Goal: Task Accomplishment & Management: Manage account settings

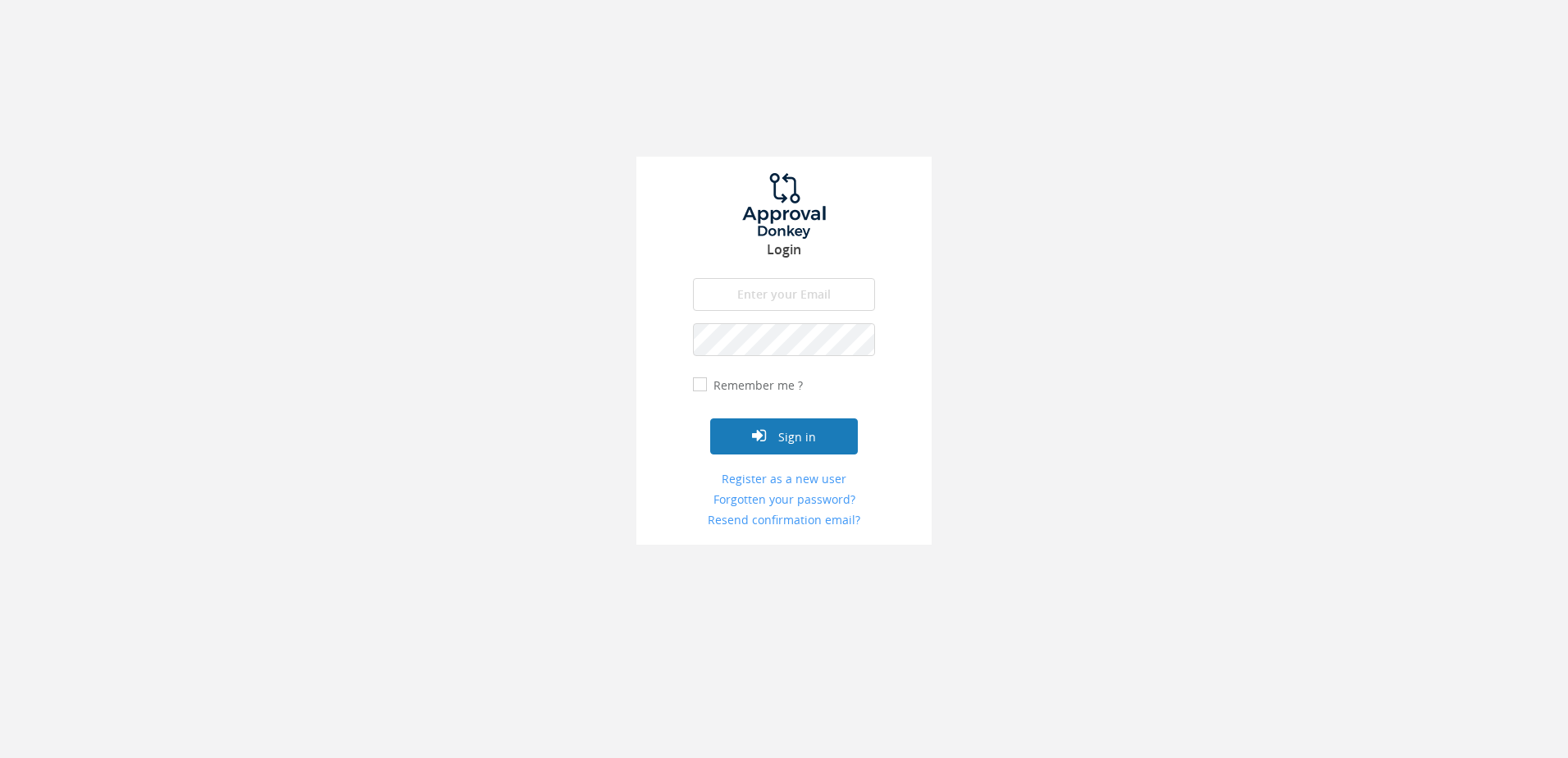
type input "[PERSON_NAME][EMAIL_ADDRESS][DOMAIN_NAME]"
click at [792, 434] on button "Sign in" at bounding box center [784, 436] width 147 height 36
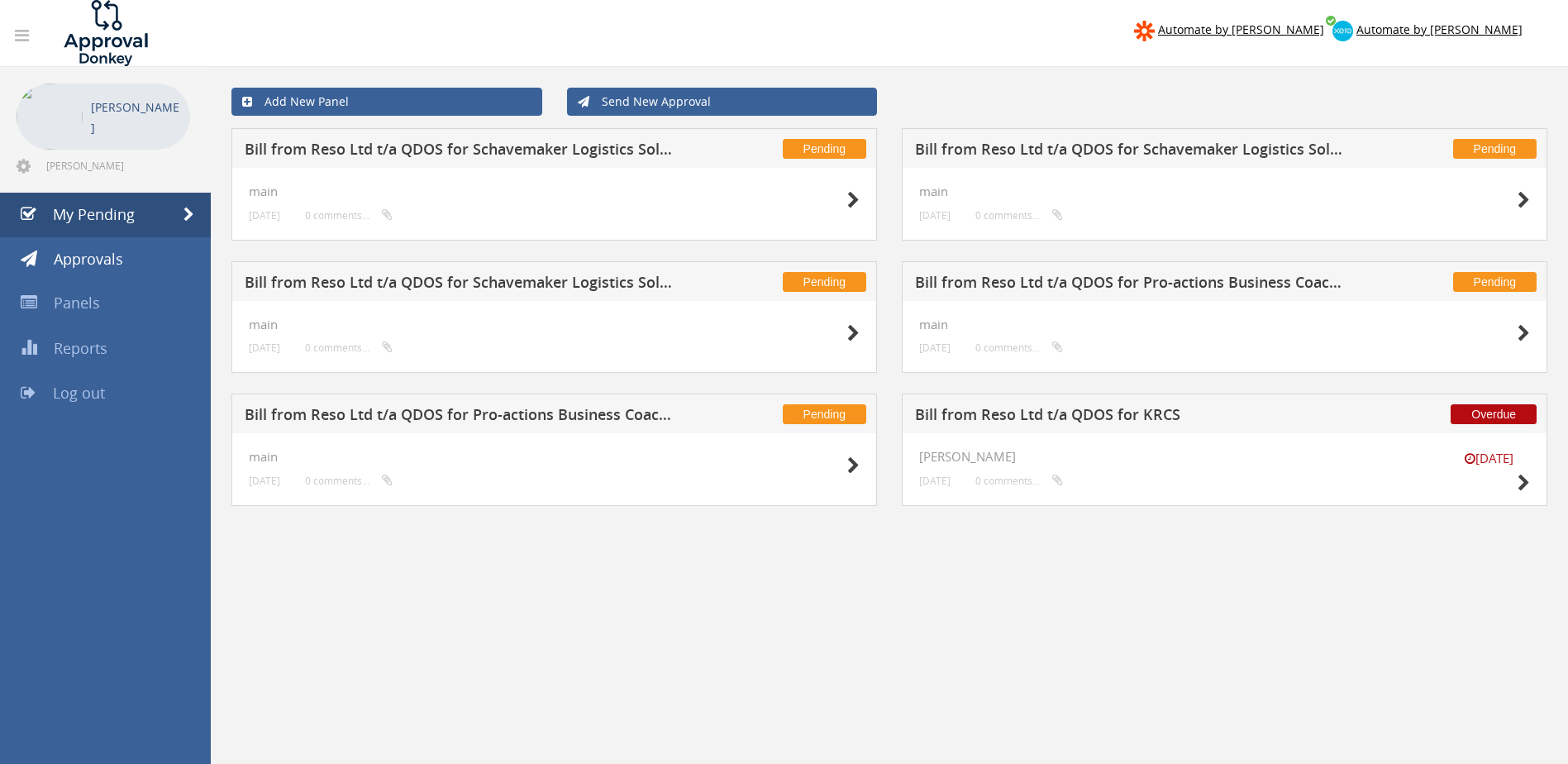
click at [1083, 151] on h5 "Bill from Reso Ltd t/a QDOS for Schavemaker Logistics Solutions" at bounding box center [1131, 152] width 433 height 21
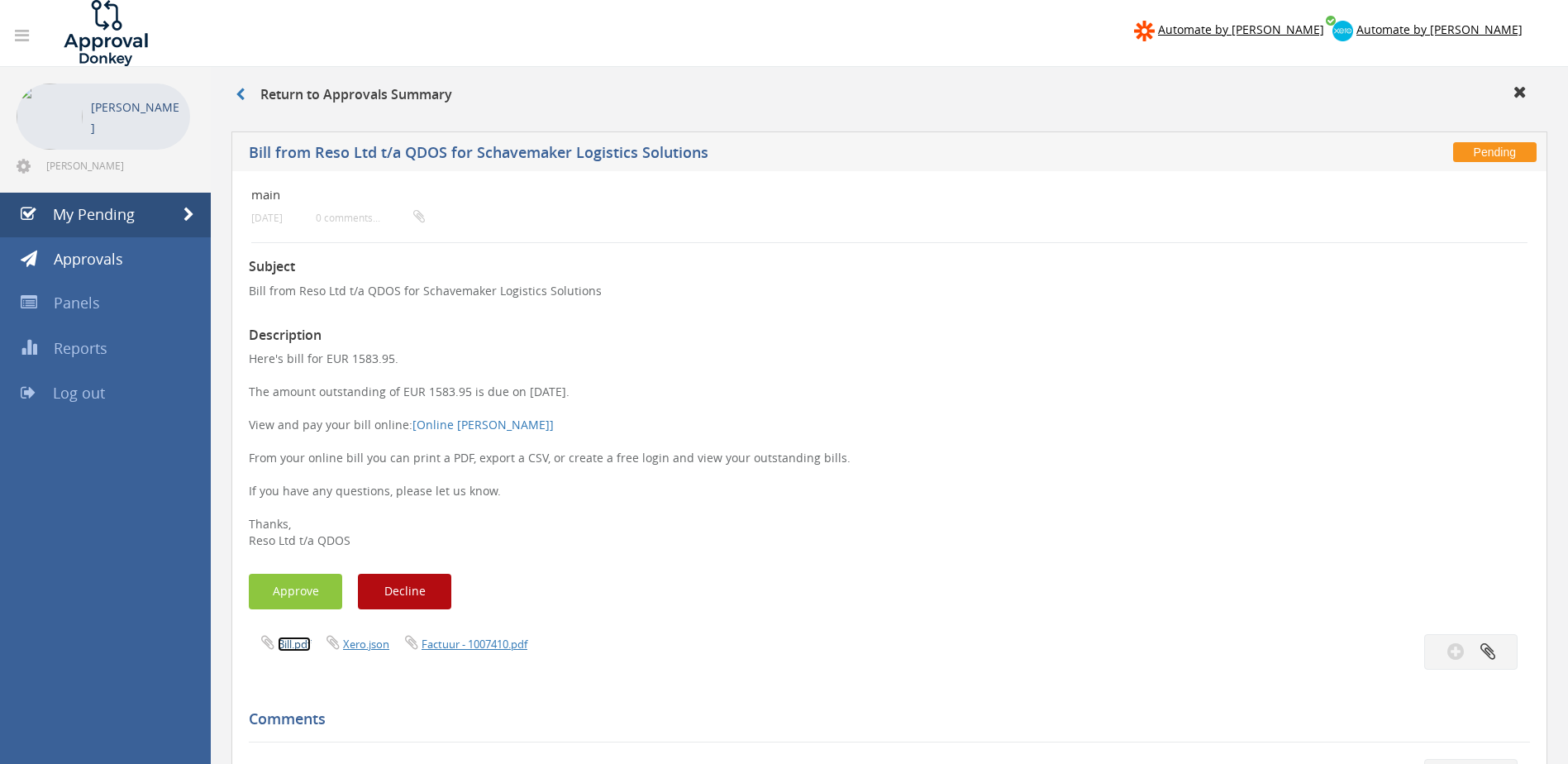
click at [290, 642] on link "Bill.pdf" at bounding box center [294, 644] width 33 height 15
click at [476, 642] on link "Factuur - 1007410.pdf" at bounding box center [474, 644] width 106 height 15
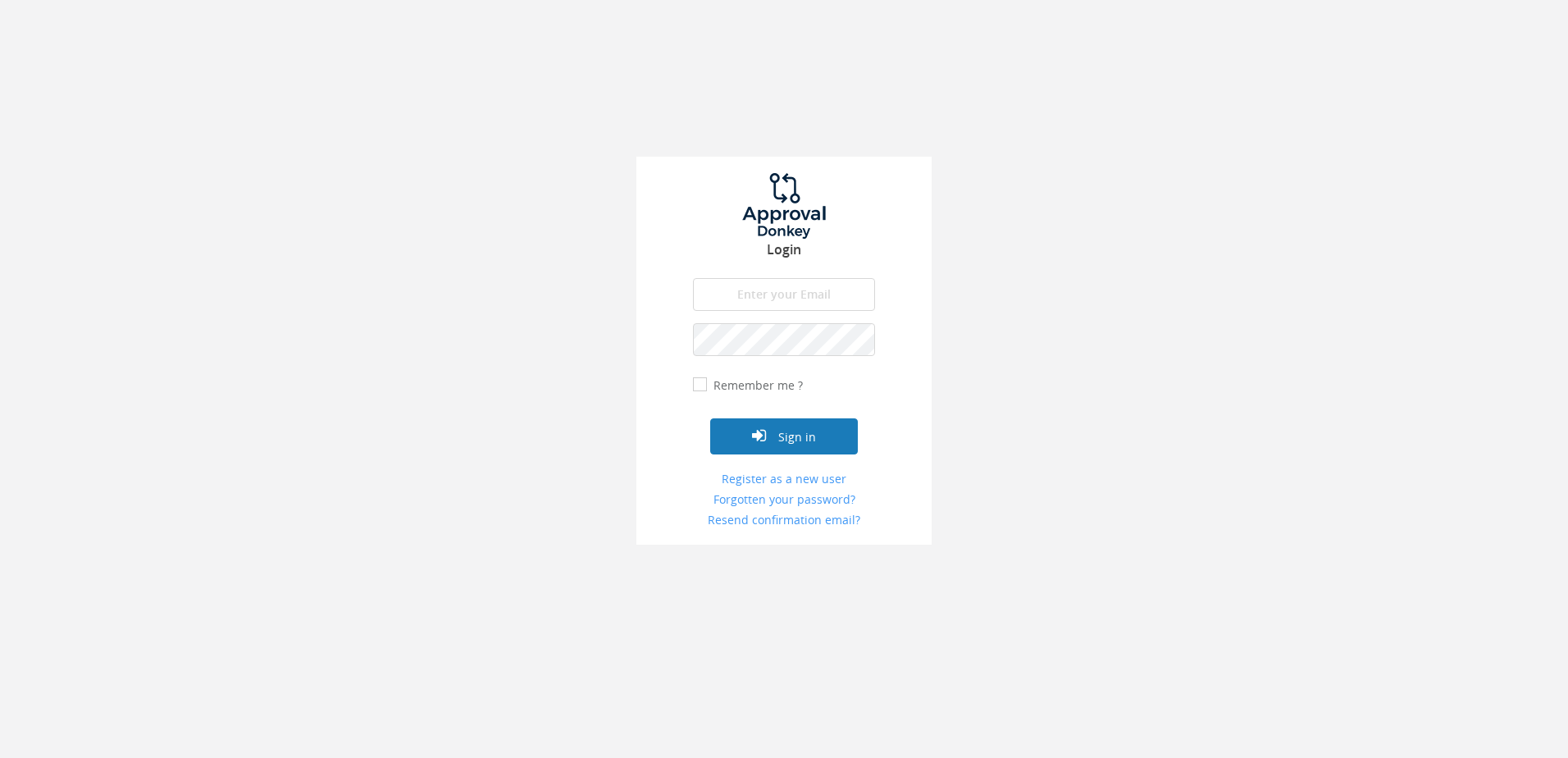
type input "[PERSON_NAME][EMAIL_ADDRESS][DOMAIN_NAME]"
click at [770, 437] on button "Sign in" at bounding box center [784, 436] width 147 height 36
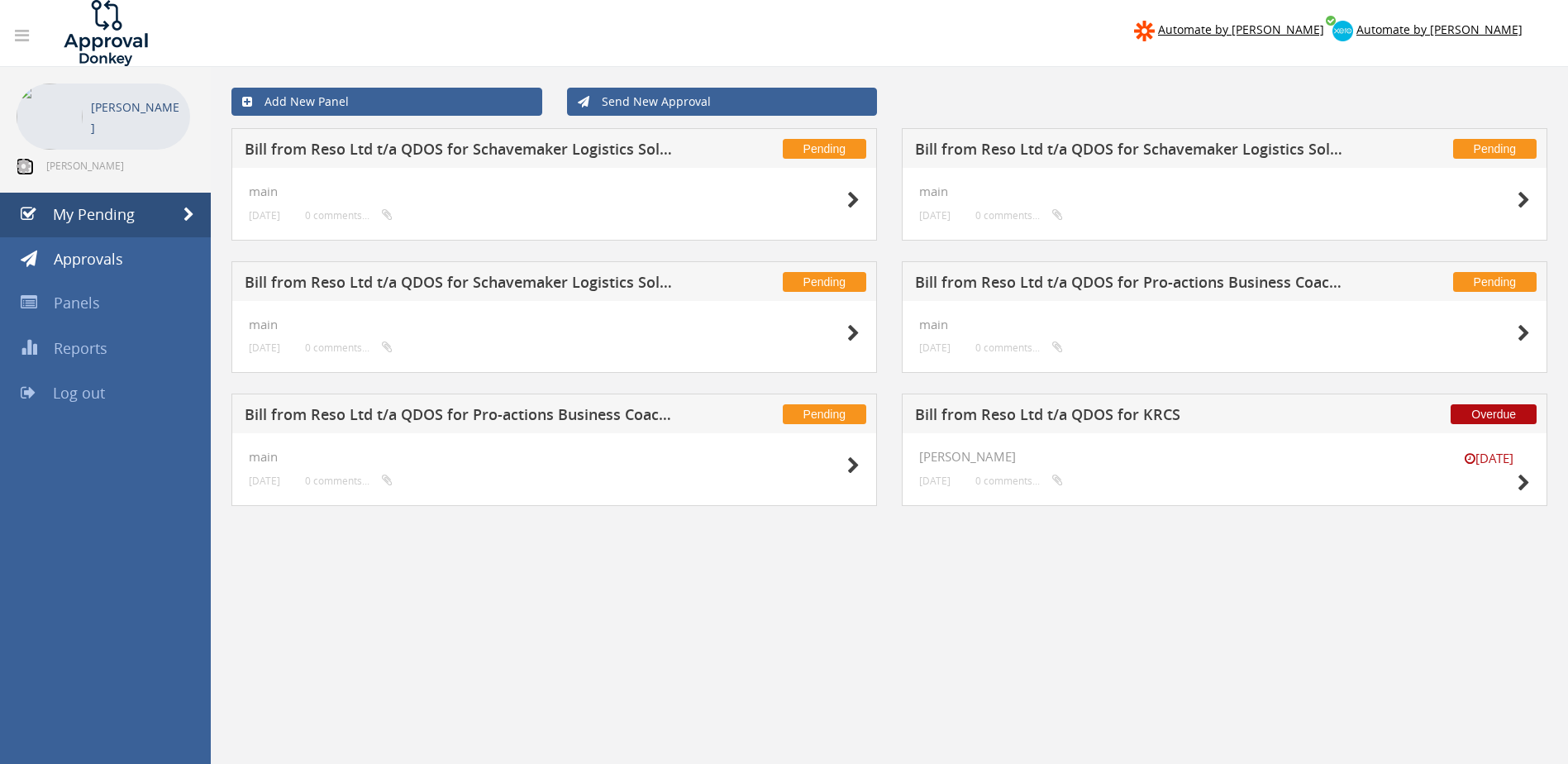
click at [20, 162] on icon at bounding box center [23, 166] width 14 height 16
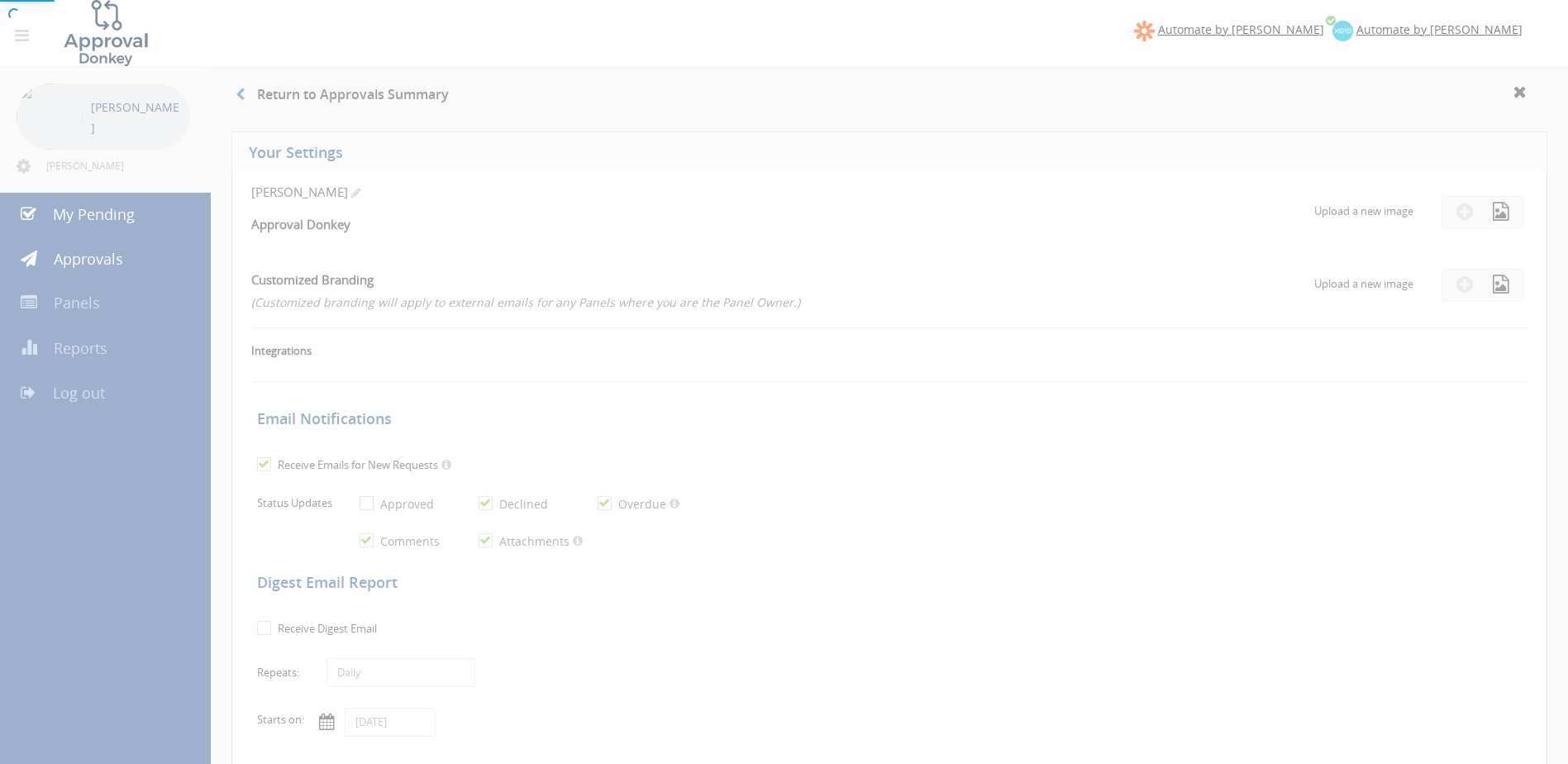
checkbox input "true"
select select "number:1"
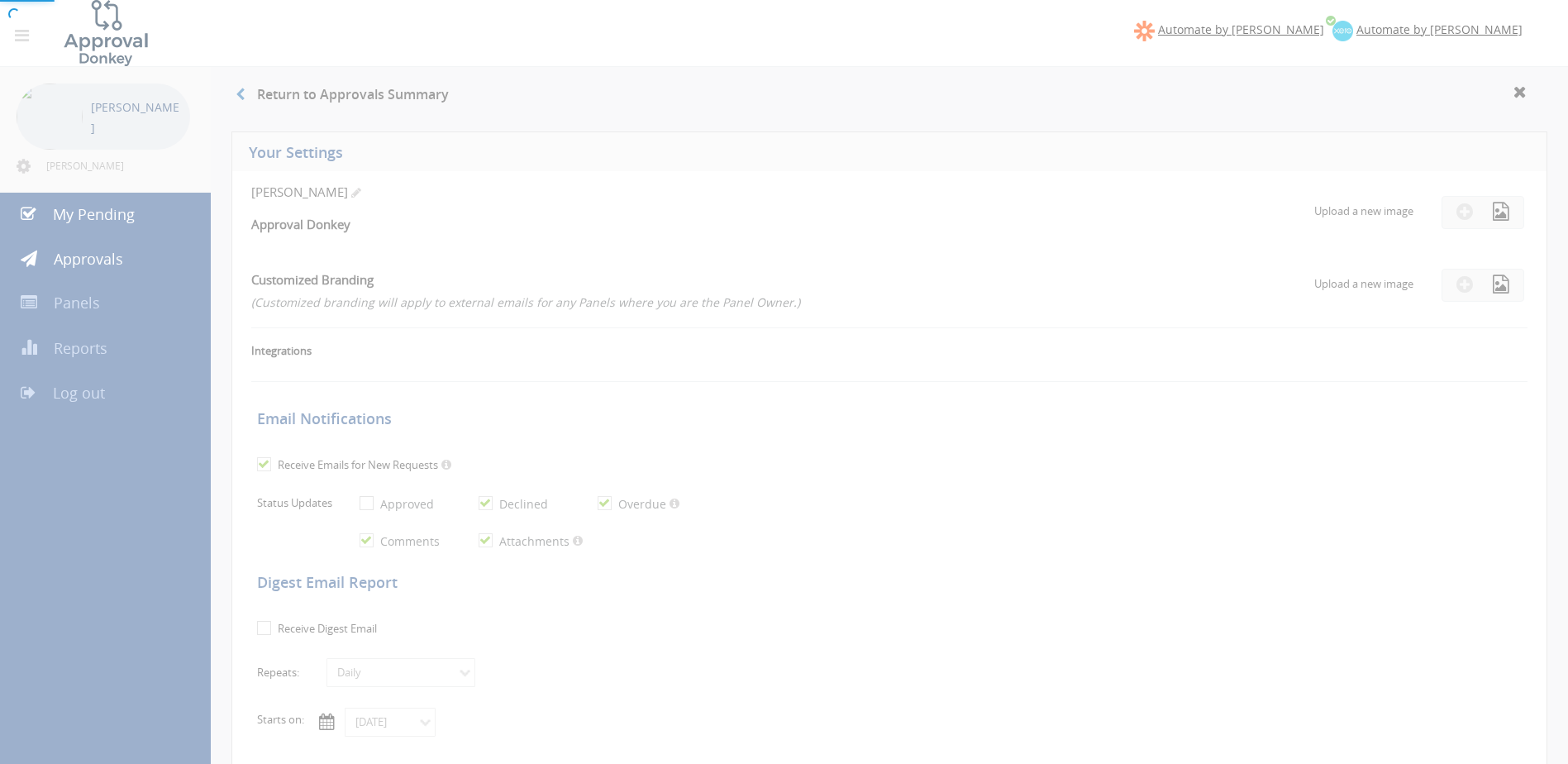
checkbox input "true"
type input "01/03/2024"
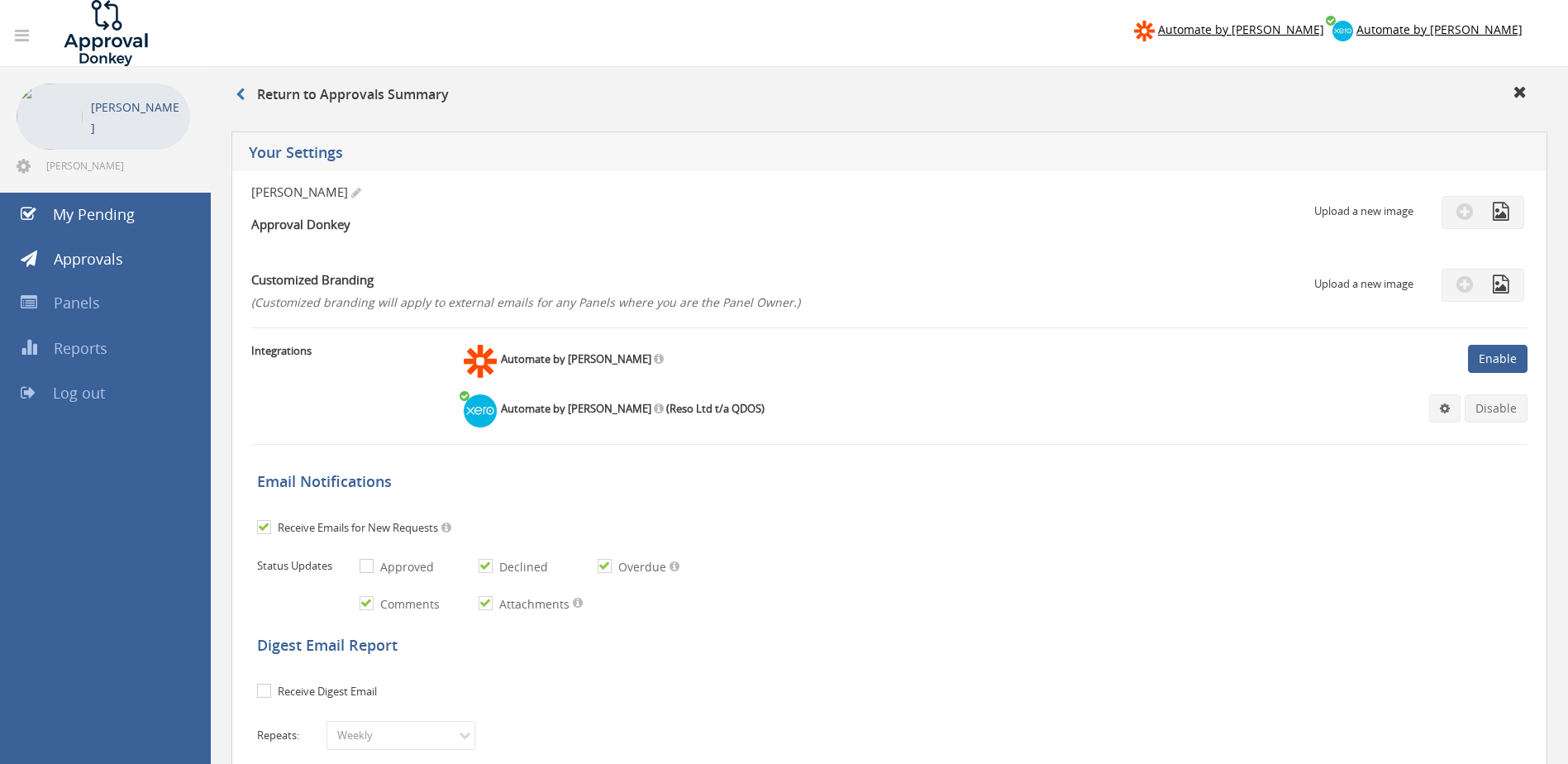
click at [22, 30] on icon at bounding box center [22, 35] width 14 height 16
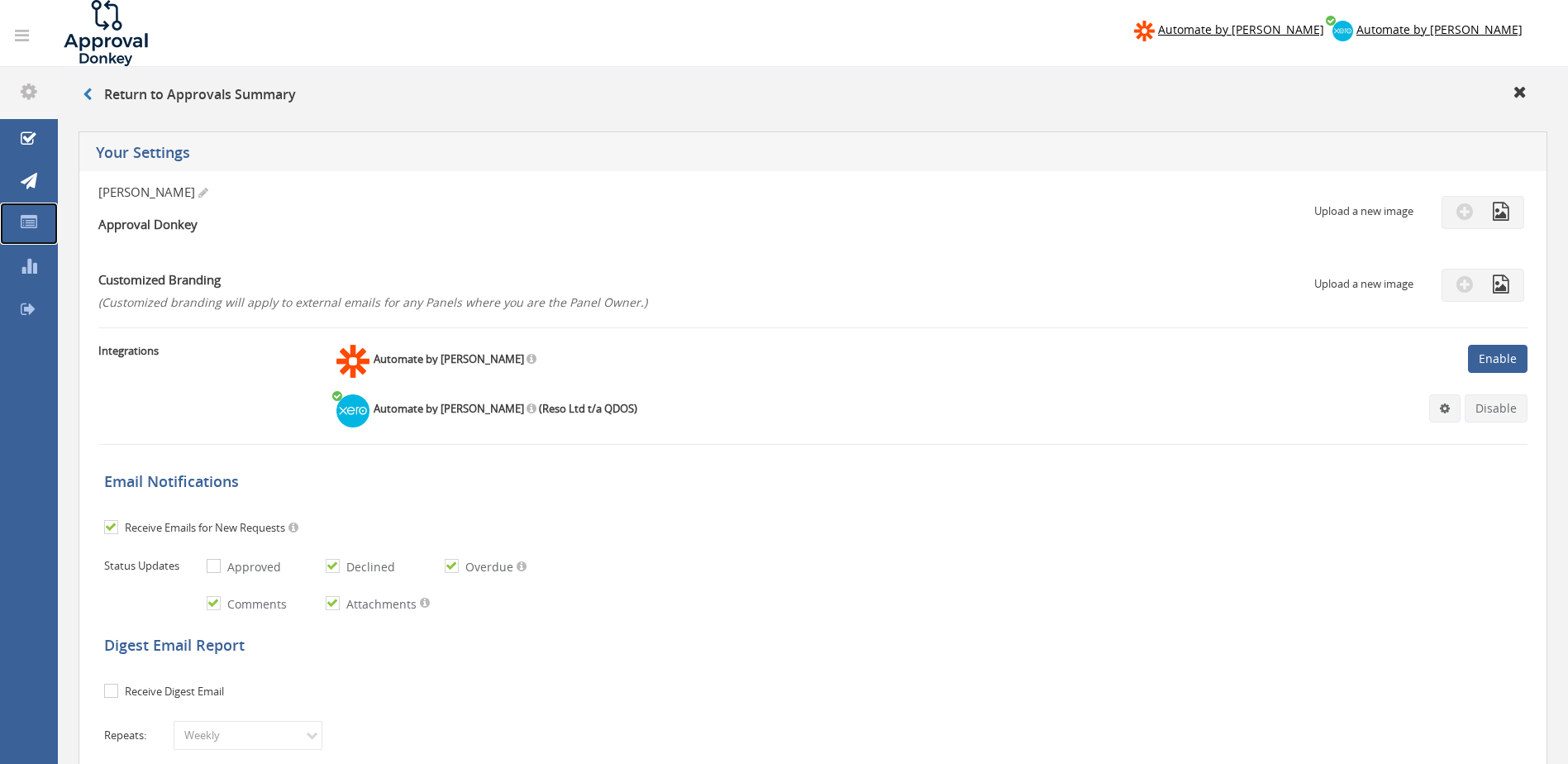
click at [25, 220] on icon at bounding box center [29, 222] width 16 height 16
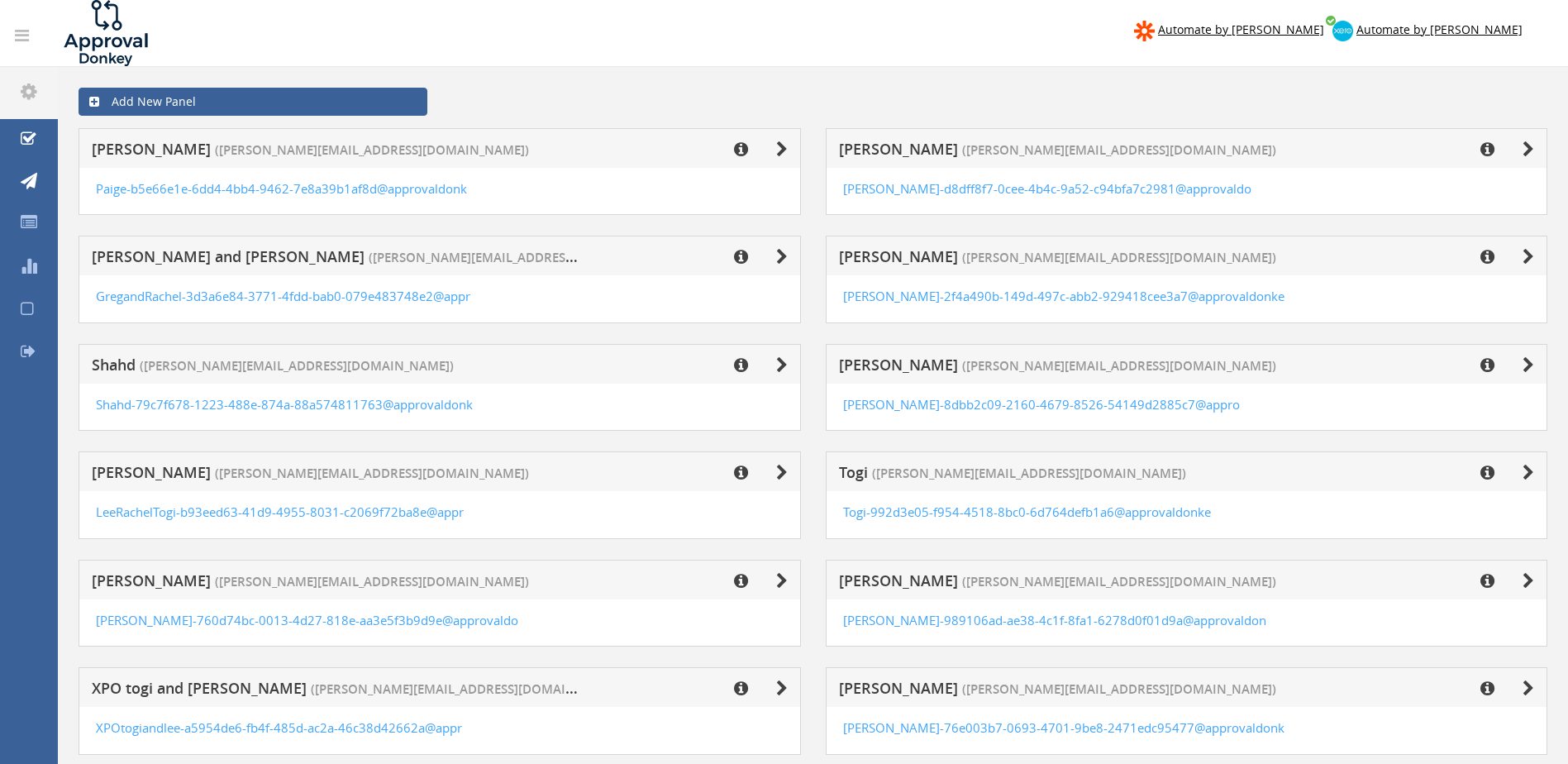
click at [29, 303] on icon at bounding box center [28, 308] width 13 height 16
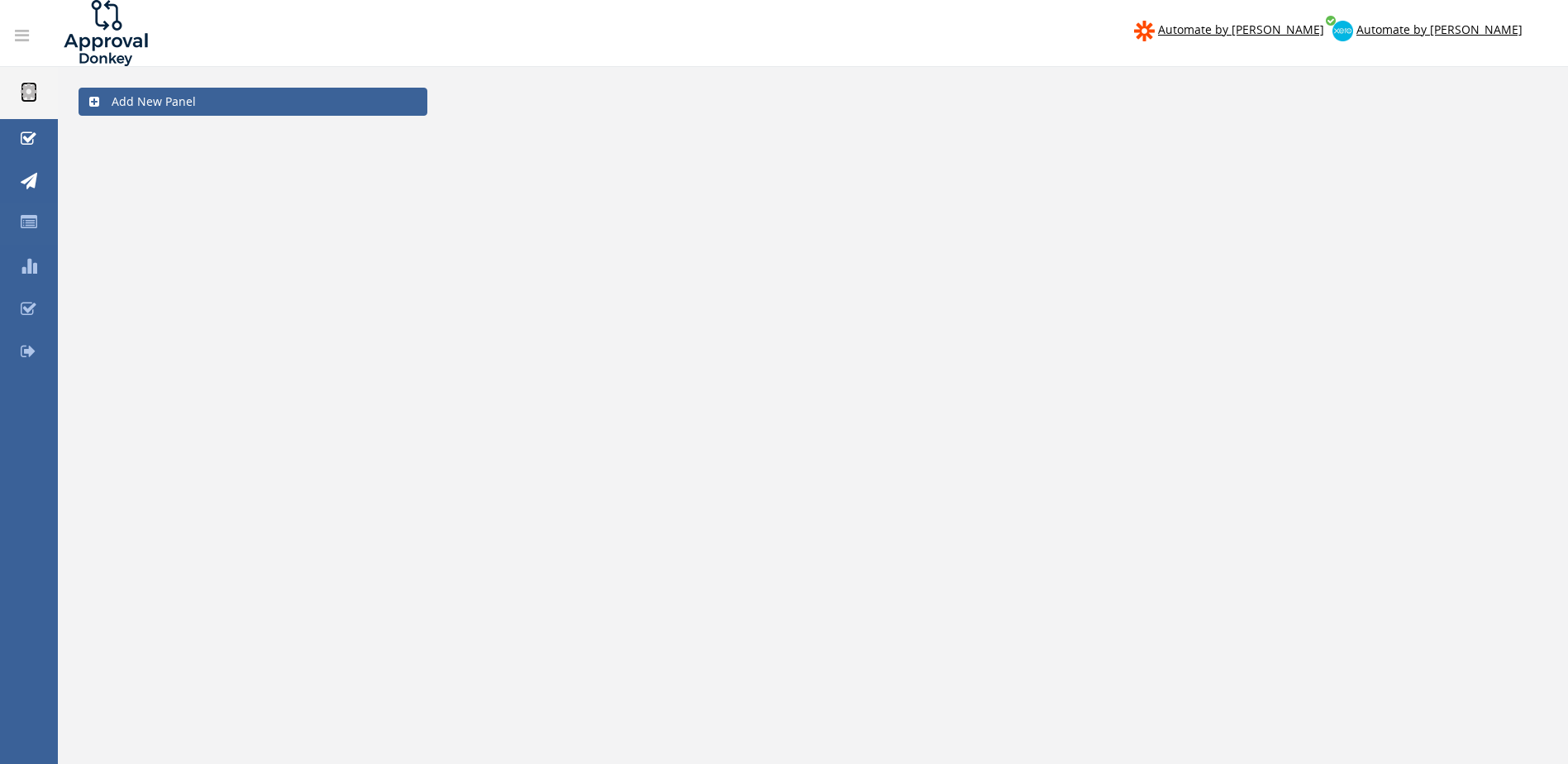
click at [25, 90] on icon at bounding box center [29, 91] width 16 height 19
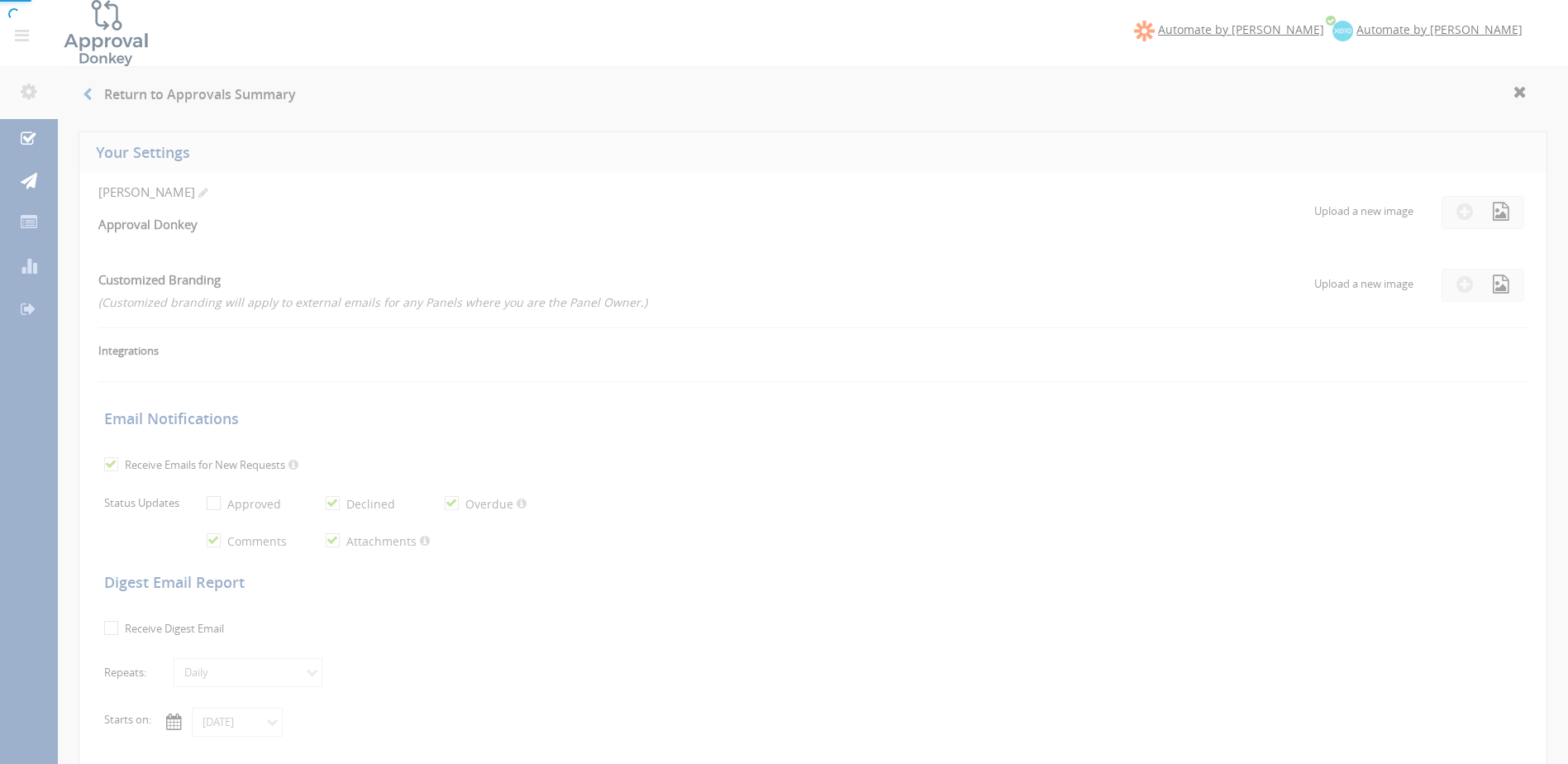
checkbox input "true"
select select "number:1"
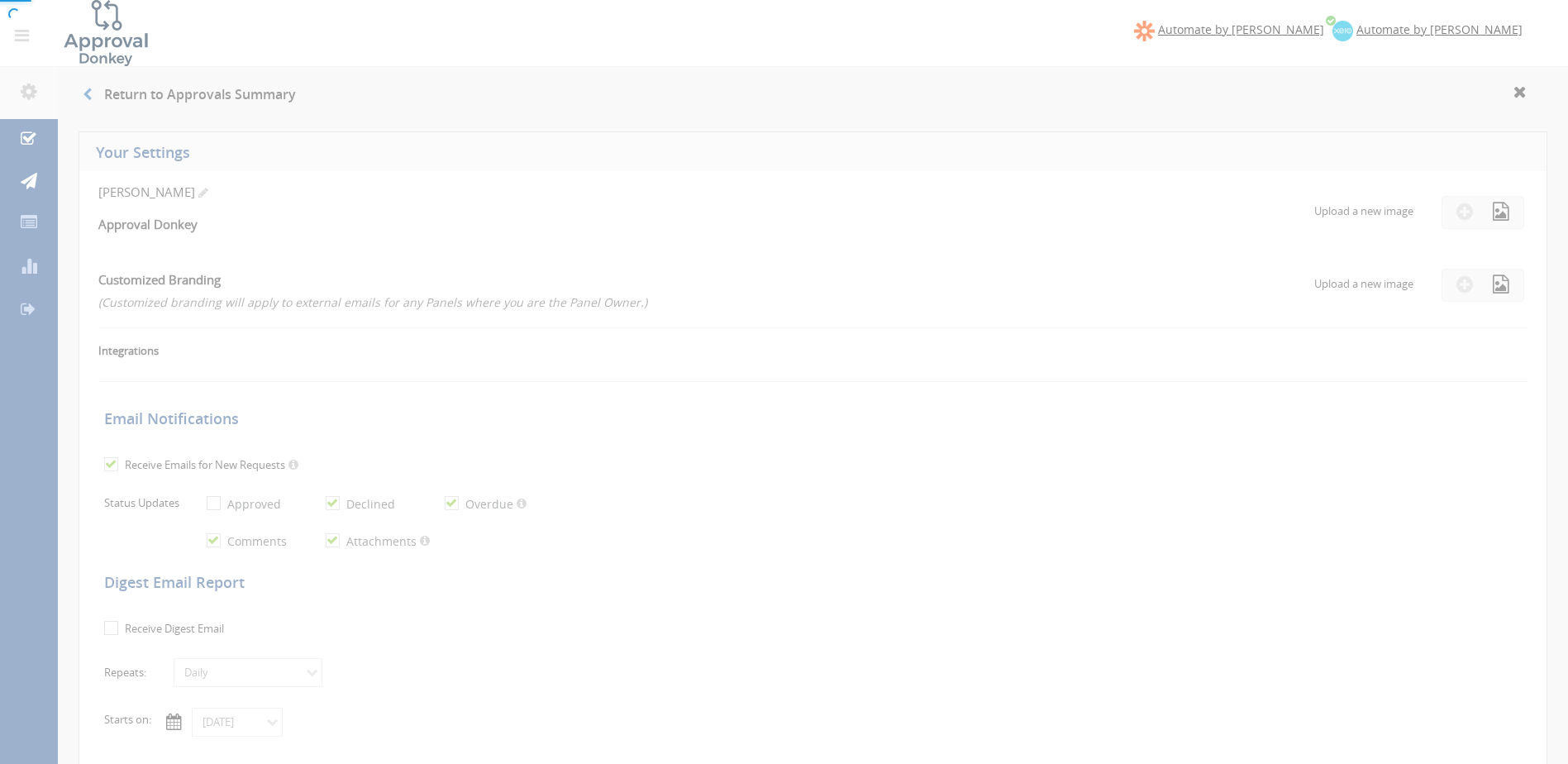
checkbox input "true"
type input "01/03/2024"
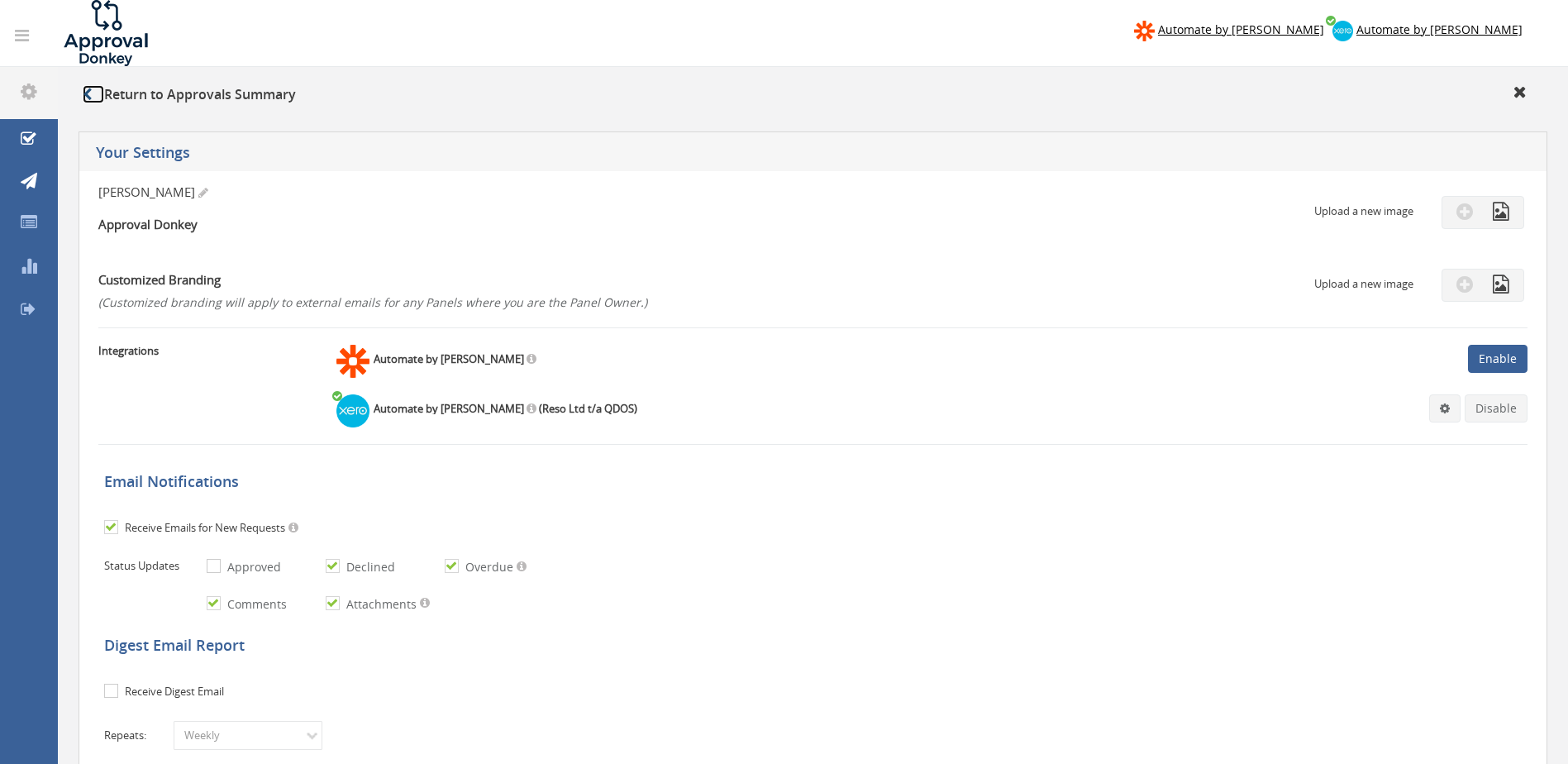
click at [92, 94] on link at bounding box center [93, 94] width 22 height 18
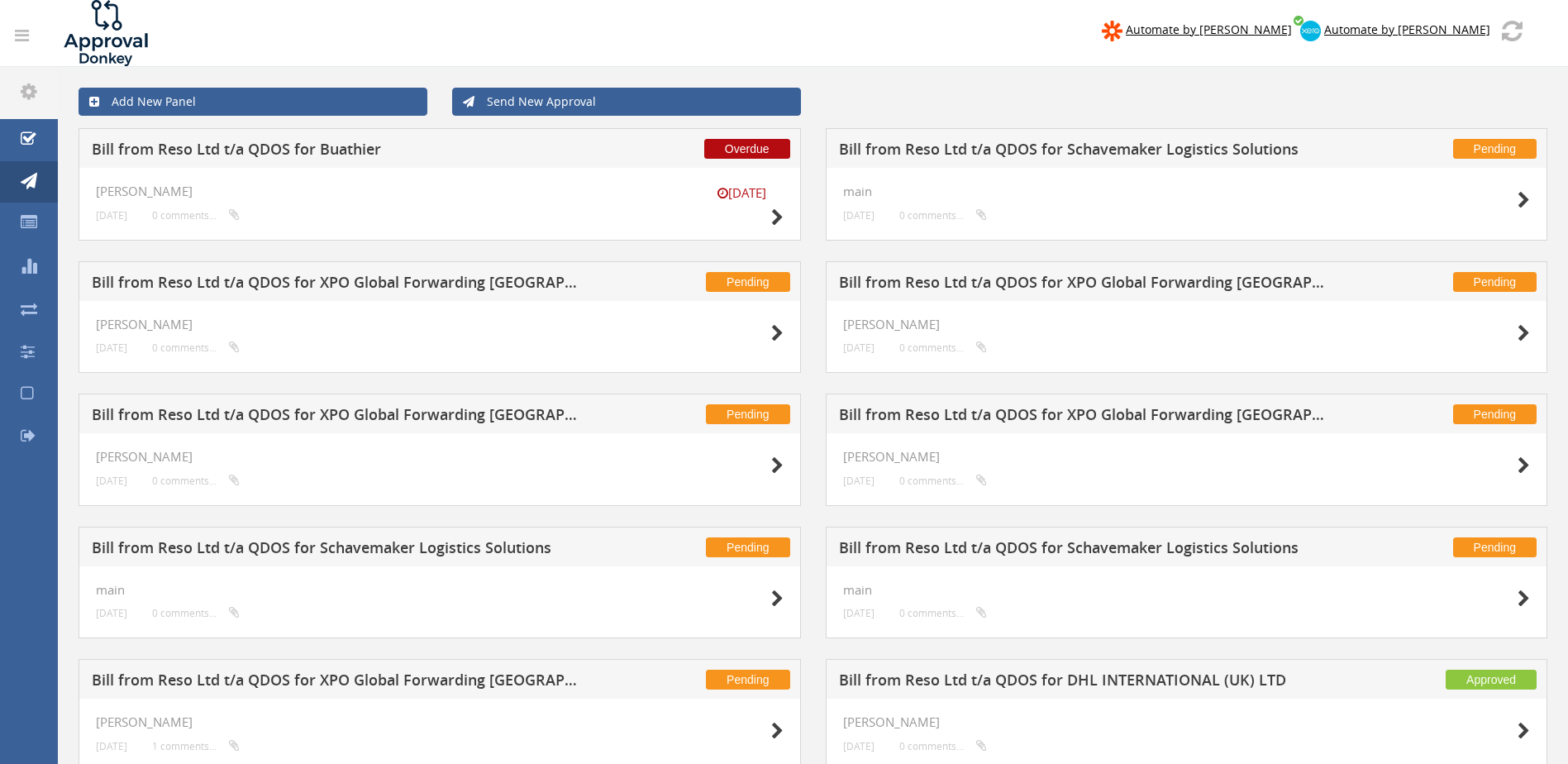
click at [1027, 147] on h5 "Bill from Reso Ltd t/a QDOS for Schavemaker Logistics Solutions" at bounding box center [1082, 152] width 487 height 21
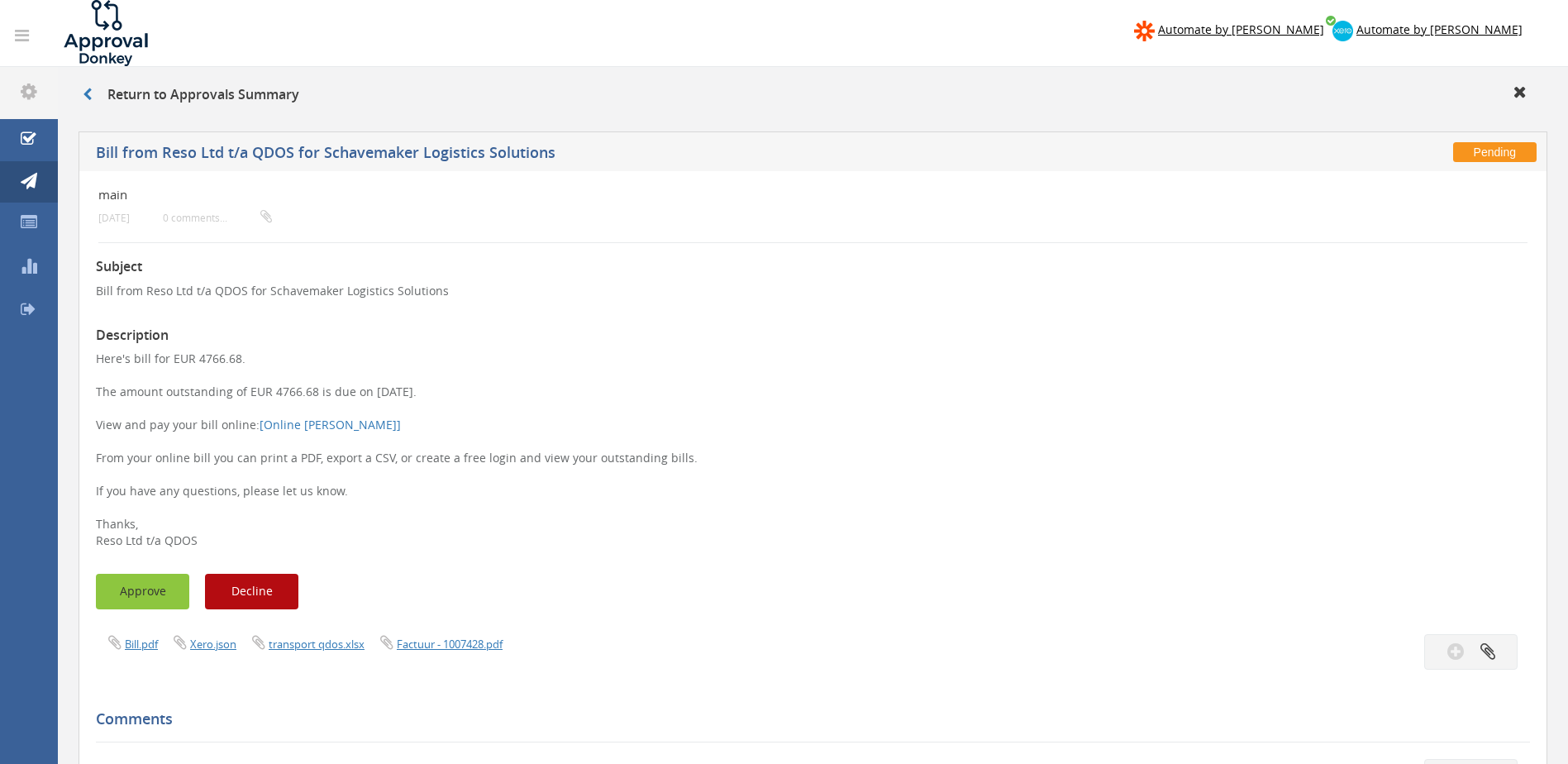
click at [146, 594] on button "Approve" at bounding box center [143, 591] width 93 height 35
click at [99, 95] on link at bounding box center [95, 94] width 25 height 18
click at [79, 91] on div "Return to Approvals Summary" at bounding box center [813, 97] width 1485 height 28
click at [94, 91] on link at bounding box center [95, 94] width 25 height 18
click at [88, 91] on icon at bounding box center [87, 94] width 10 height 13
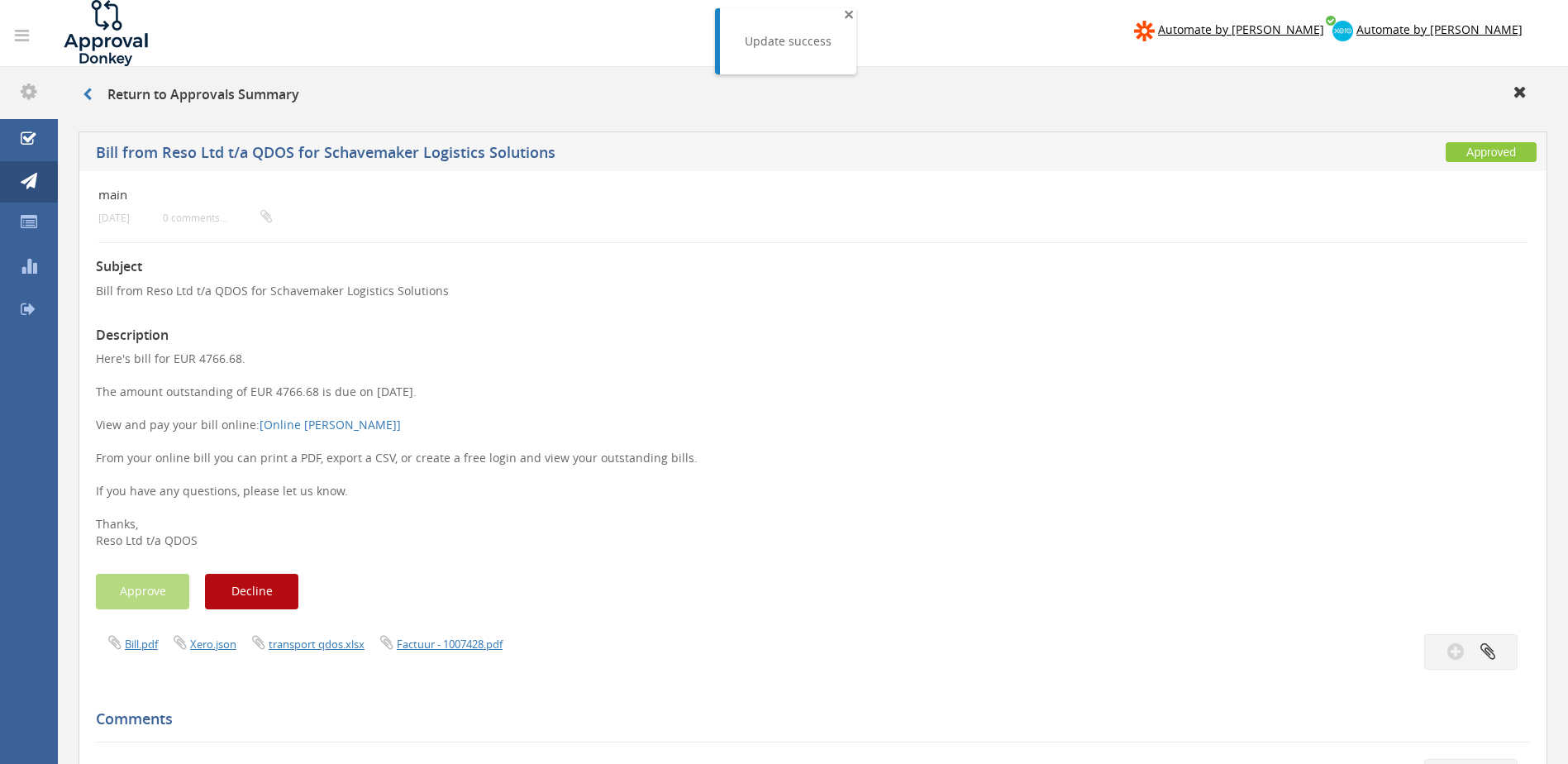
click at [847, 14] on span "×" at bounding box center [849, 14] width 10 height 23
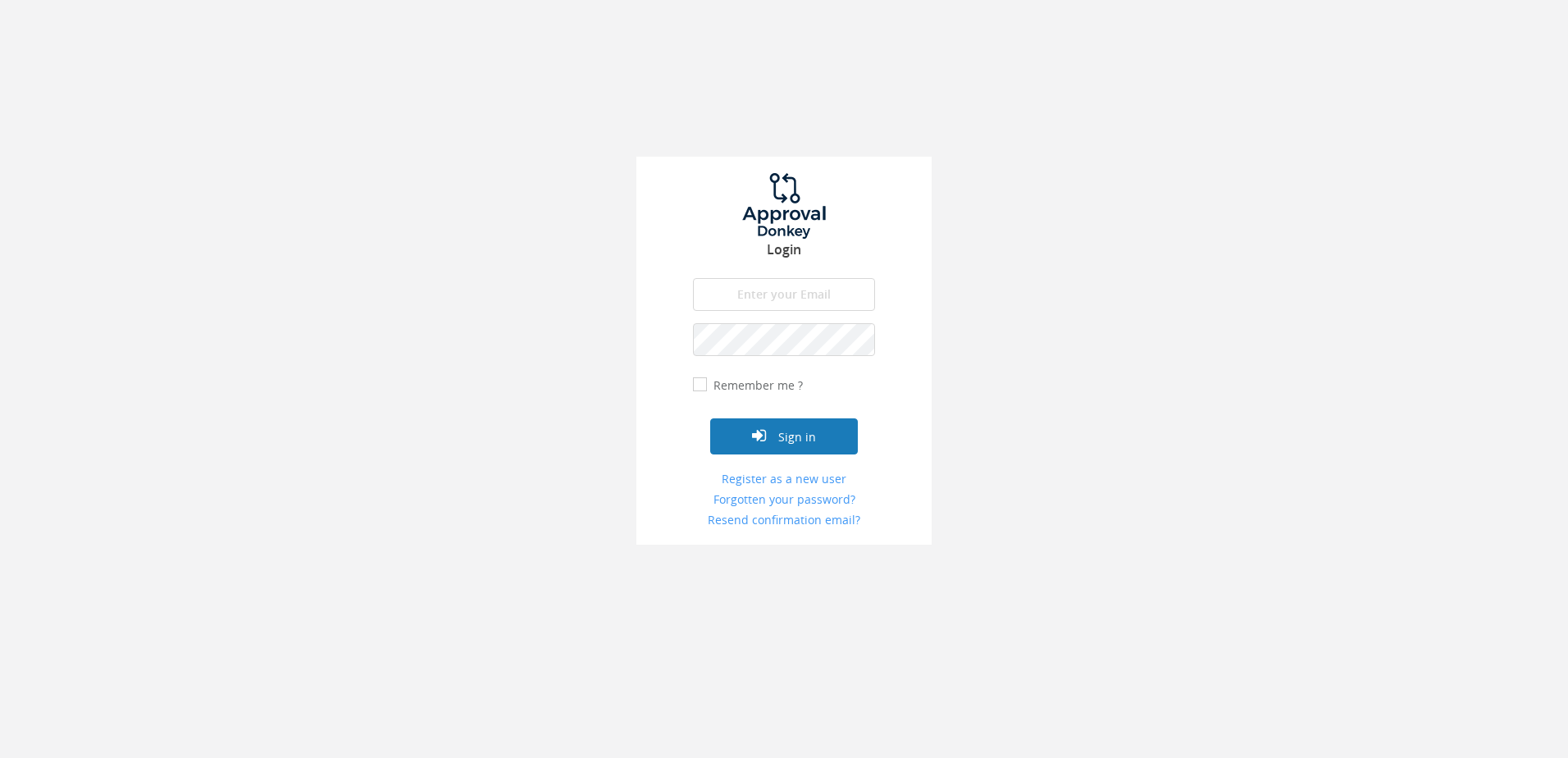
type input "[PERSON_NAME][EMAIL_ADDRESS][DOMAIN_NAME]"
click at [758, 428] on icon "submit" at bounding box center [759, 435] width 14 height 16
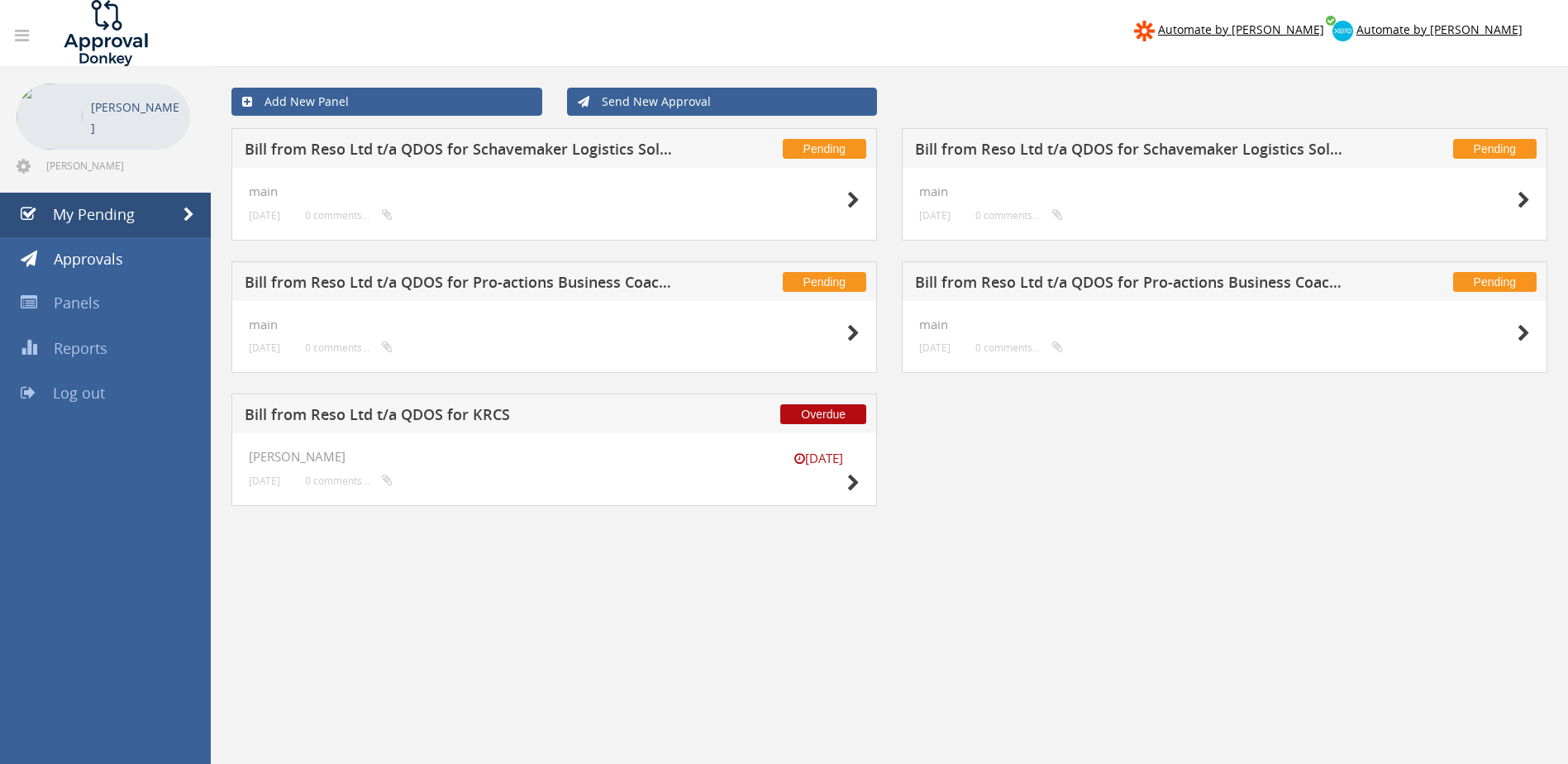
click at [461, 282] on h5 "Bill from Reso Ltd t/a QDOS for Pro-actions Business Coaching and Support Limit…" at bounding box center [460, 285] width 433 height 21
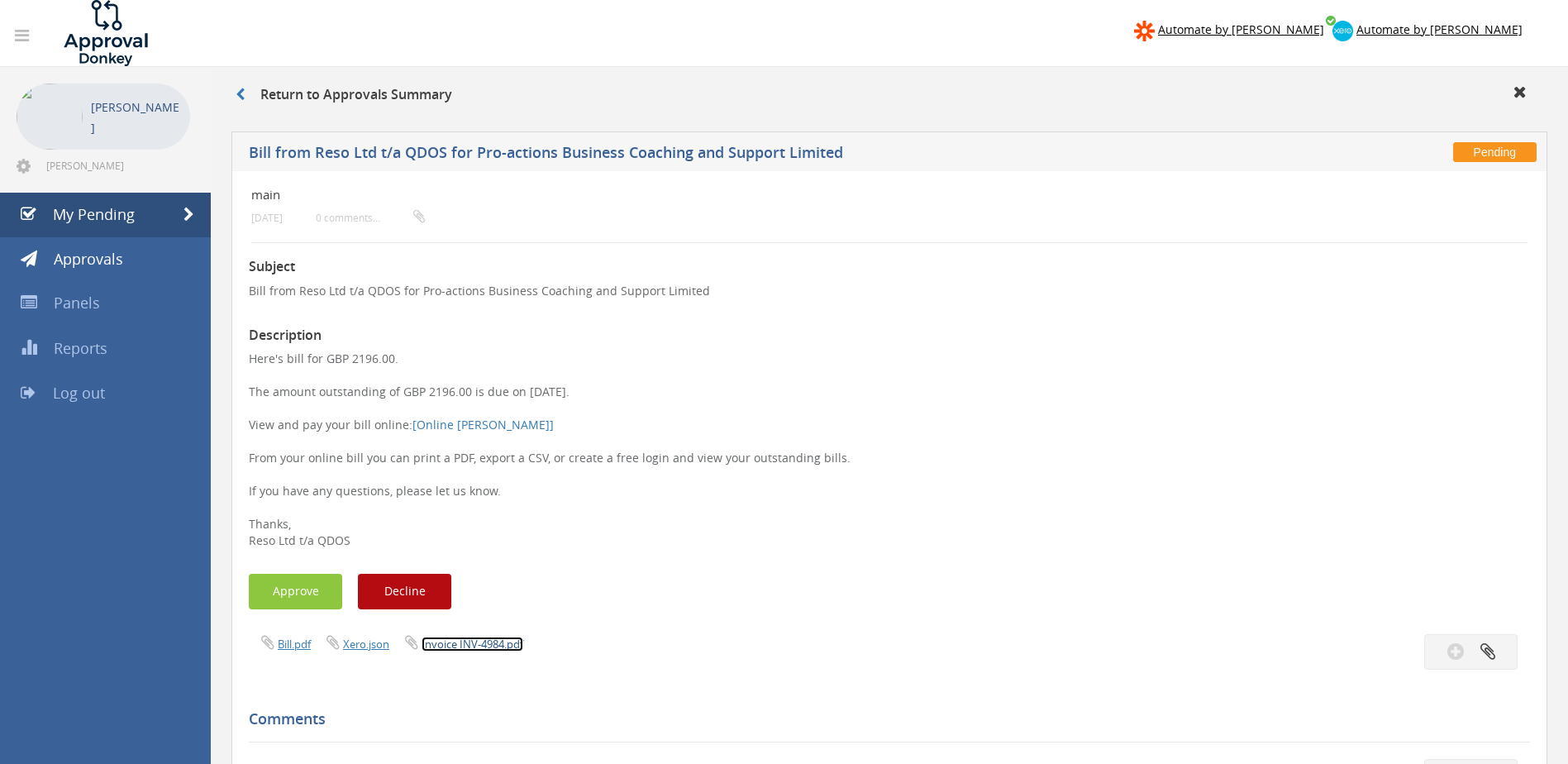
click at [477, 640] on link "Invoice INV-4984.pdf" at bounding box center [472, 644] width 102 height 15
click at [292, 591] on button "Approve" at bounding box center [296, 591] width 93 height 35
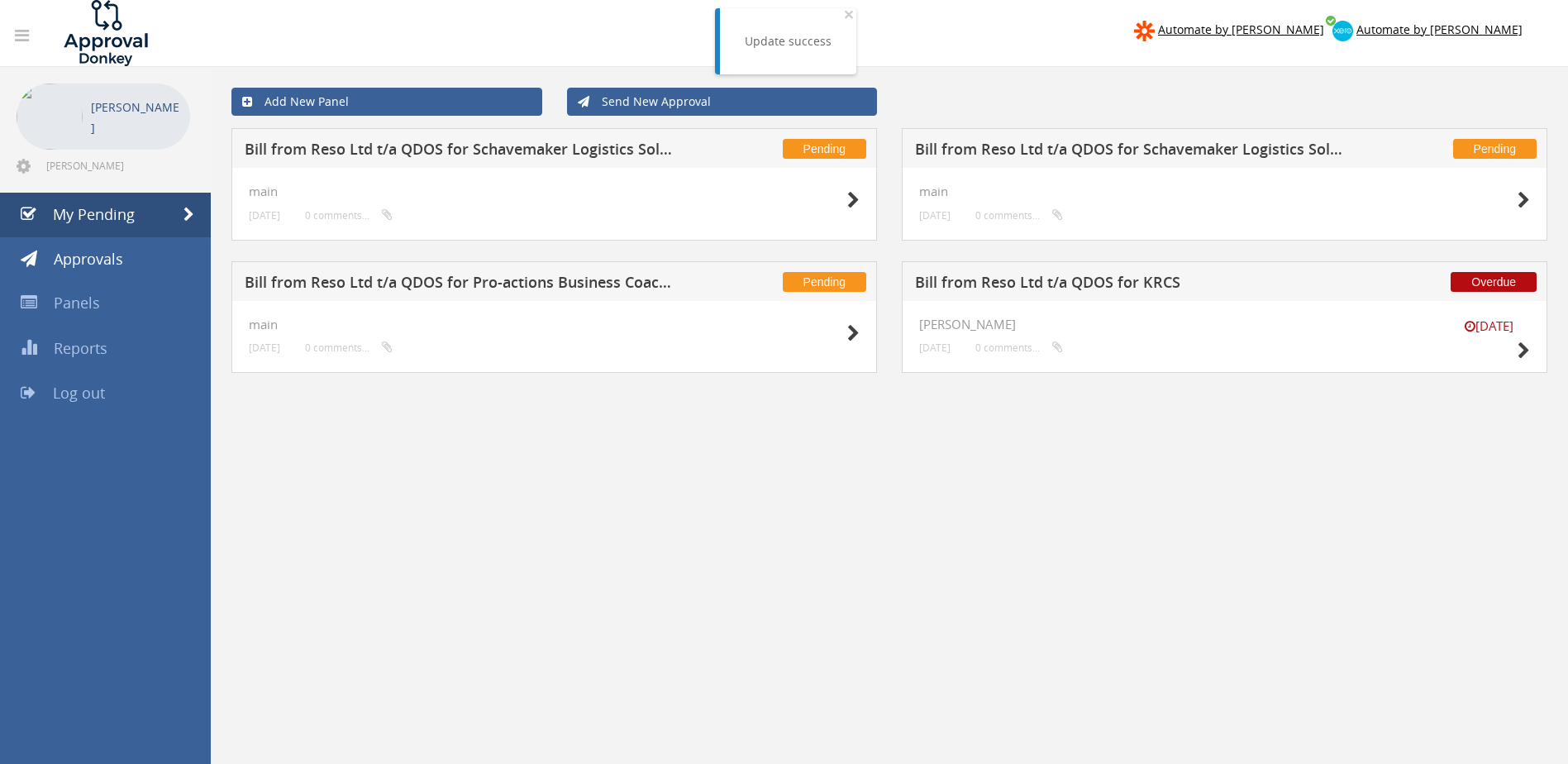
click at [1032, 148] on h5 "Bill from Reso Ltd t/a QDOS for Schavemaker Logistics Solutions" at bounding box center [1131, 152] width 433 height 21
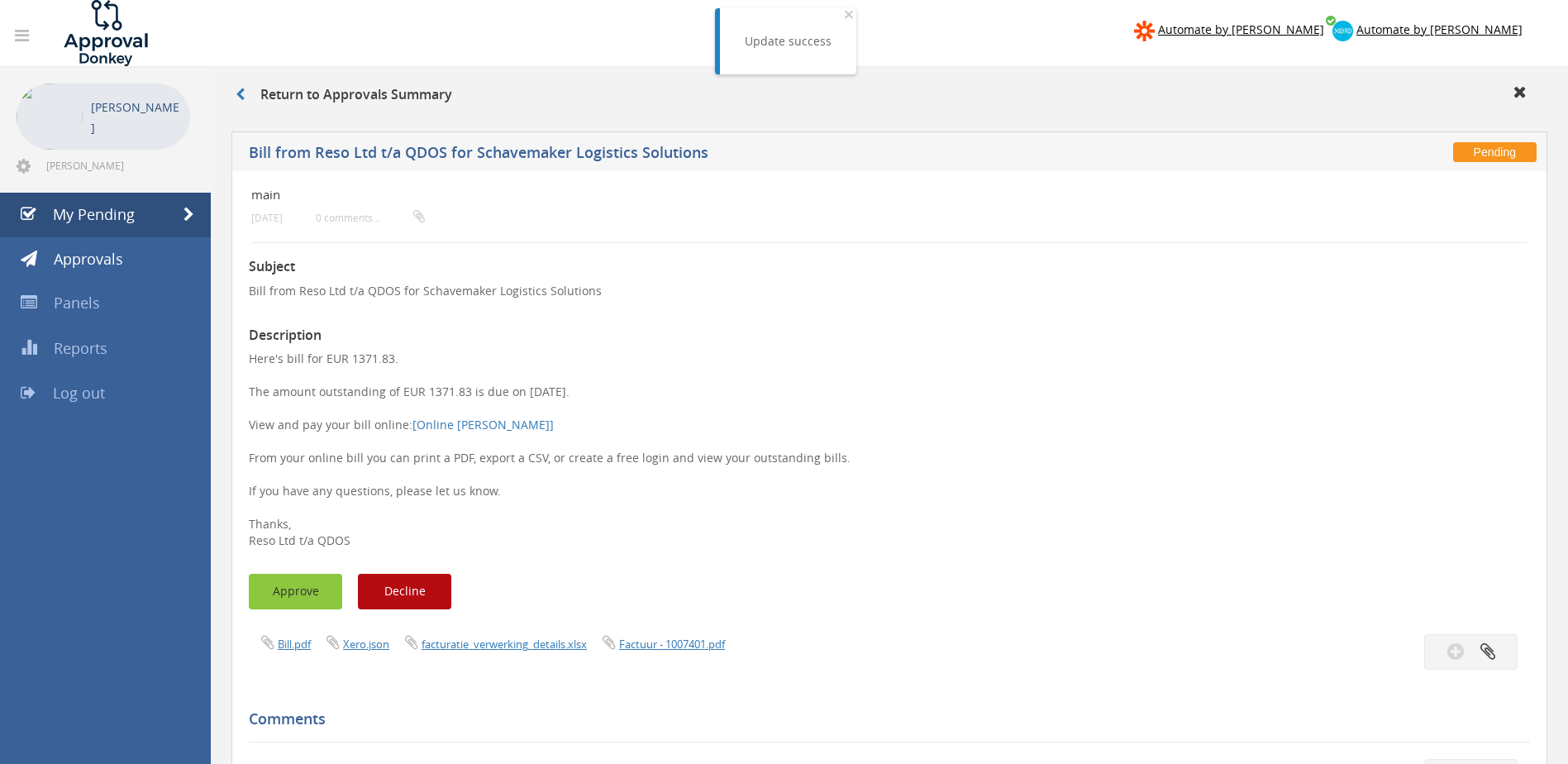
click at [287, 595] on button "Approve" at bounding box center [296, 591] width 93 height 35
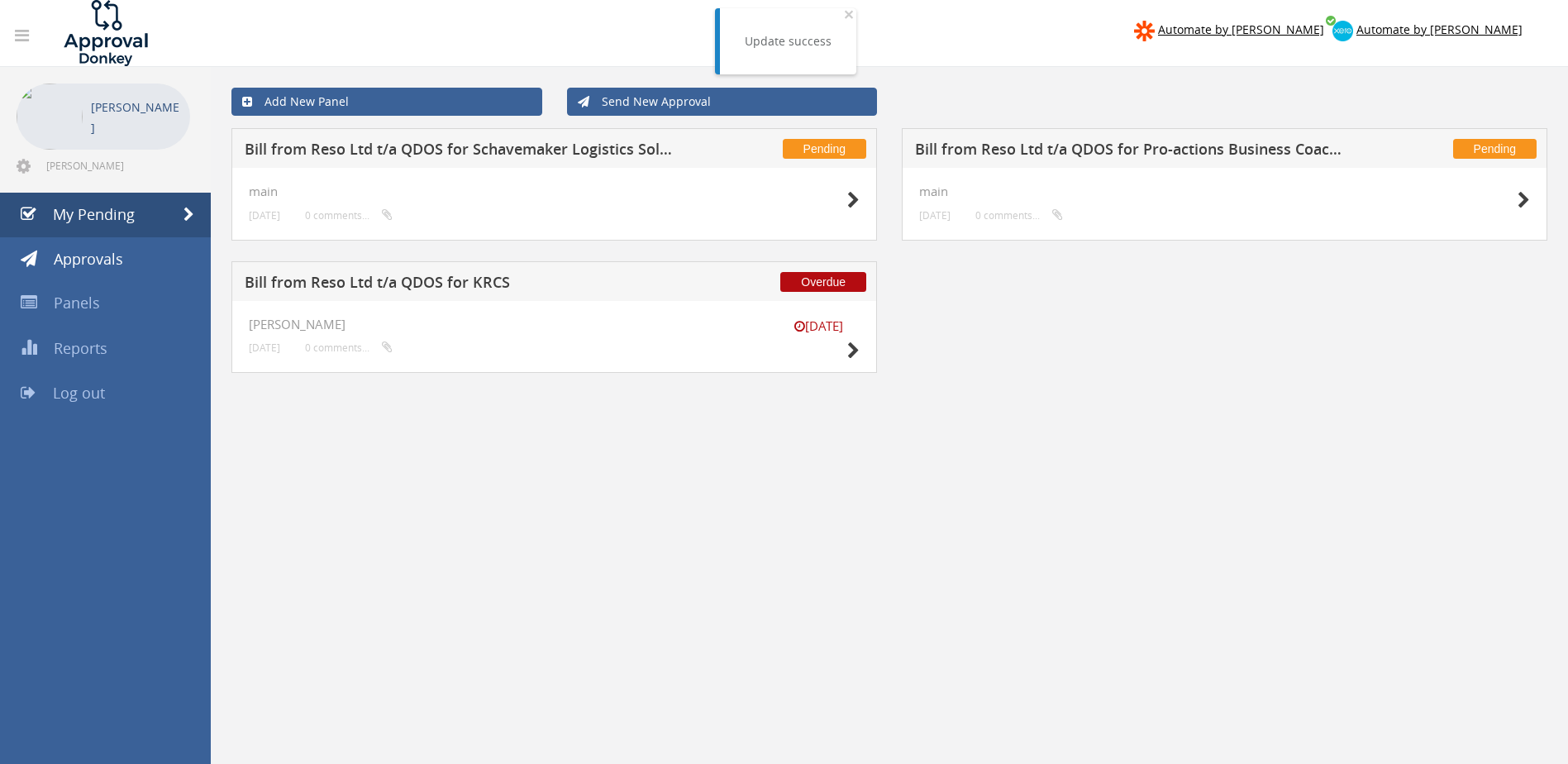
click at [1145, 146] on h5 "Bill from Reso Ltd t/a QDOS for Pro-actions Business Coaching and Support Limit…" at bounding box center [1131, 152] width 433 height 21
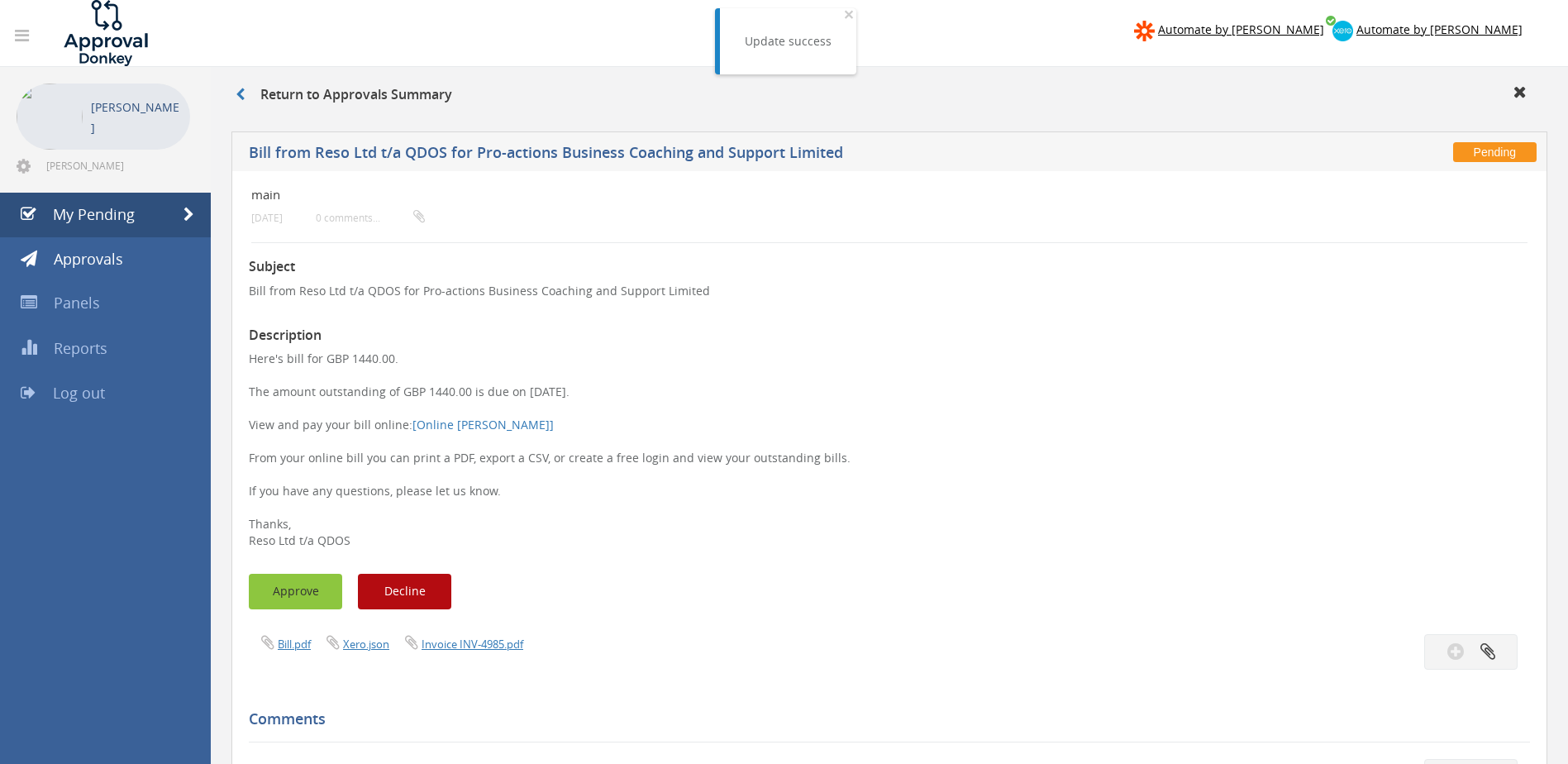
click at [295, 589] on button "Approve" at bounding box center [296, 591] width 93 height 35
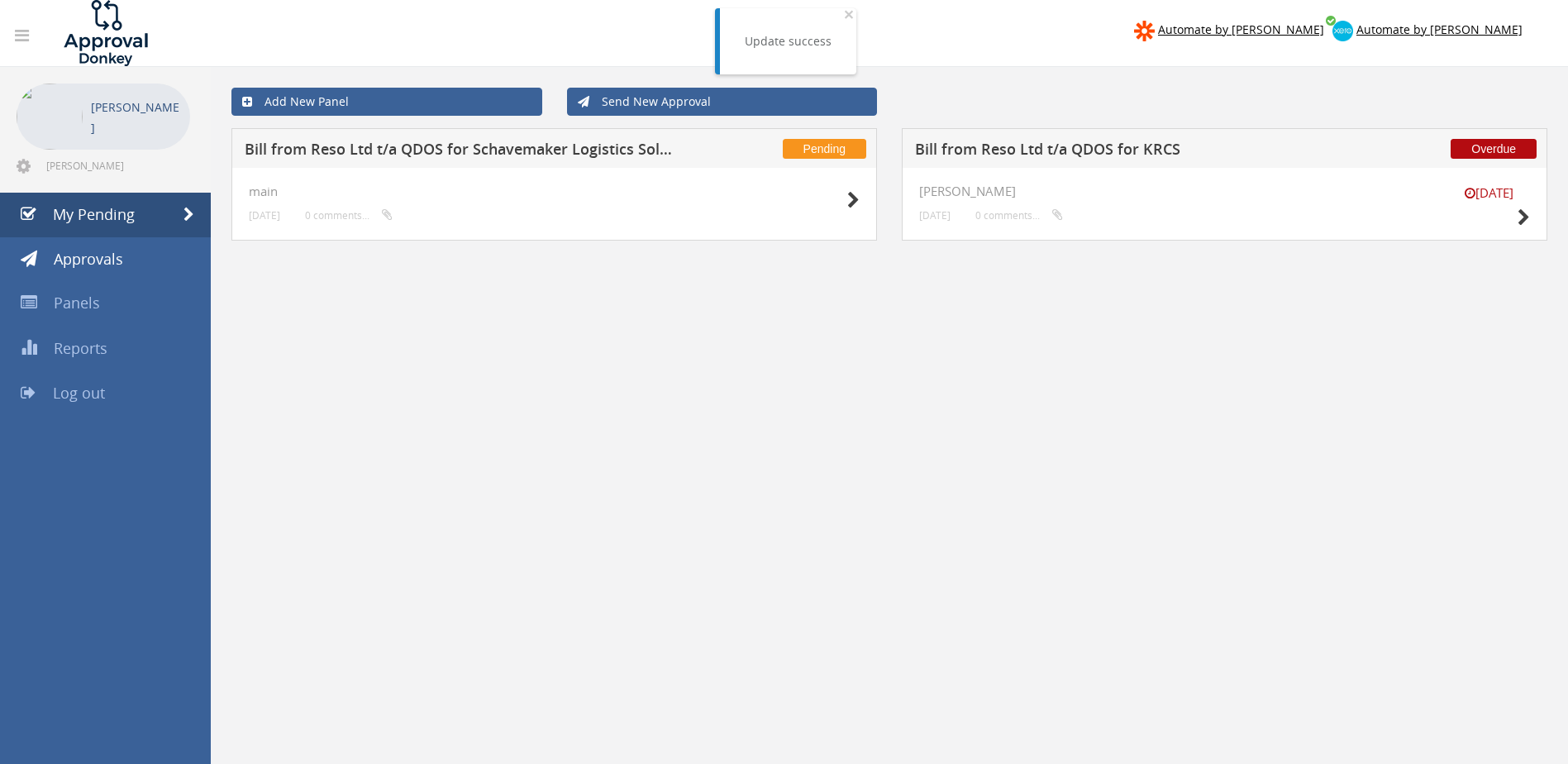
click at [477, 158] on h5 "Bill from Reso Ltd t/a QDOS for Schavemaker Logistics Solutions" at bounding box center [460, 152] width 433 height 21
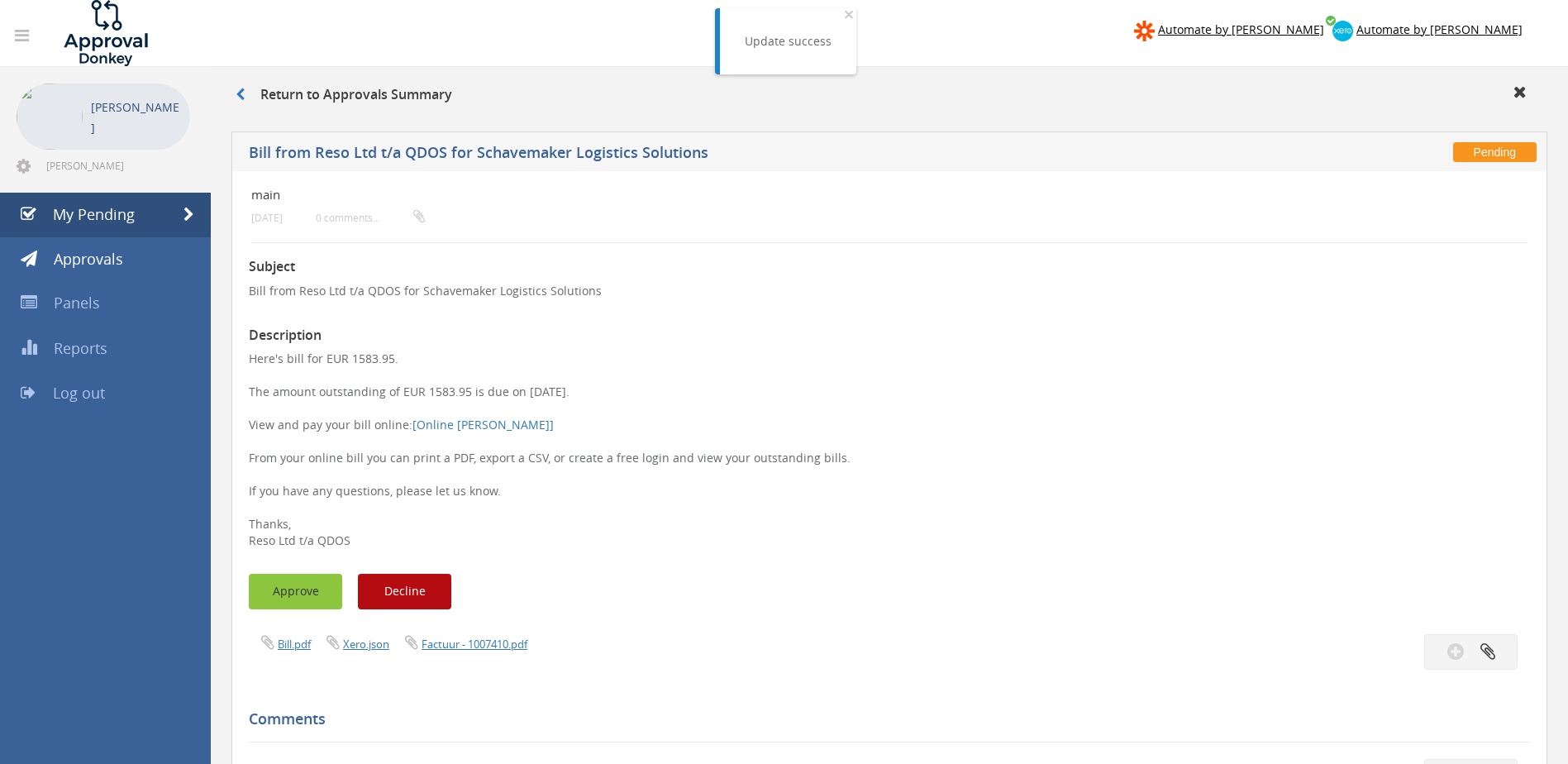
click at [283, 593] on button "Approve" at bounding box center [296, 591] width 93 height 35
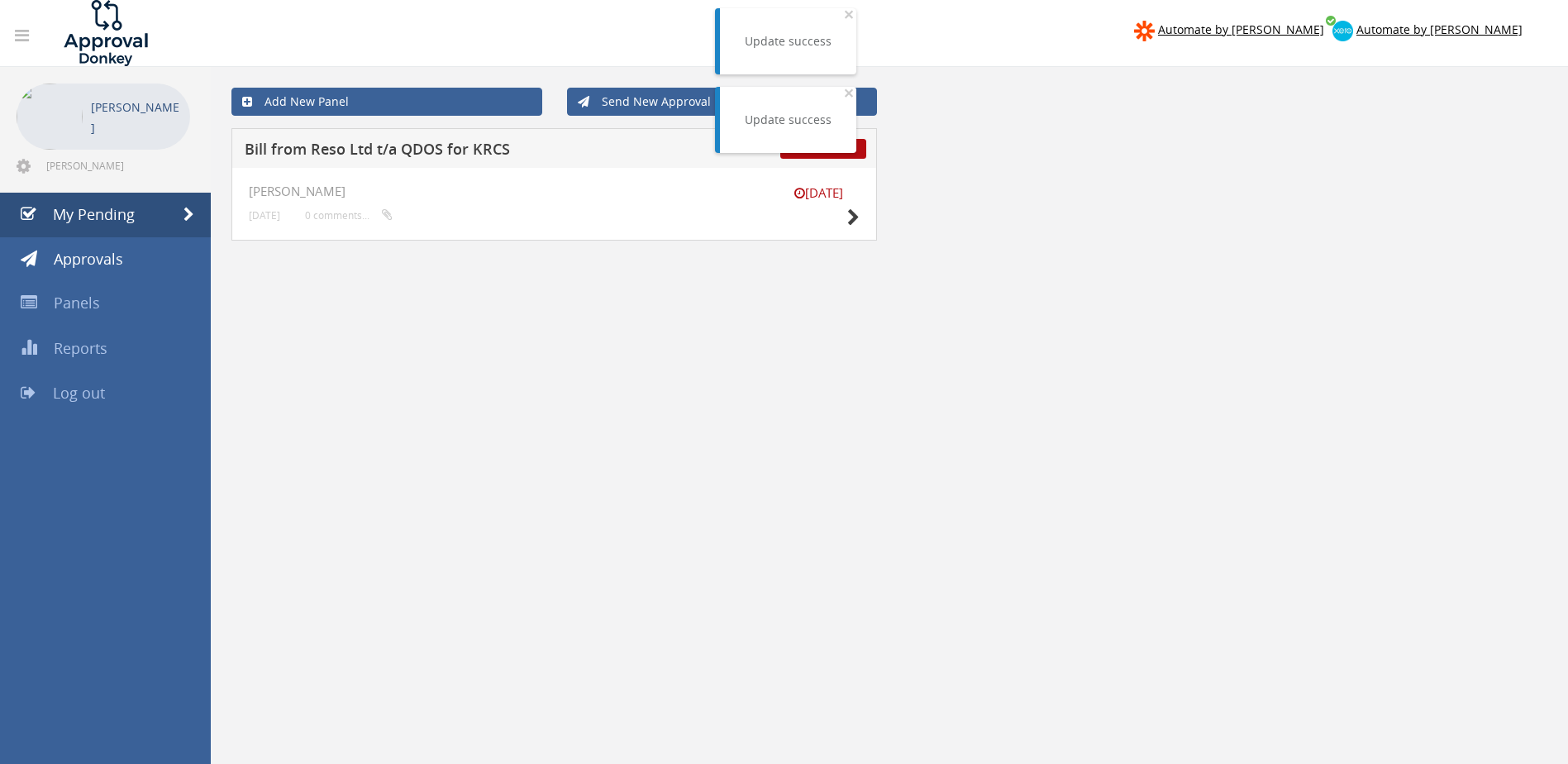
click at [420, 149] on h5 "Bill from Reso Ltd t/a QDOS for KRCS" at bounding box center [460, 152] width 433 height 21
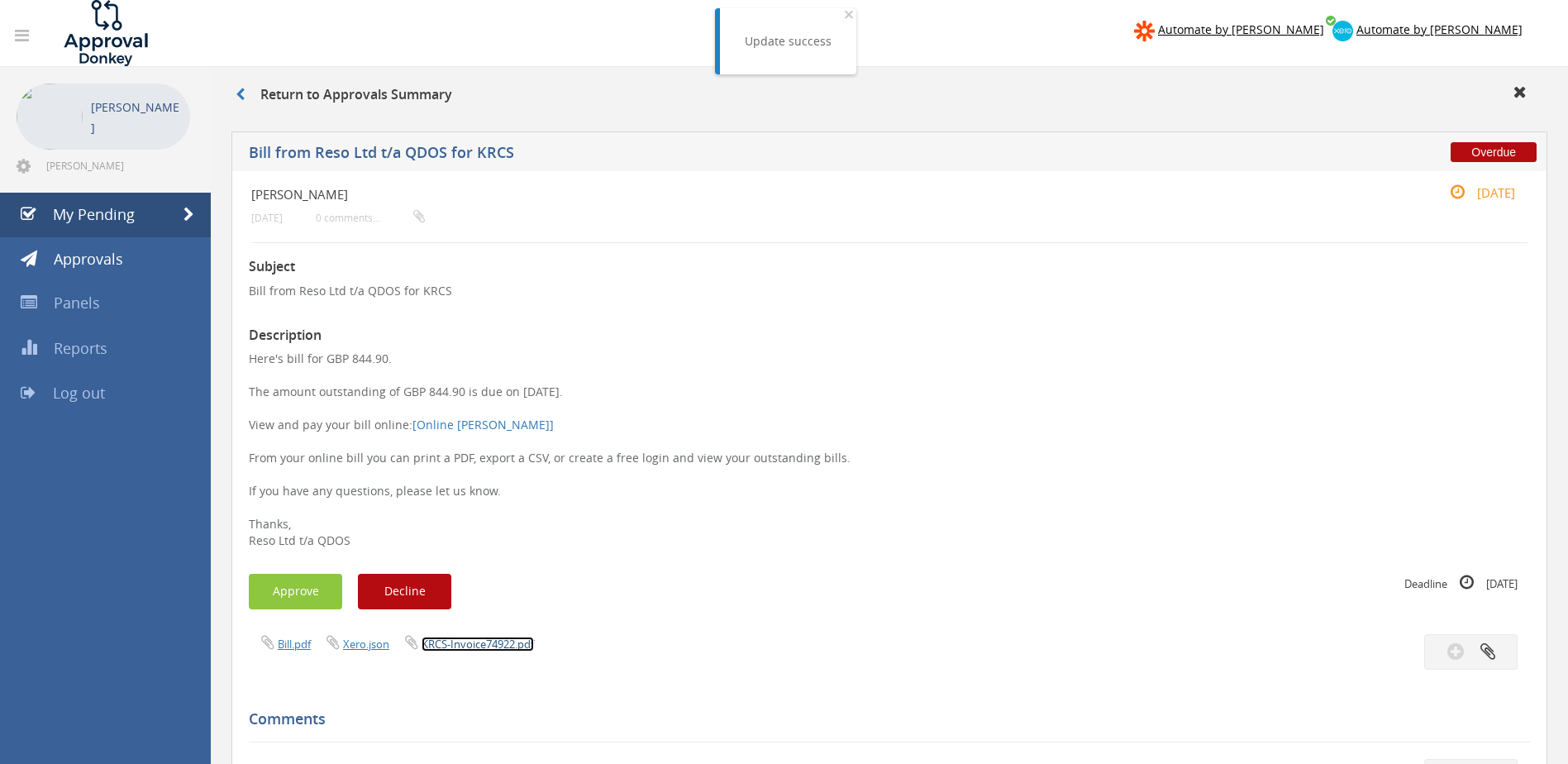
click at [466, 645] on link "KRCS-Invoice74922.pdf" at bounding box center [477, 644] width 112 height 15
click at [293, 593] on button "Approve" at bounding box center [296, 591] width 93 height 35
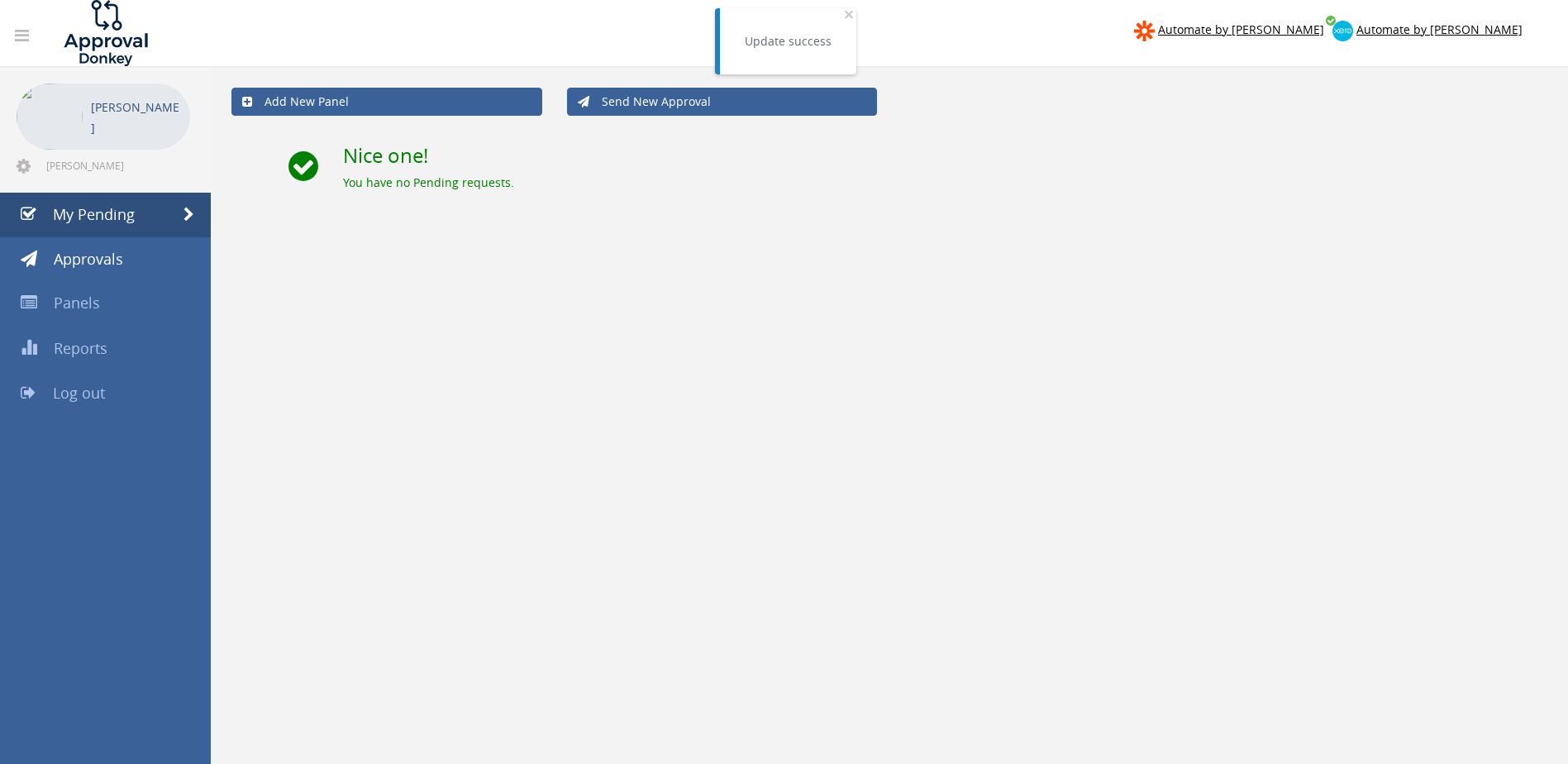
click at [395, 30] on nav "Automate by Zapier Automate by Xero" at bounding box center [784, 33] width 1593 height 67
click at [92, 247] on link "Approvals" at bounding box center [106, 259] width 211 height 45
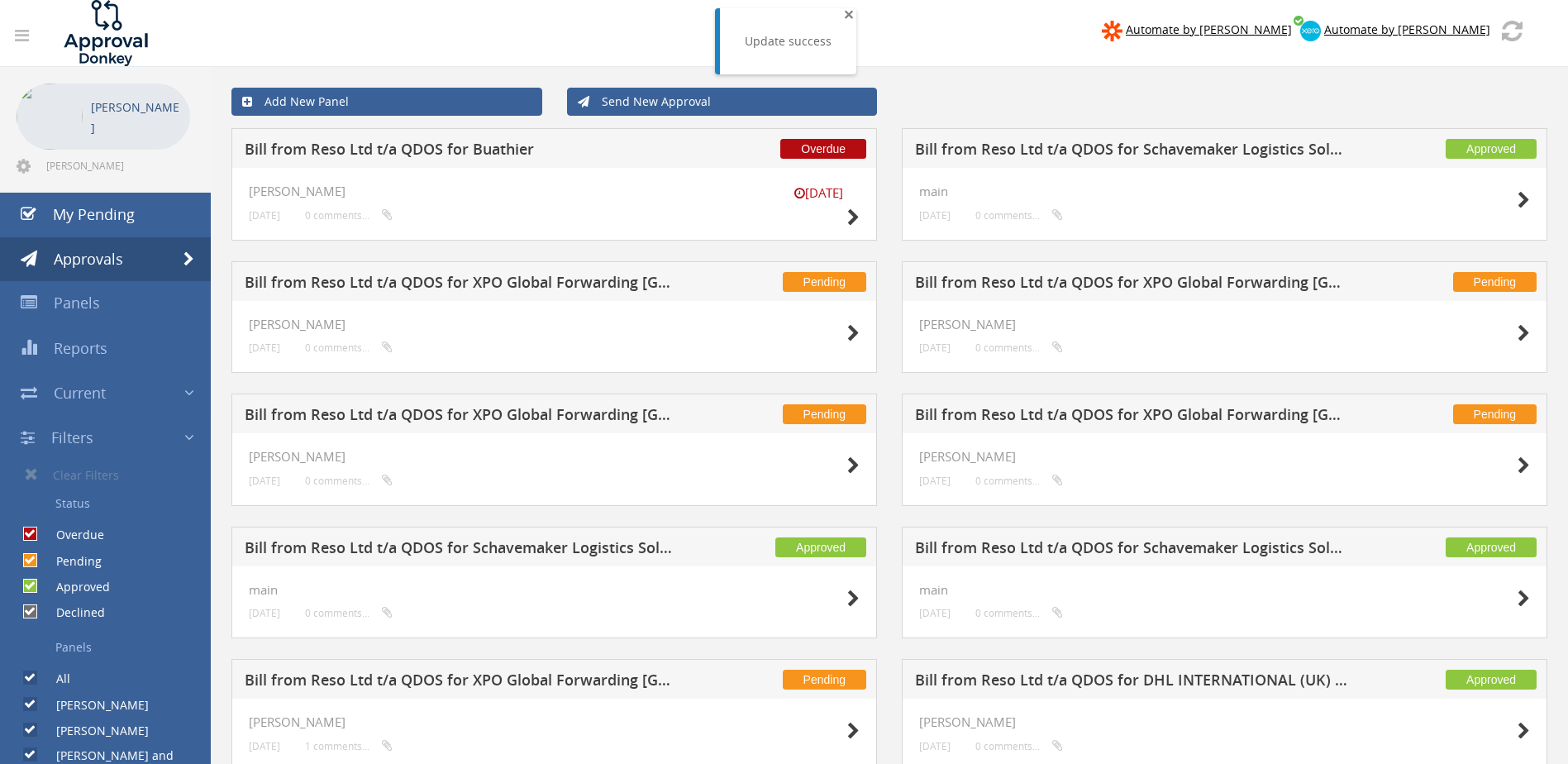
click at [846, 15] on span "×" at bounding box center [849, 14] width 10 height 23
click at [891, 141] on div "Approved Bill from Reso Ltd t/a QDOS for Schavemaker Logistics Solutions main 5…" at bounding box center [1224, 195] width 670 height 133
click at [899, 61] on nav "Automate by Zapier Automate by Xero" at bounding box center [784, 33] width 1593 height 67
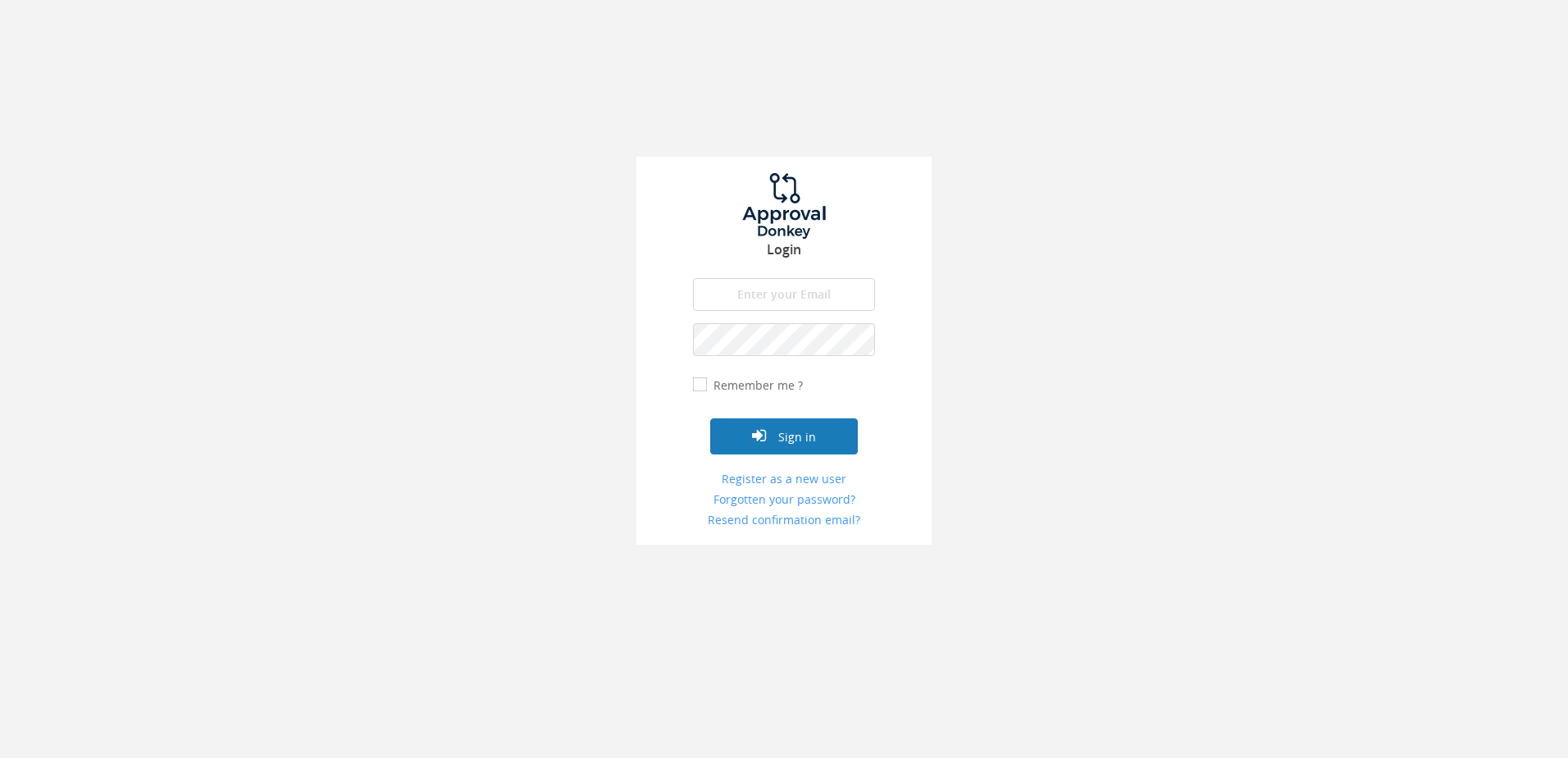
type input "graham@qdossound.com"
click at [774, 443] on button "Sign in" at bounding box center [784, 436] width 147 height 36
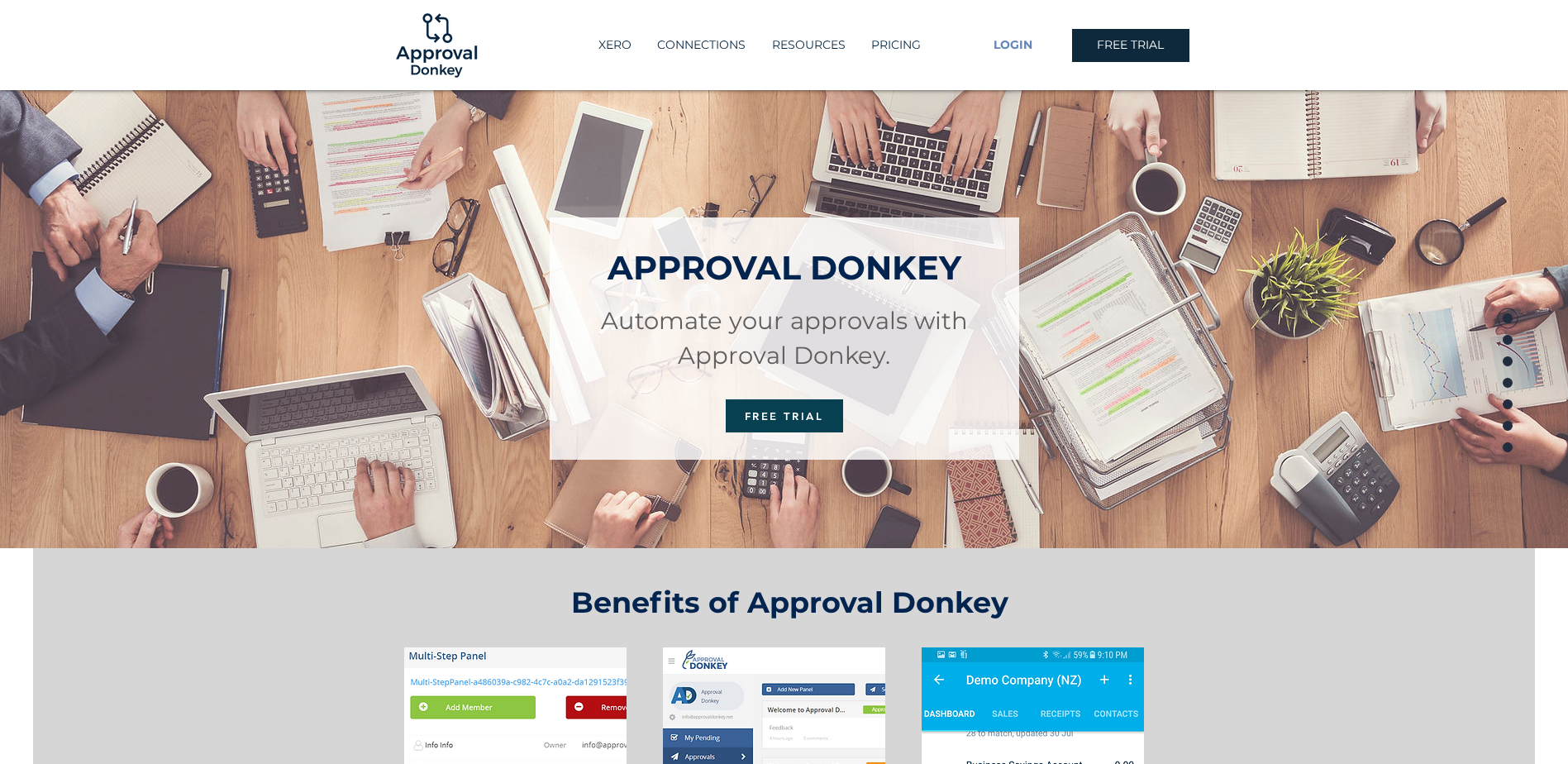
click at [1010, 44] on span "LOGIN" at bounding box center [1013, 45] width 39 height 16
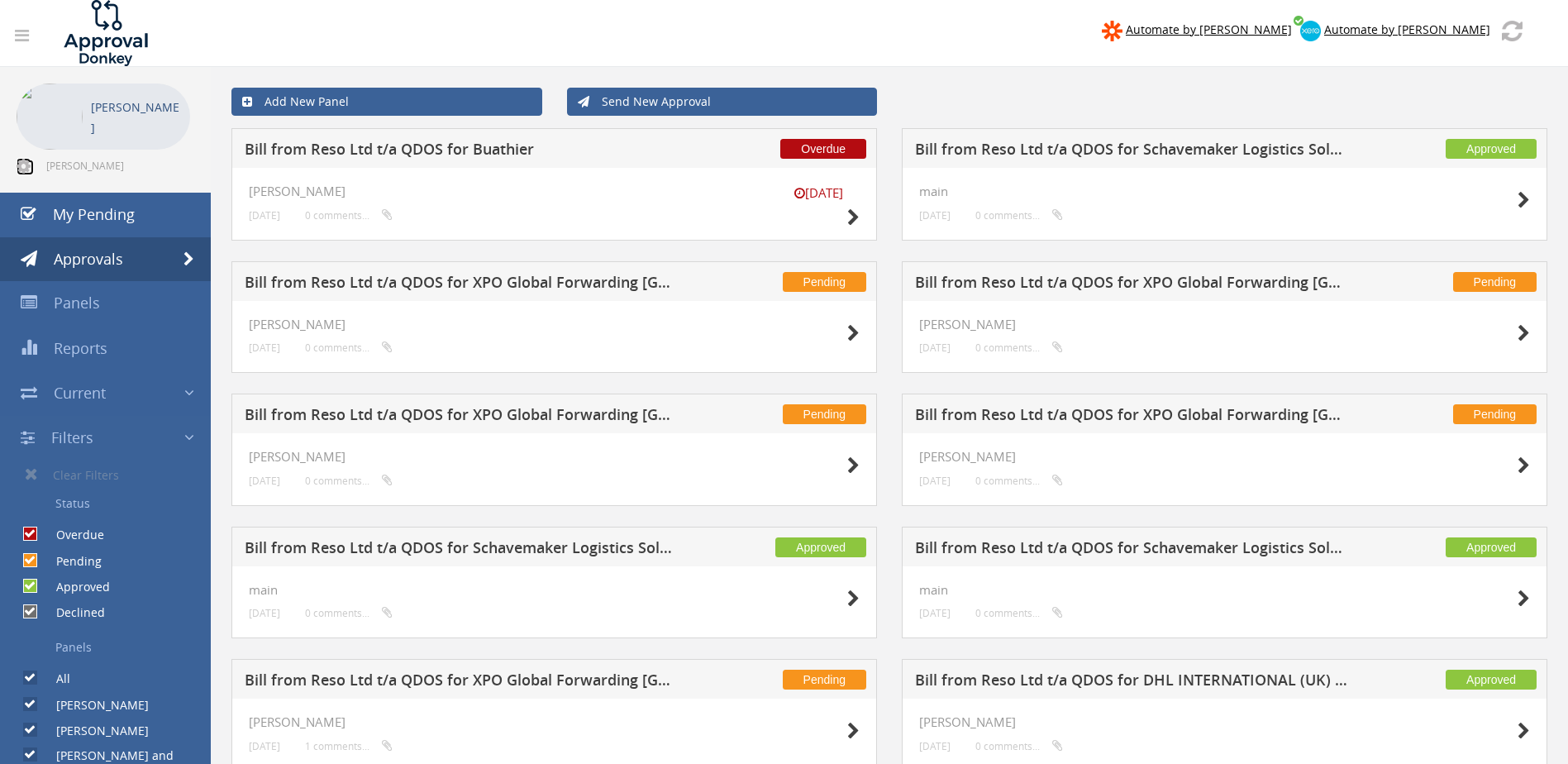
click at [23, 166] on icon at bounding box center [23, 166] width 14 height 16
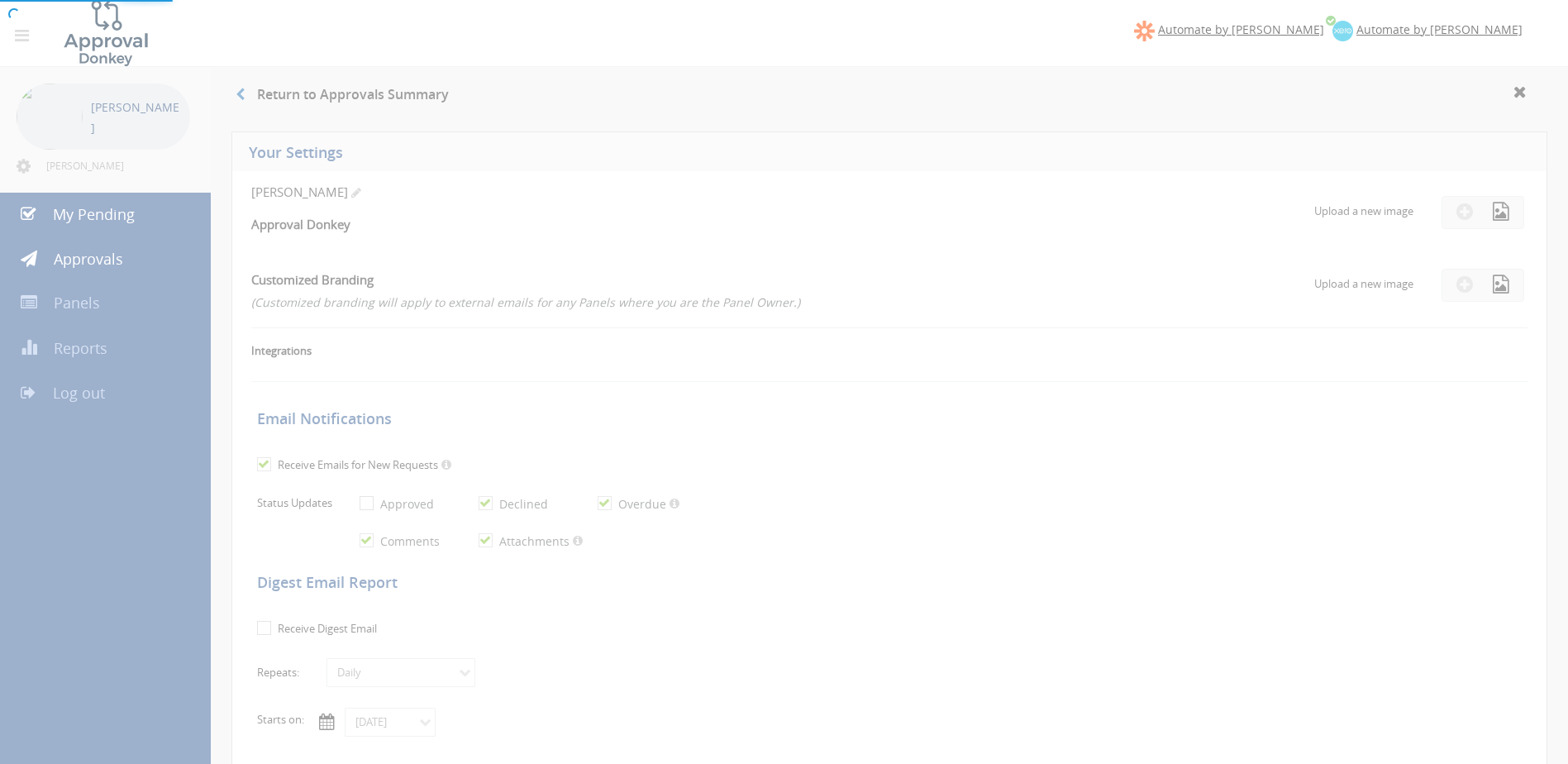
checkbox input "true"
select select "number:1"
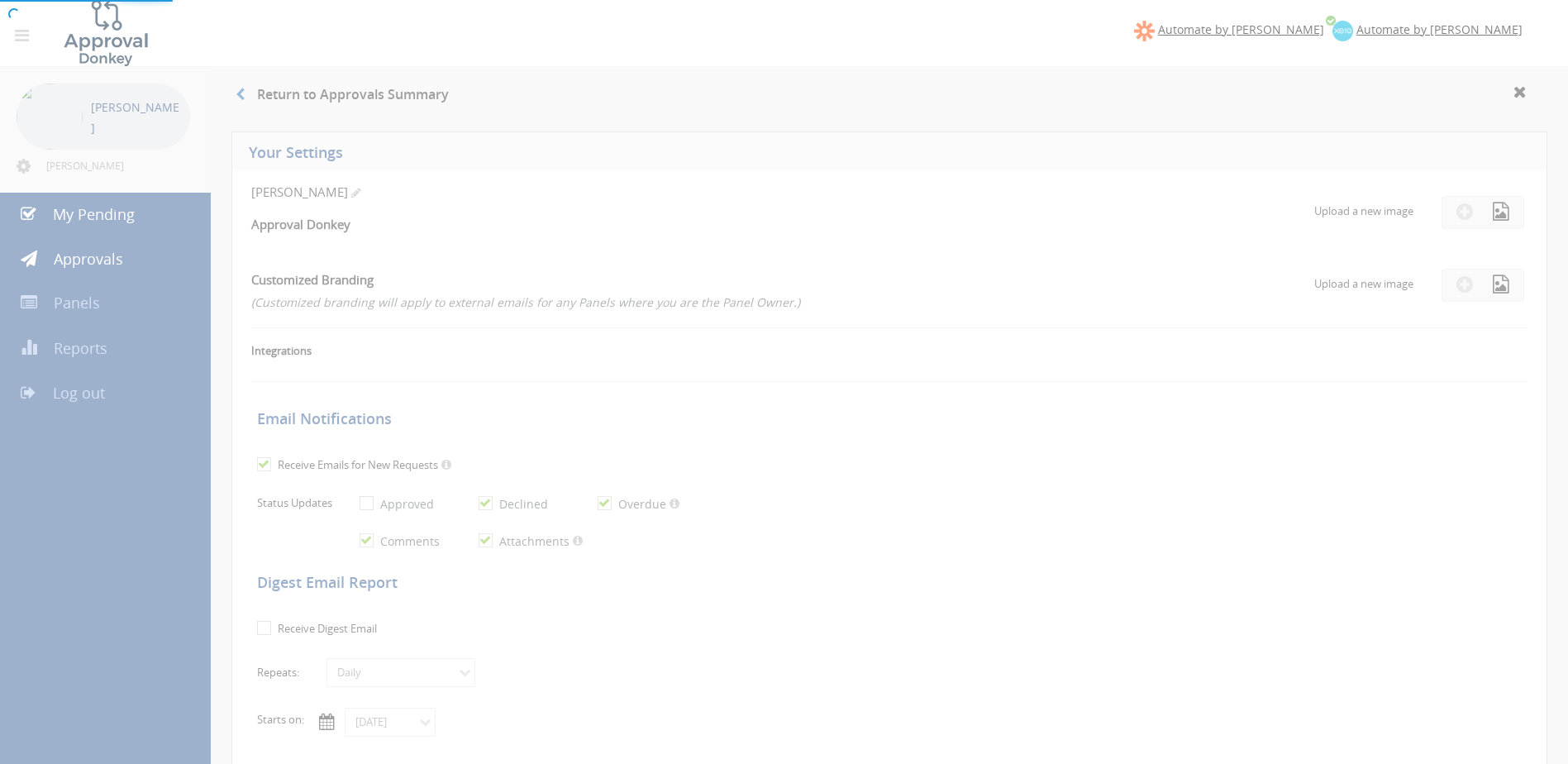
checkbox input "true"
type input "[DATE]"
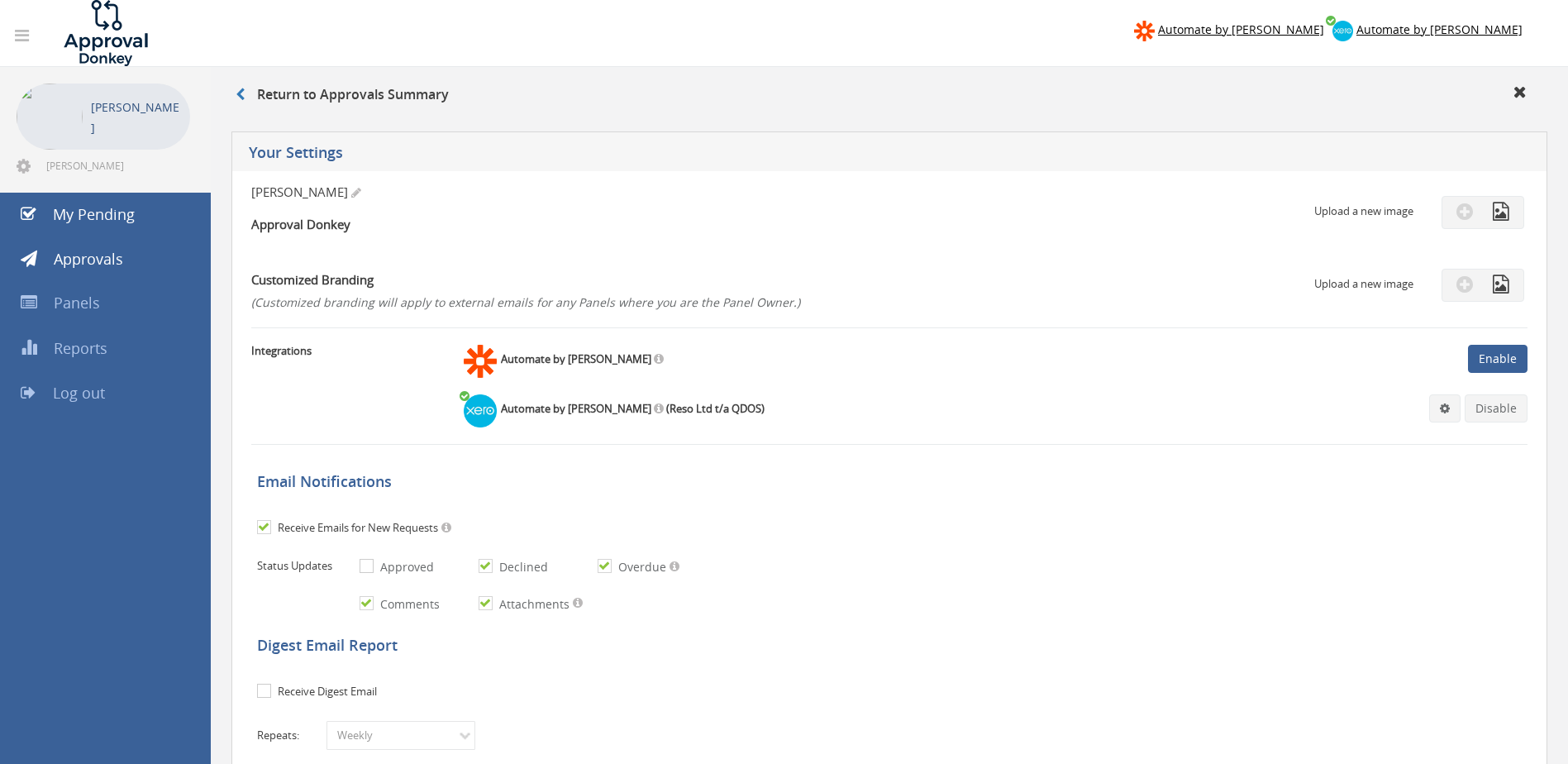
click at [40, 102] on img at bounding box center [49, 117] width 67 height 67
click at [118, 108] on p "[PERSON_NAME]" at bounding box center [137, 117] width 91 height 41
click at [27, 98] on img at bounding box center [49, 117] width 67 height 67
click at [113, 115] on p "graham smith" at bounding box center [137, 117] width 91 height 41
click at [28, 37] on icon at bounding box center [22, 35] width 14 height 16
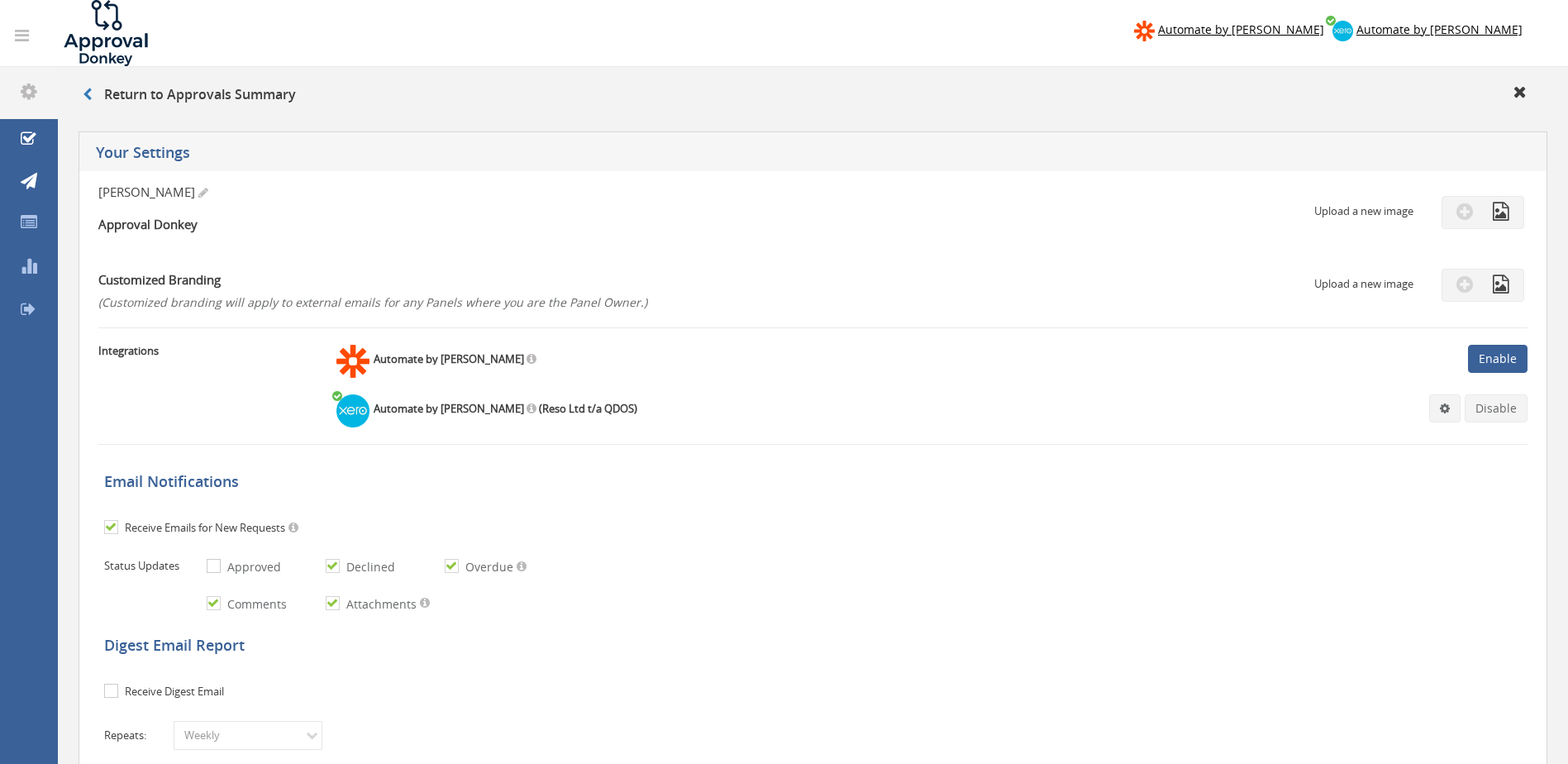
click at [23, 37] on icon at bounding box center [22, 35] width 14 height 16
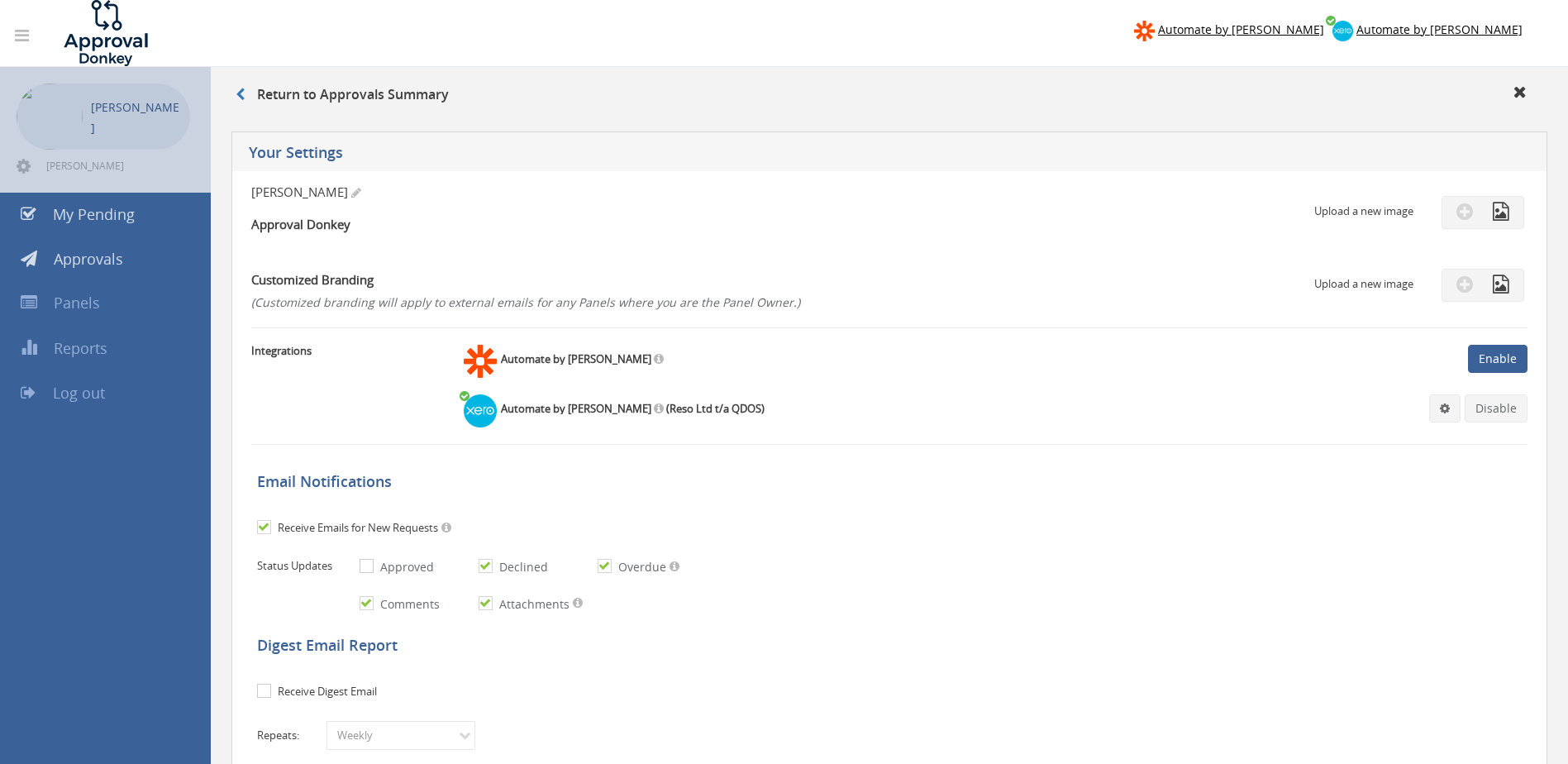
click at [23, 37] on icon at bounding box center [22, 35] width 14 height 16
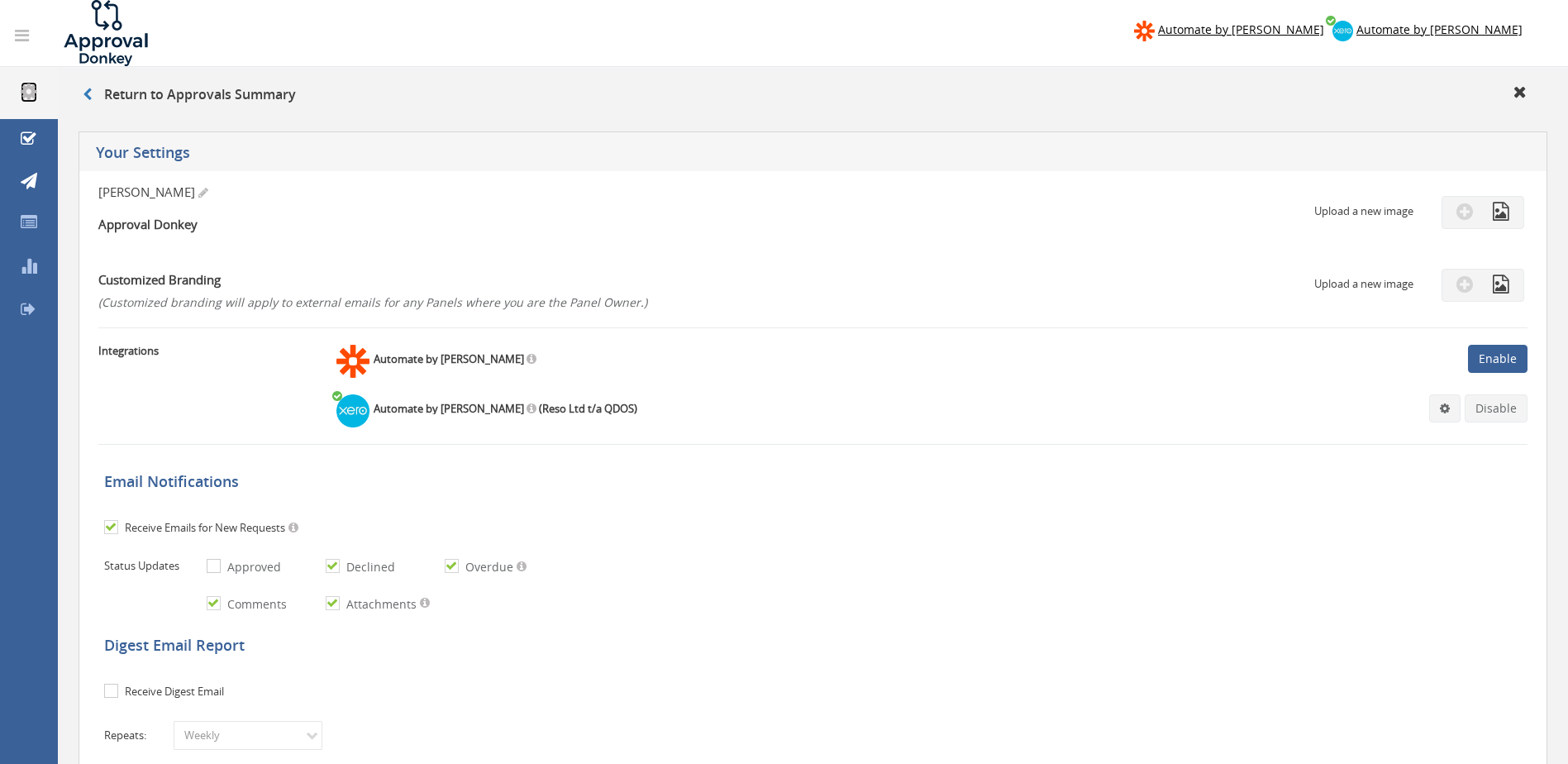
click at [29, 91] on icon at bounding box center [29, 91] width 16 height 19
click at [28, 91] on icon at bounding box center [29, 91] width 16 height 19
click at [107, 29] on img at bounding box center [106, 33] width 124 height 67
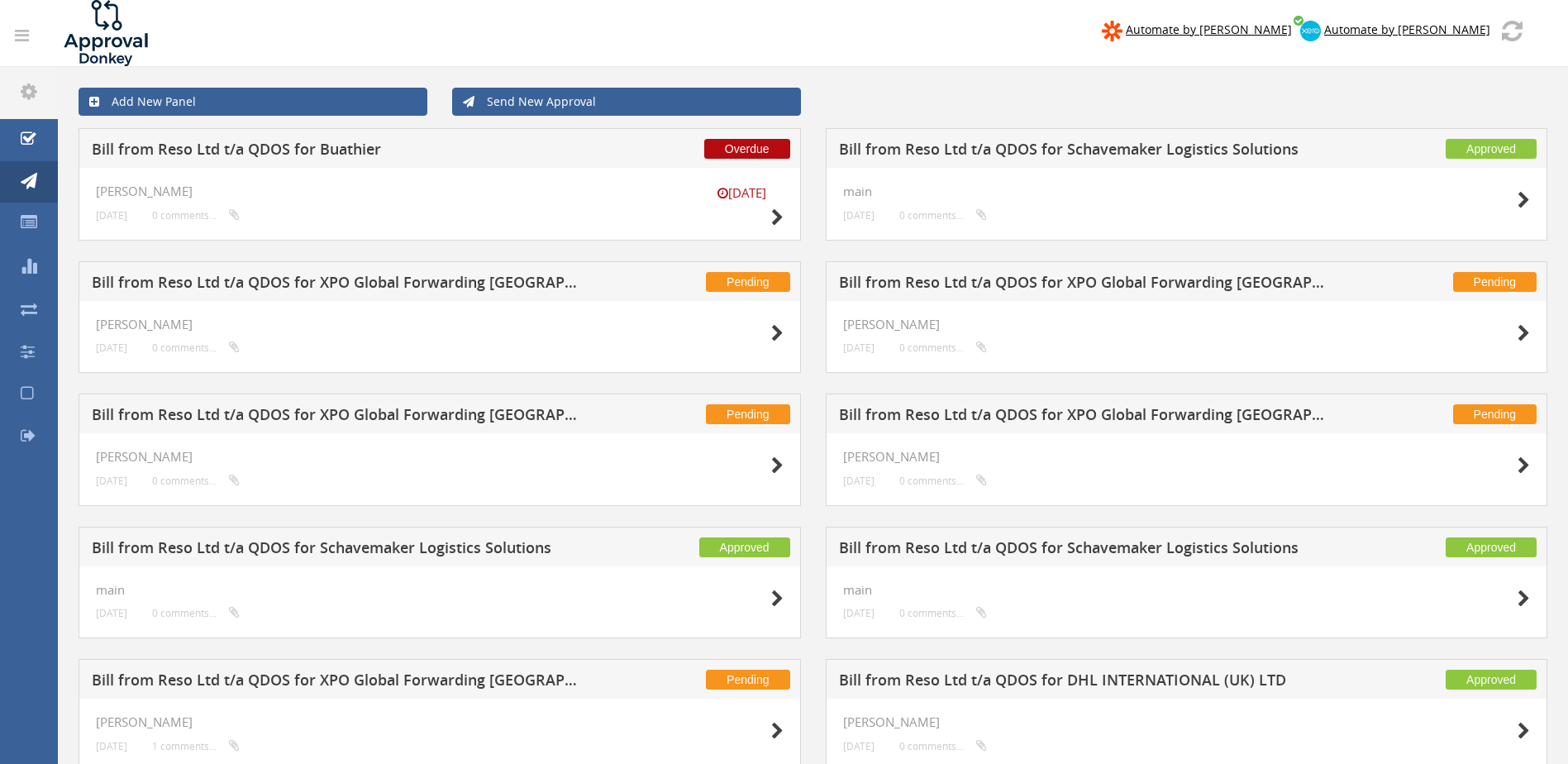
click at [17, 35] on icon at bounding box center [22, 35] width 14 height 16
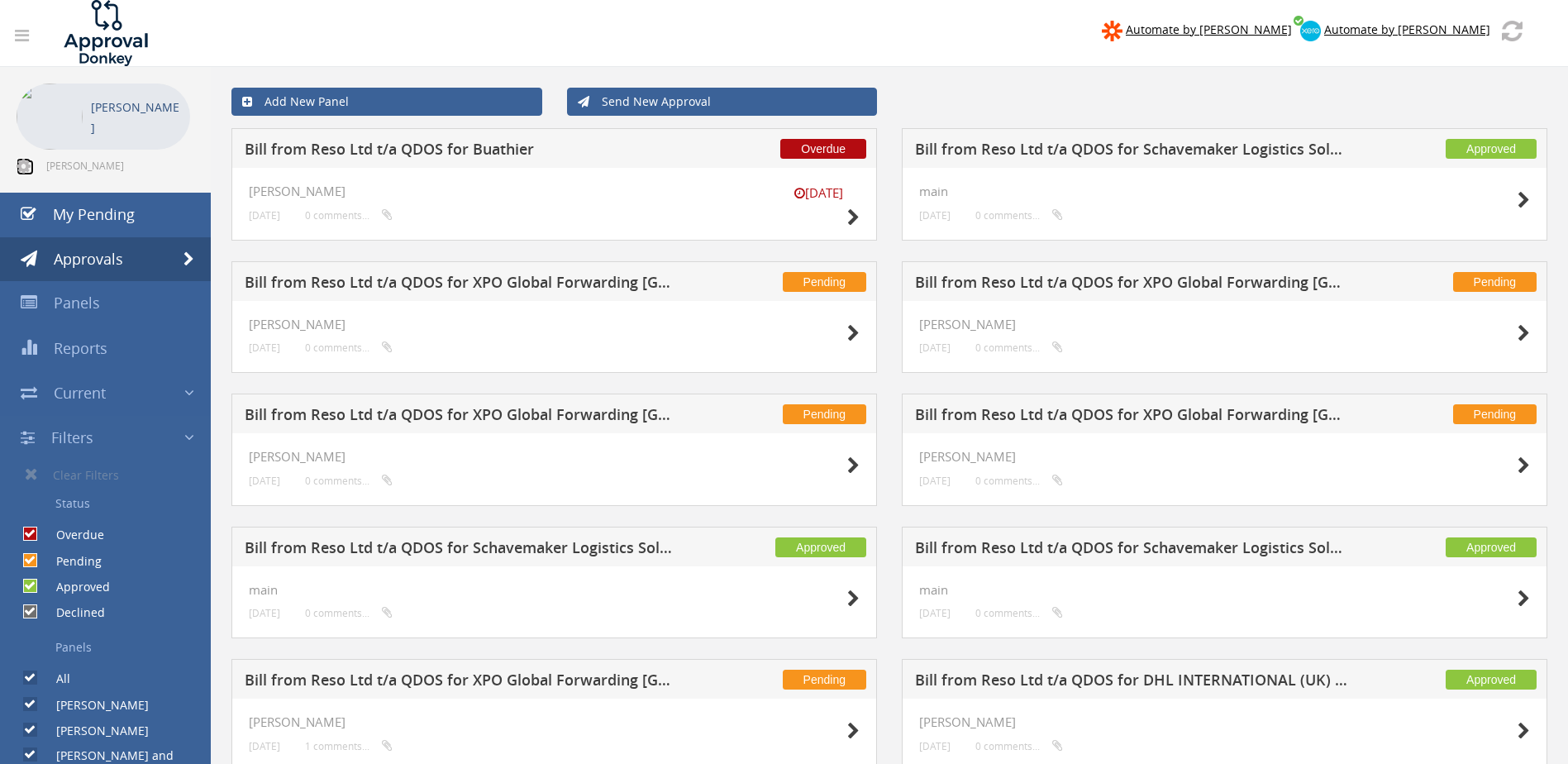
click at [24, 162] on icon at bounding box center [23, 166] width 14 height 16
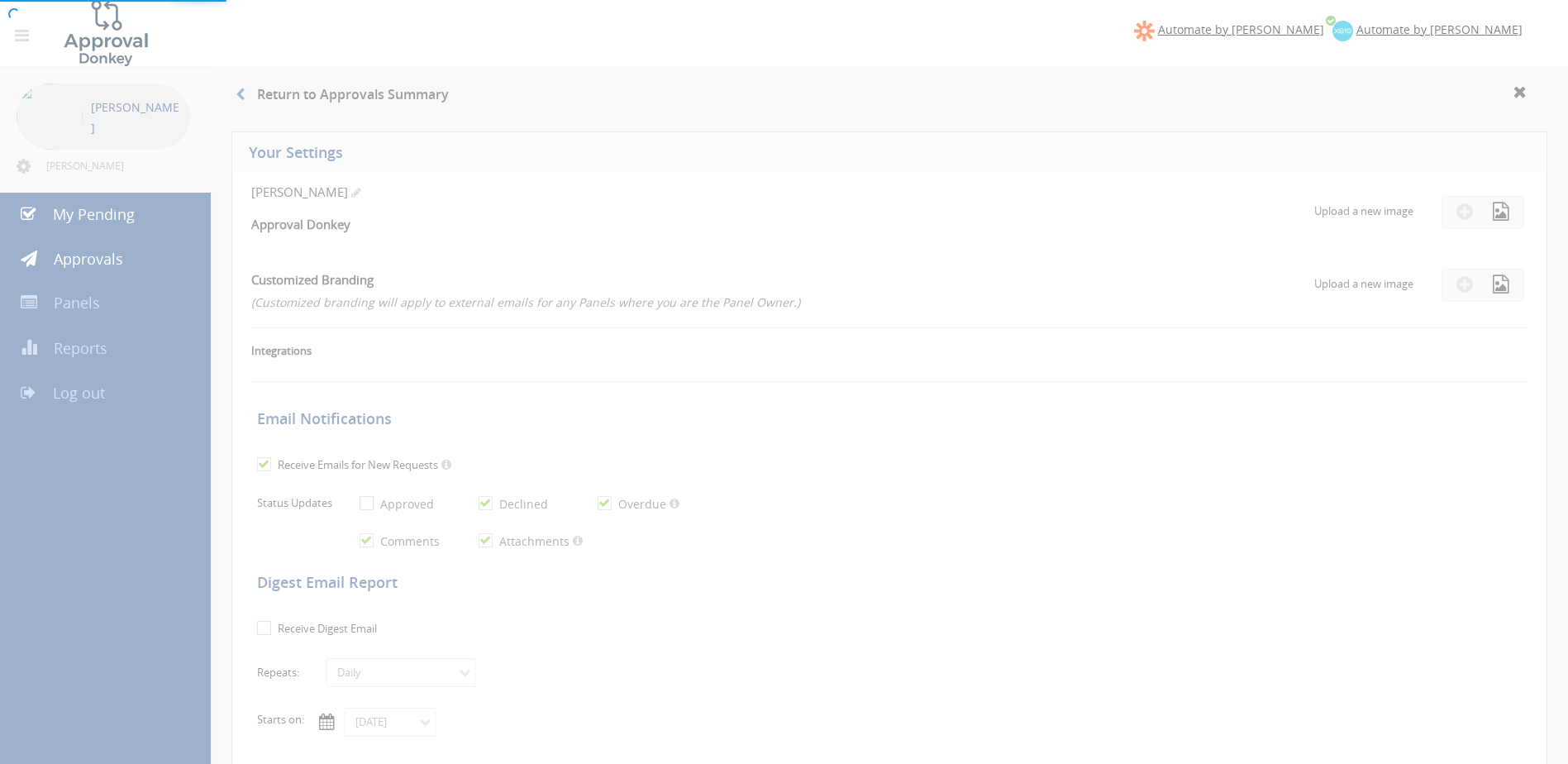
checkbox input "true"
select select "number:1"
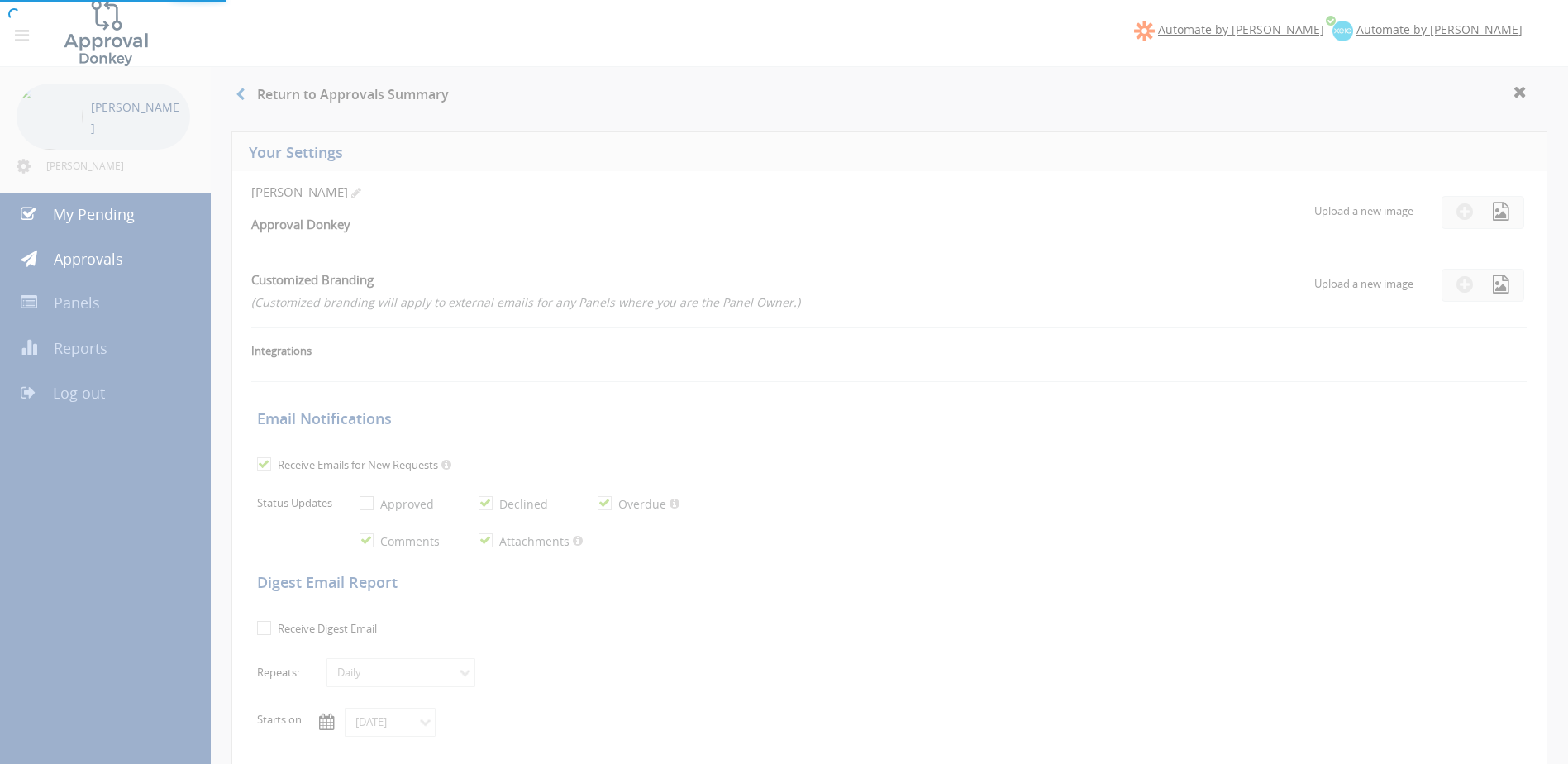
checkbox input "true"
type input "[DATE]"
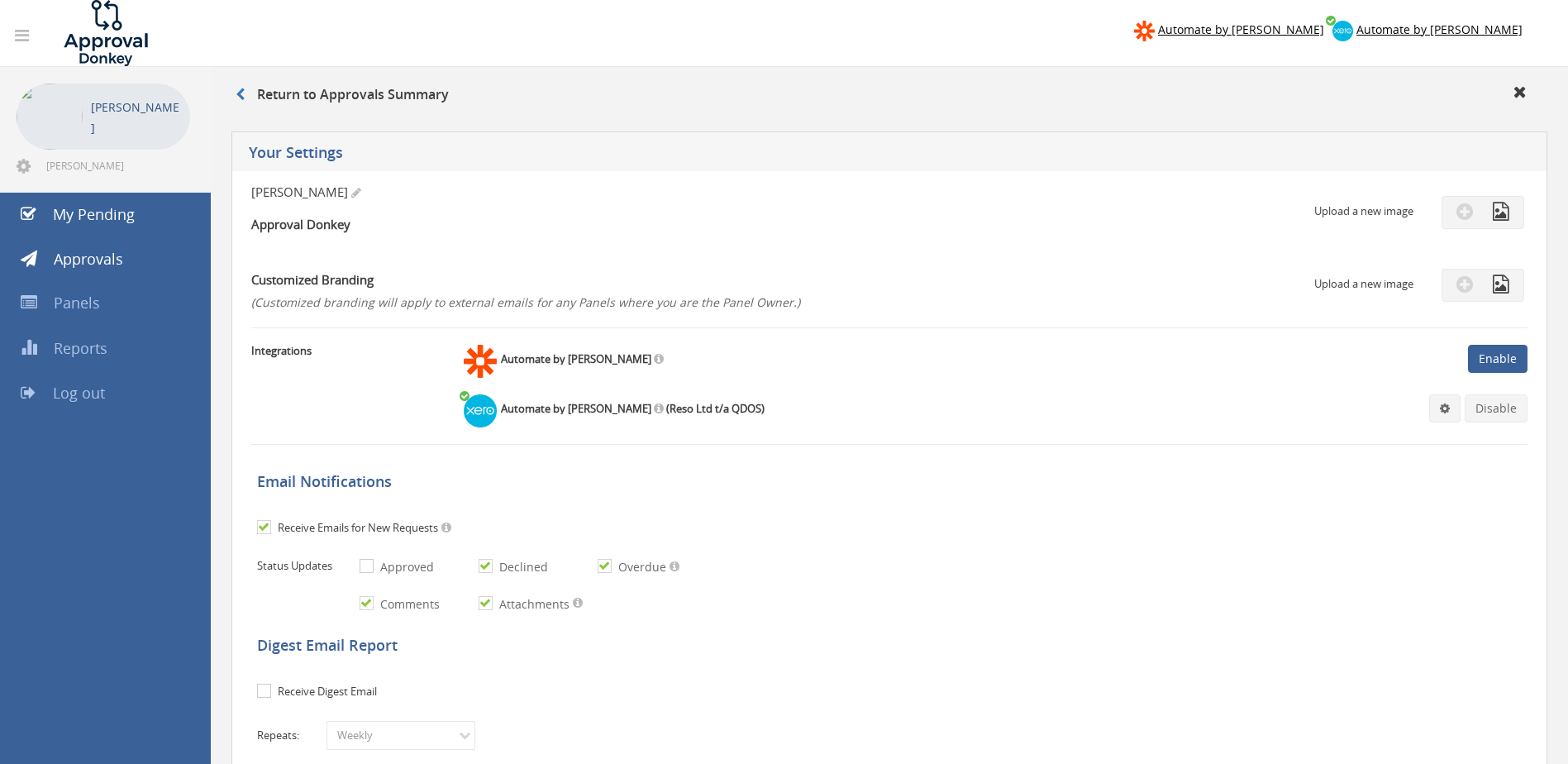
click at [616, 231] on h4 "Approval Donkey" at bounding box center [676, 225] width 850 height 14
click at [633, 94] on div "Return to Approvals Summary" at bounding box center [889, 97] width 1332 height 28
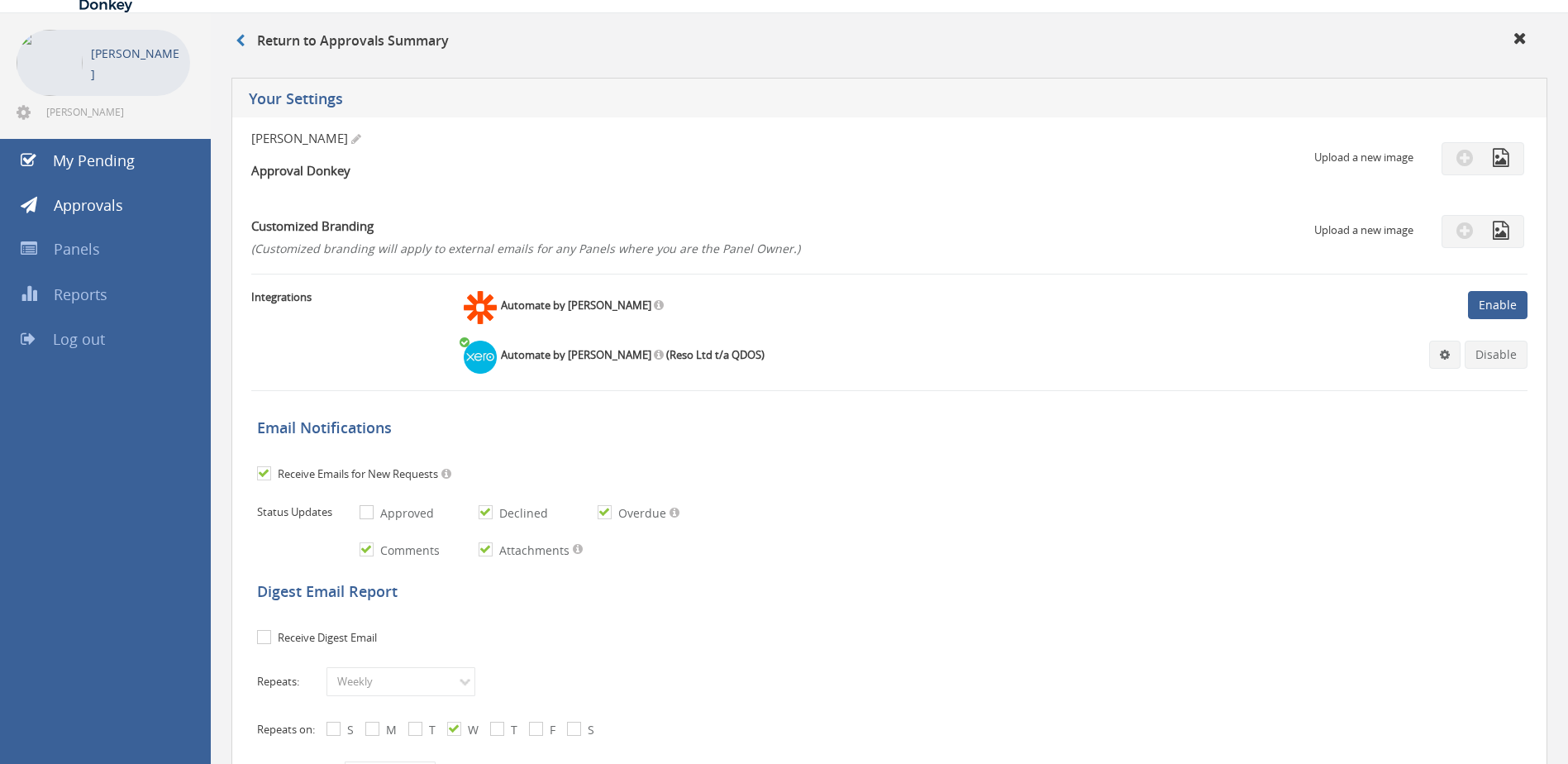
scroll to position [83, 0]
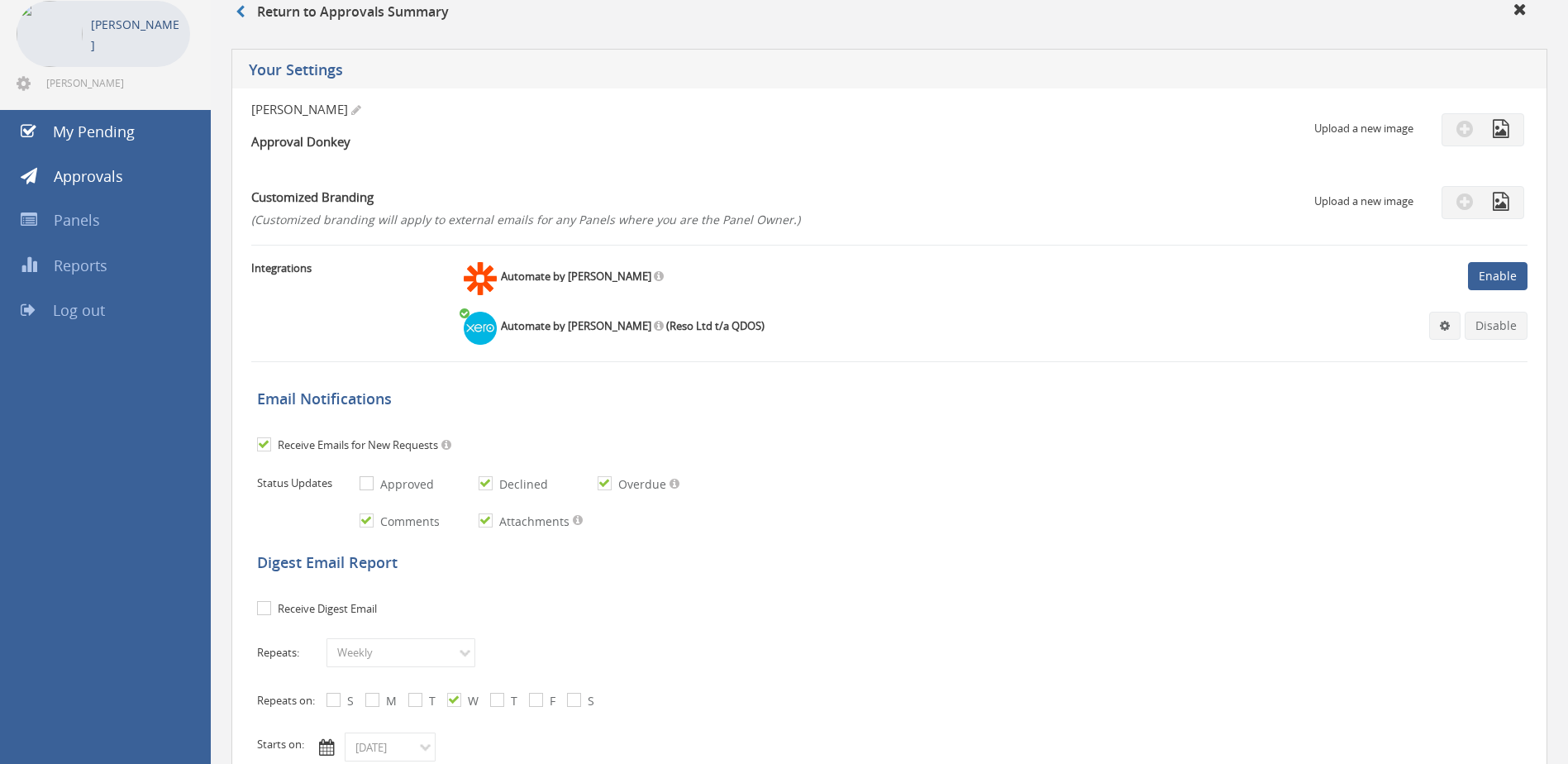
click at [803, 177] on div "Customized Branding (Customized branding will apply to external emails for any …" at bounding box center [676, 202] width 850 height 55
click at [351, 110] on span at bounding box center [356, 110] width 10 height 11
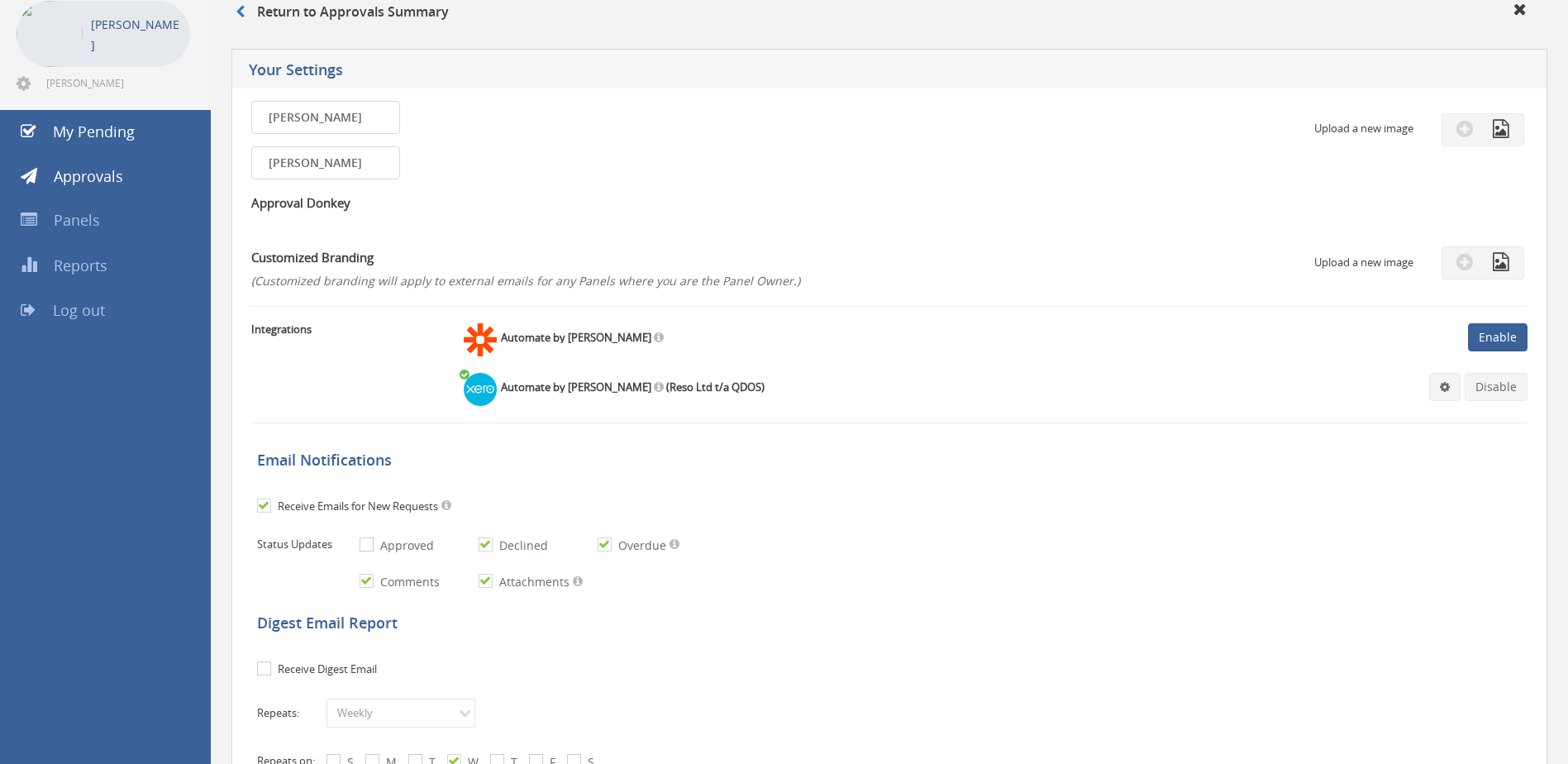
click at [707, 118] on div "graham First name is required. First name must be letters. First name should be…" at bounding box center [676, 117] width 850 height 33
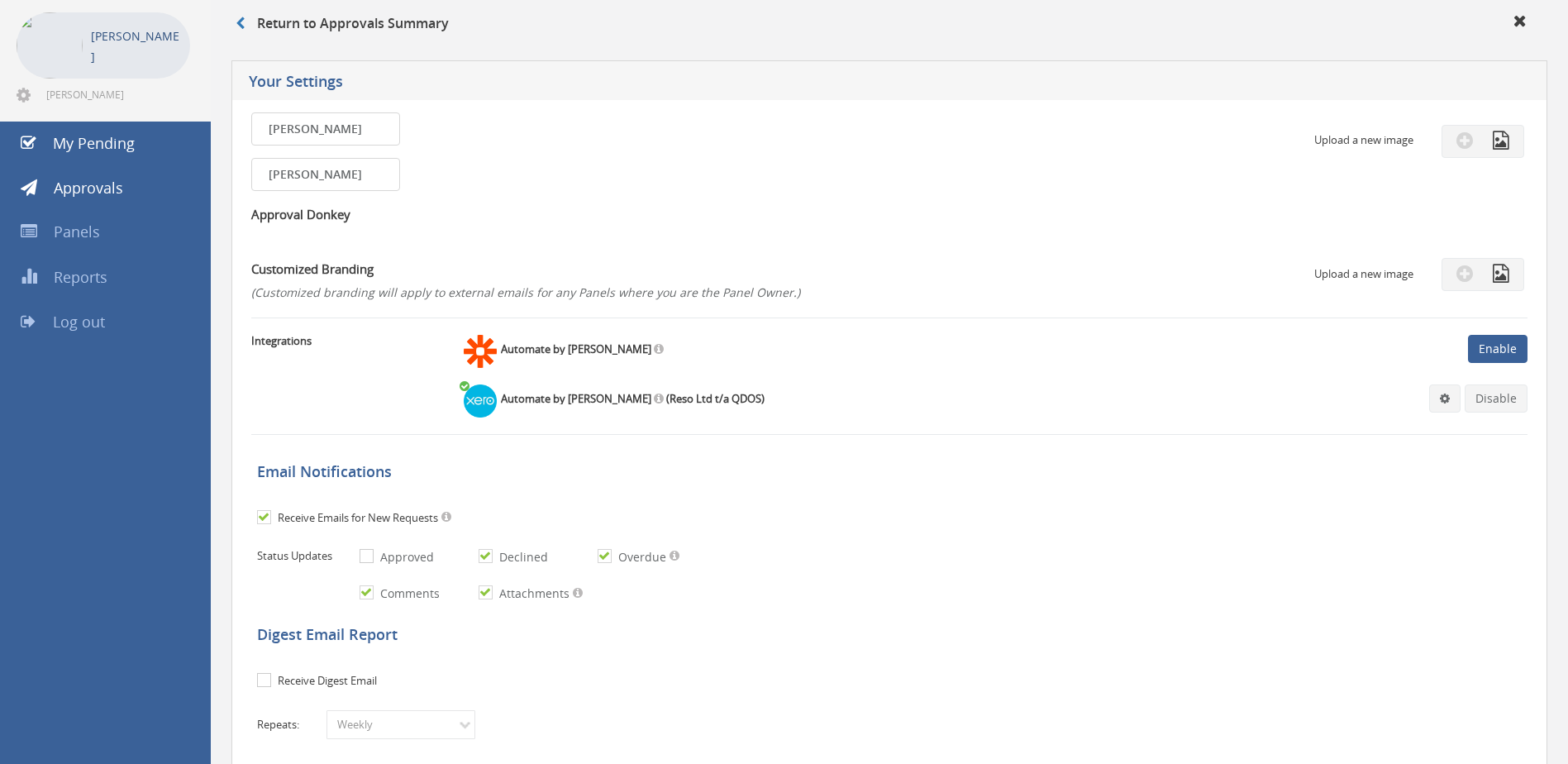
scroll to position [0, 0]
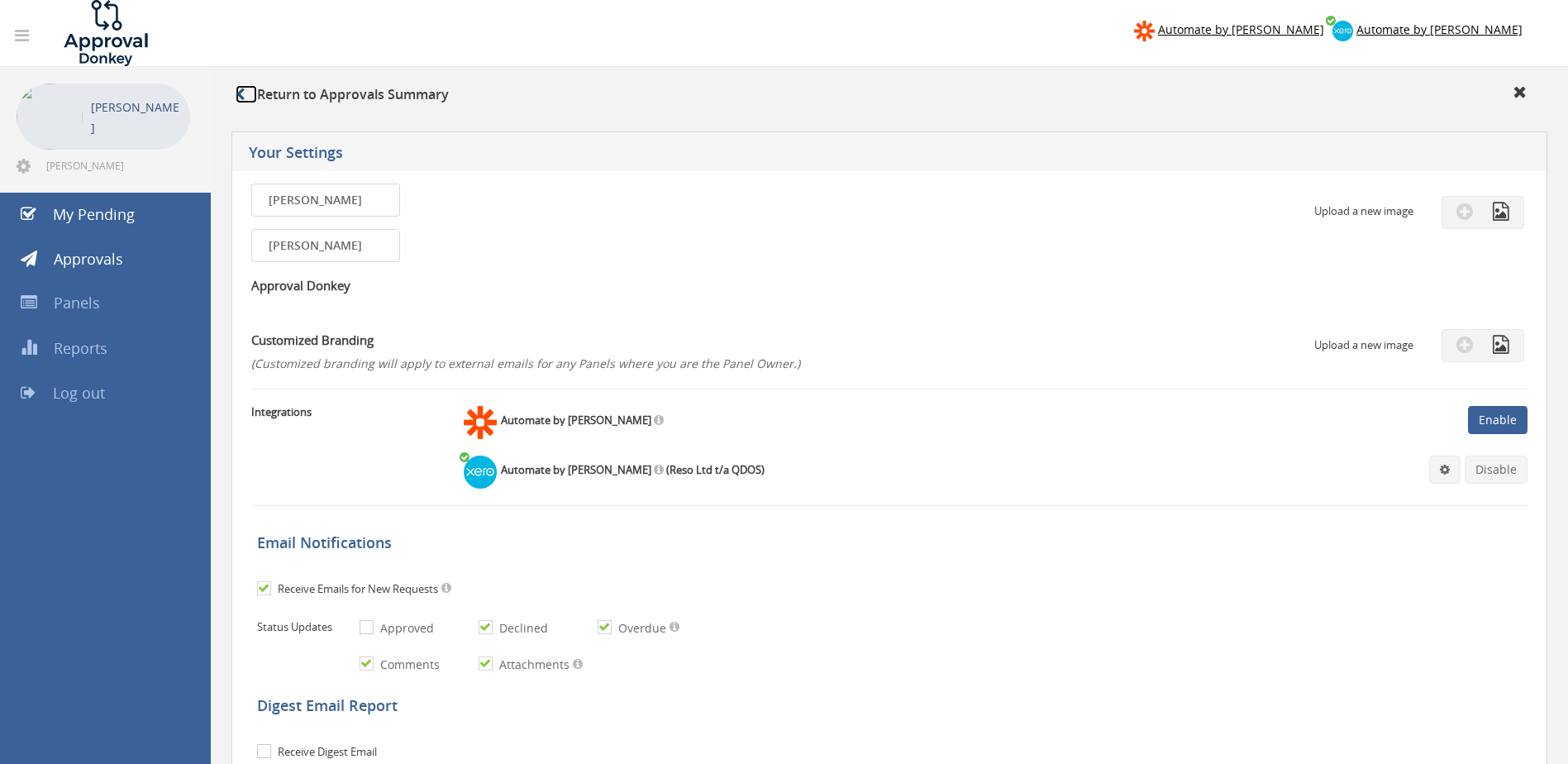
click at [250, 95] on link at bounding box center [246, 94] width 22 height 18
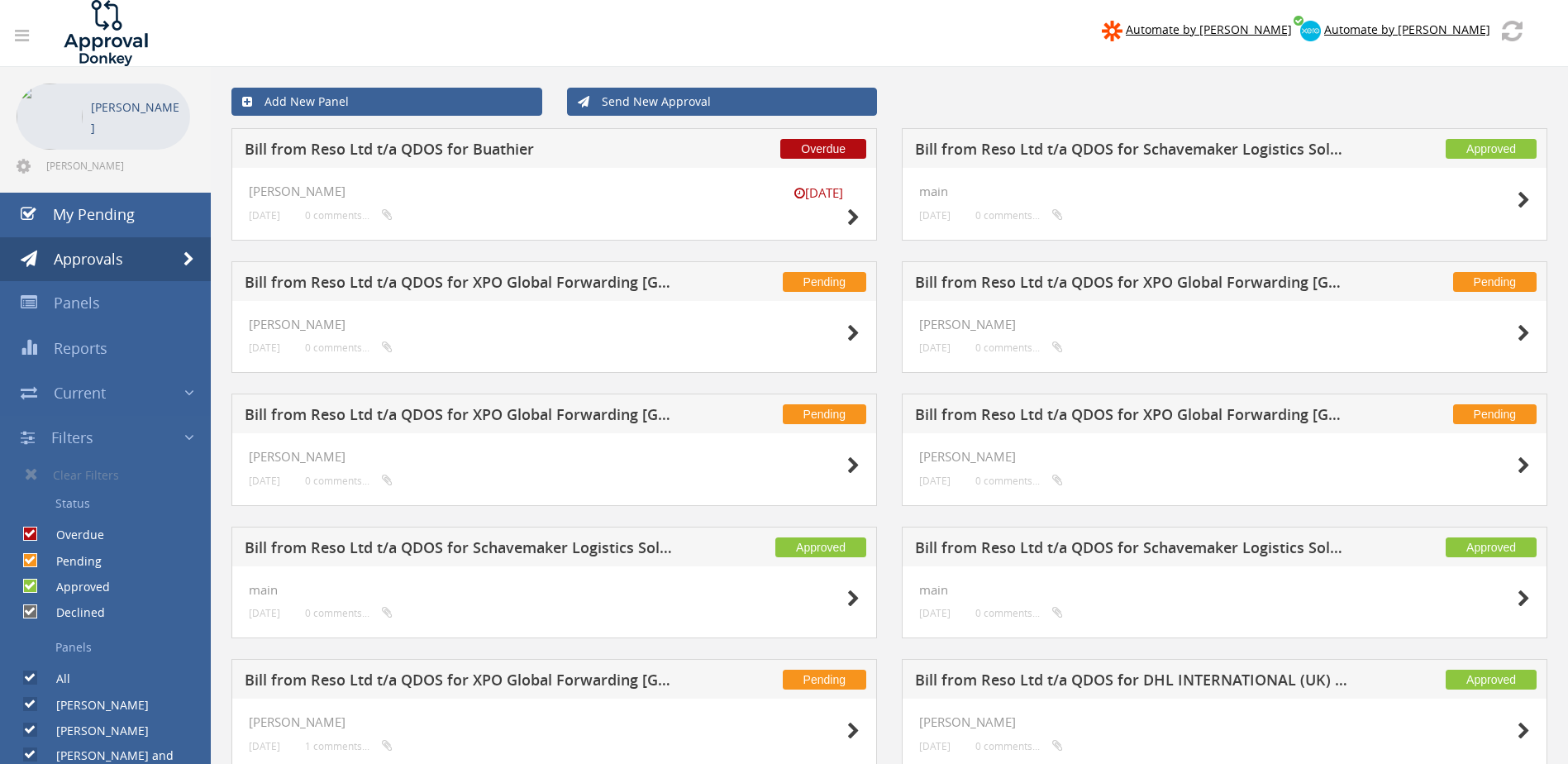
click at [885, 243] on div "Overdue Bill from Reso Ltd t/a QDOS for Buathier [DATE] [PERSON_NAME] [DATE] 0 …" at bounding box center [553, 195] width 670 height 133
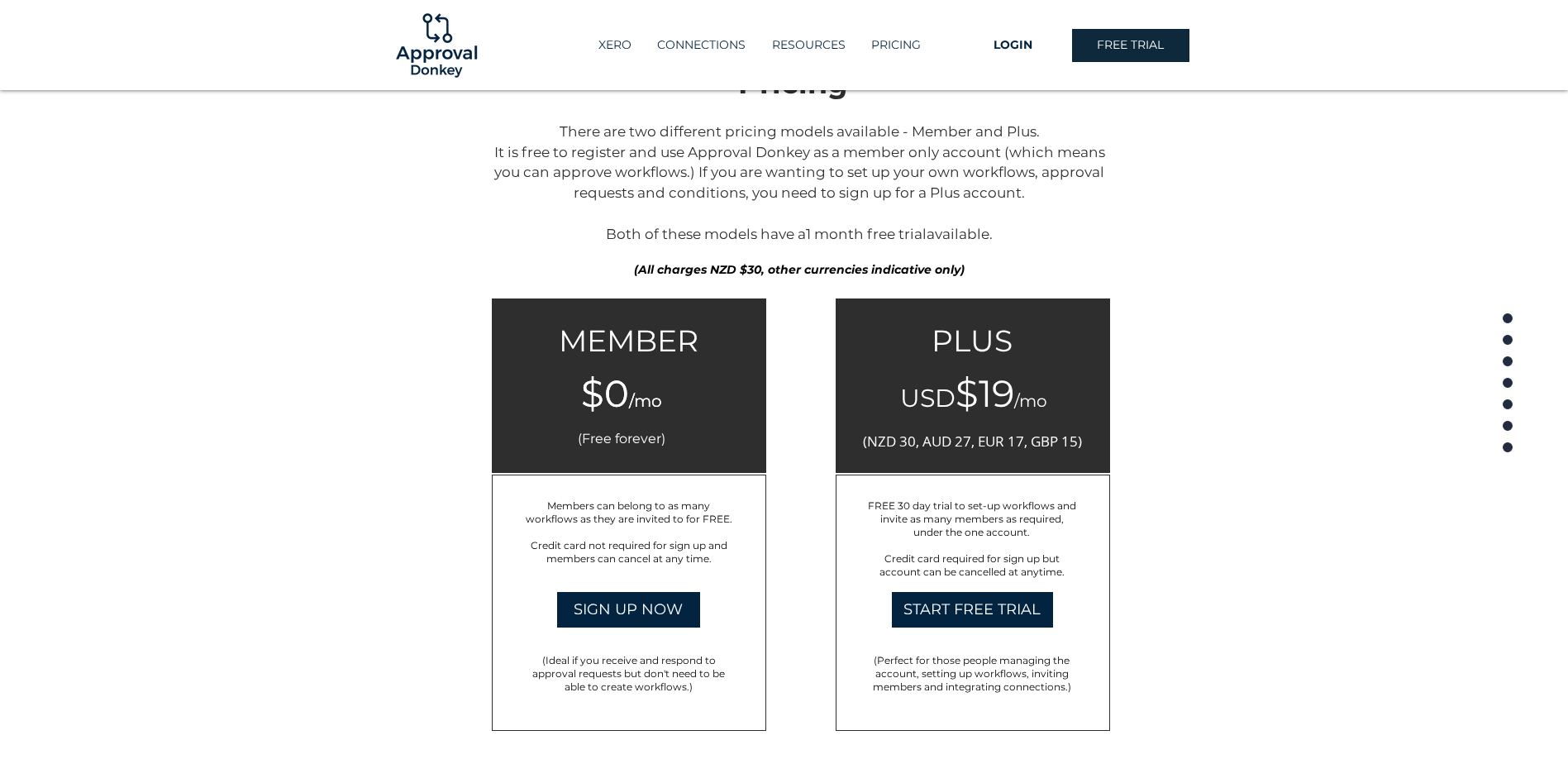
scroll to position [2451, 0]
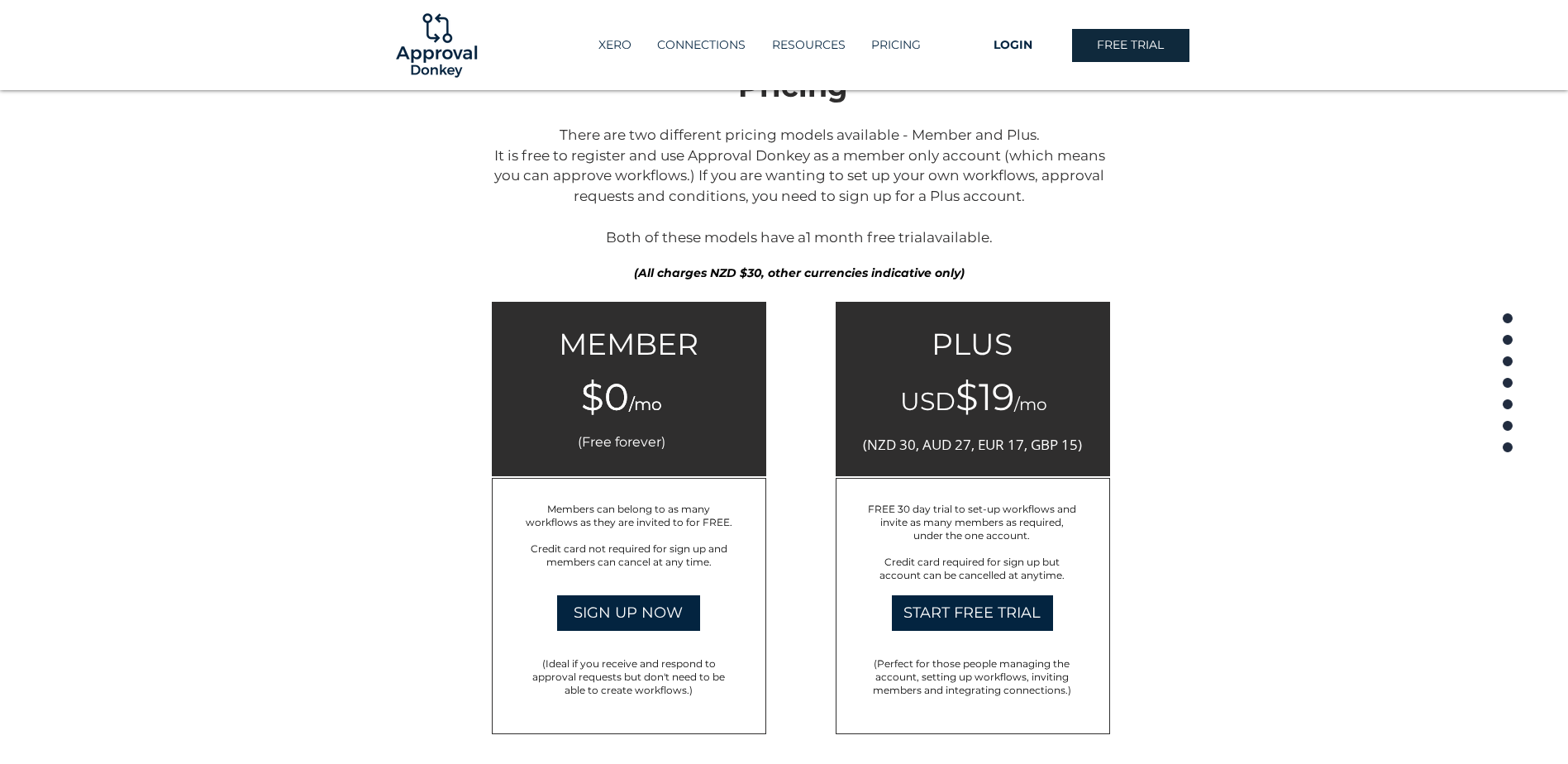
click at [945, 540] on span "FREE 30 day trial to set-up workflows and invite as many members as required, u…" at bounding box center [972, 522] width 208 height 39
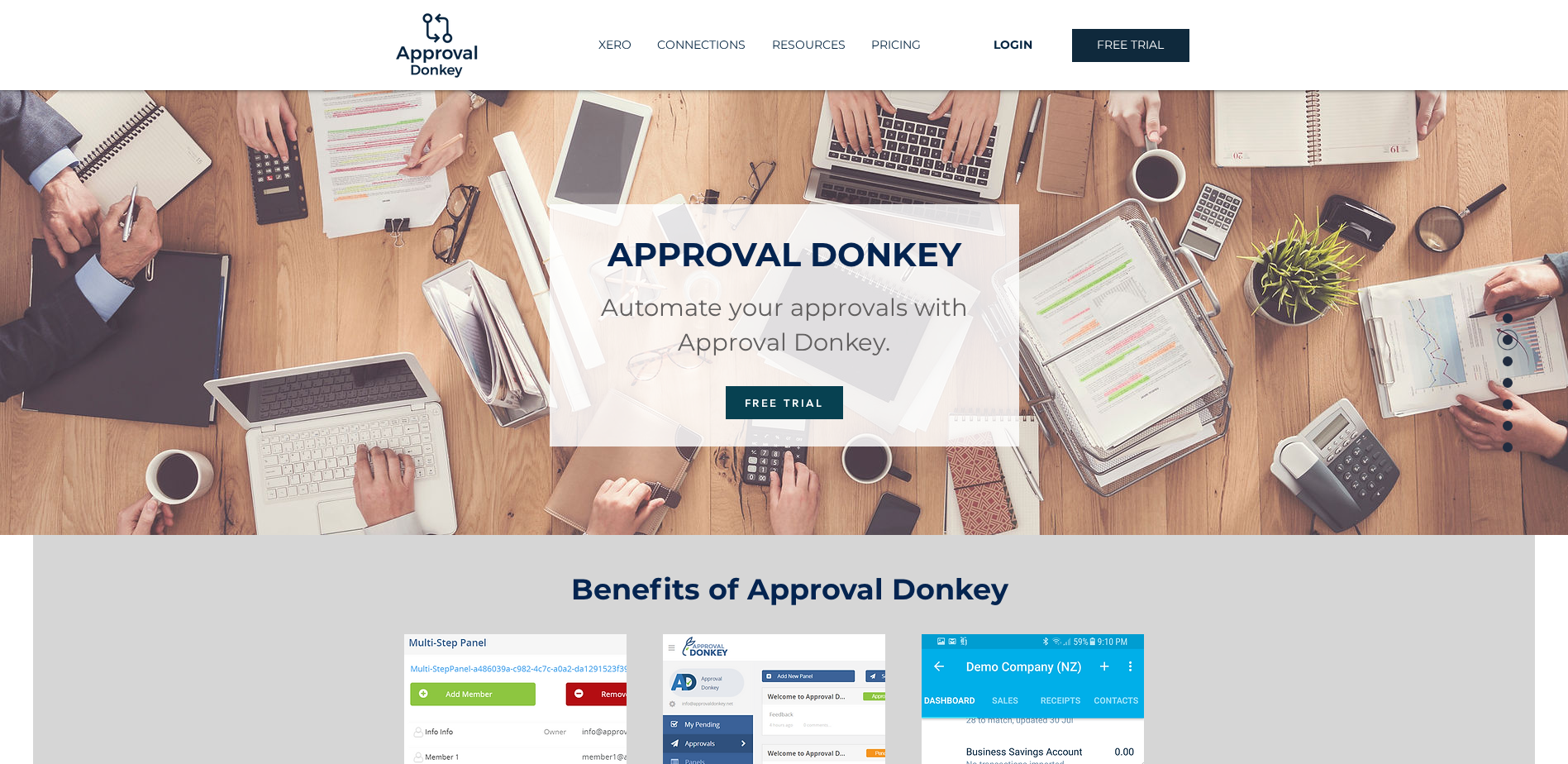
scroll to position [0, 0]
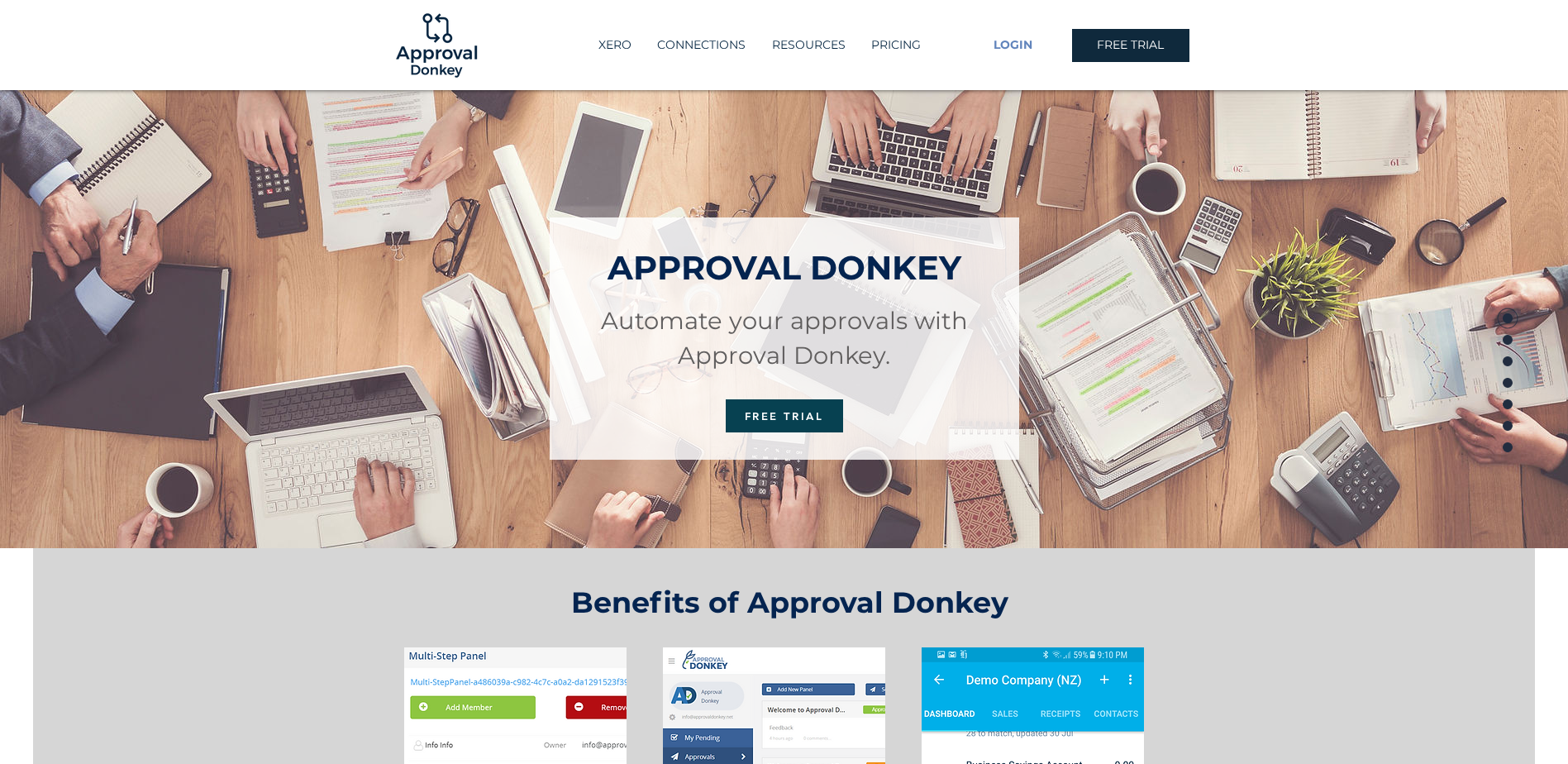
click at [1015, 48] on span "LOGIN" at bounding box center [1013, 45] width 39 height 16
click at [439, 35] on img at bounding box center [436, 46] width 89 height 89
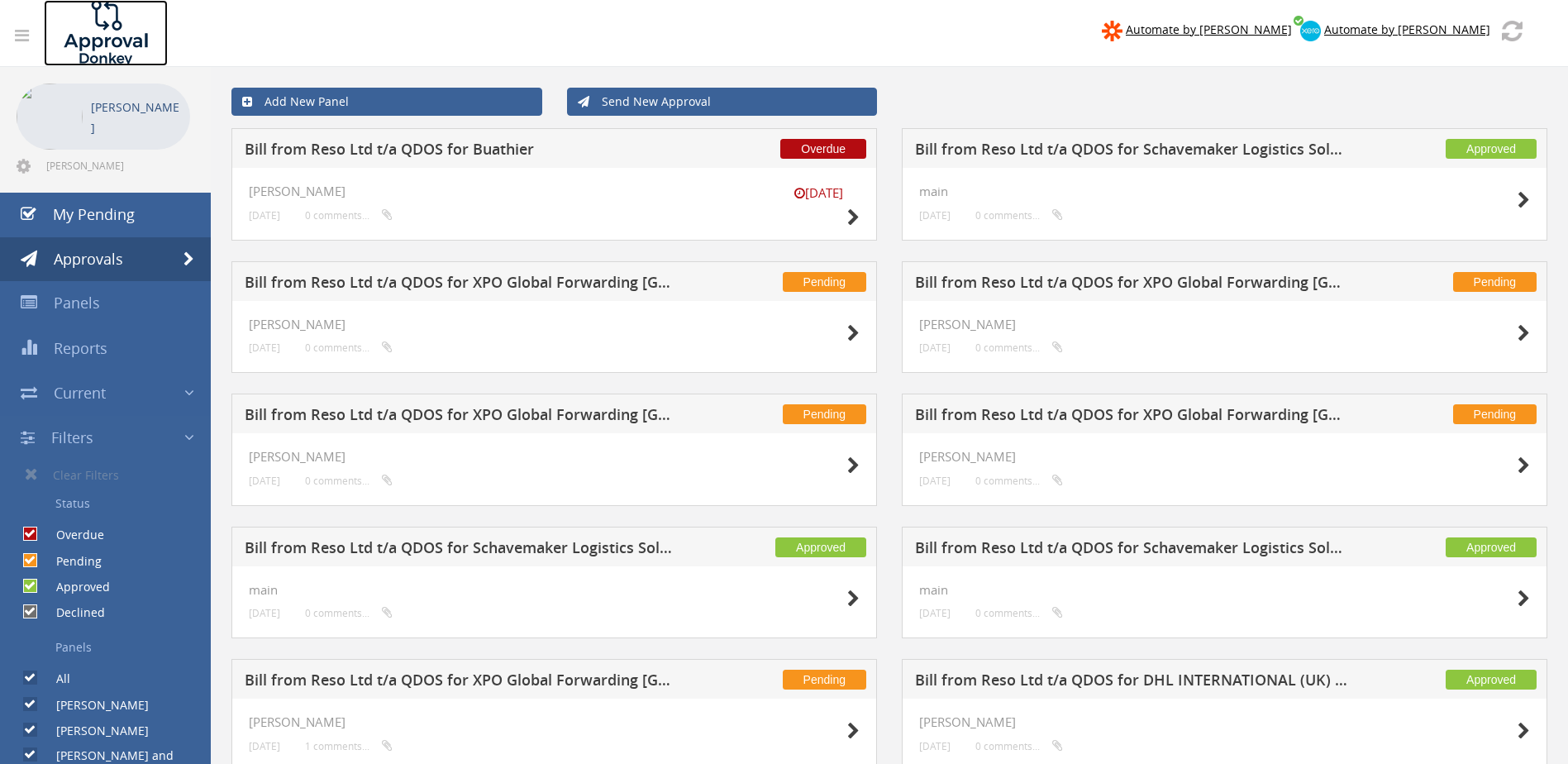
click at [106, 21] on img at bounding box center [106, 33] width 124 height 67
click at [888, 395] on div "Pending Bill from Reso Ltd t/a QDOS for XPO Global Forwarding [GEOGRAPHIC_DATA]…" at bounding box center [553, 460] width 670 height 133
click at [883, 139] on div "Overdue Bill from Reso Ltd t/a QDOS for Buathier [DATE] [PERSON_NAME] [DATE] 0 …" at bounding box center [553, 195] width 670 height 133
click at [885, 143] on div "Overdue Bill from Reso Ltd t/a QDOS for Buathier [DATE] [PERSON_NAME] [DATE] 0 …" at bounding box center [553, 195] width 670 height 133
click at [895, 216] on div "Approved Bill from Reso Ltd t/a QDOS for Schavemaker Logistics Solutions main […" at bounding box center [1224, 195] width 670 height 133
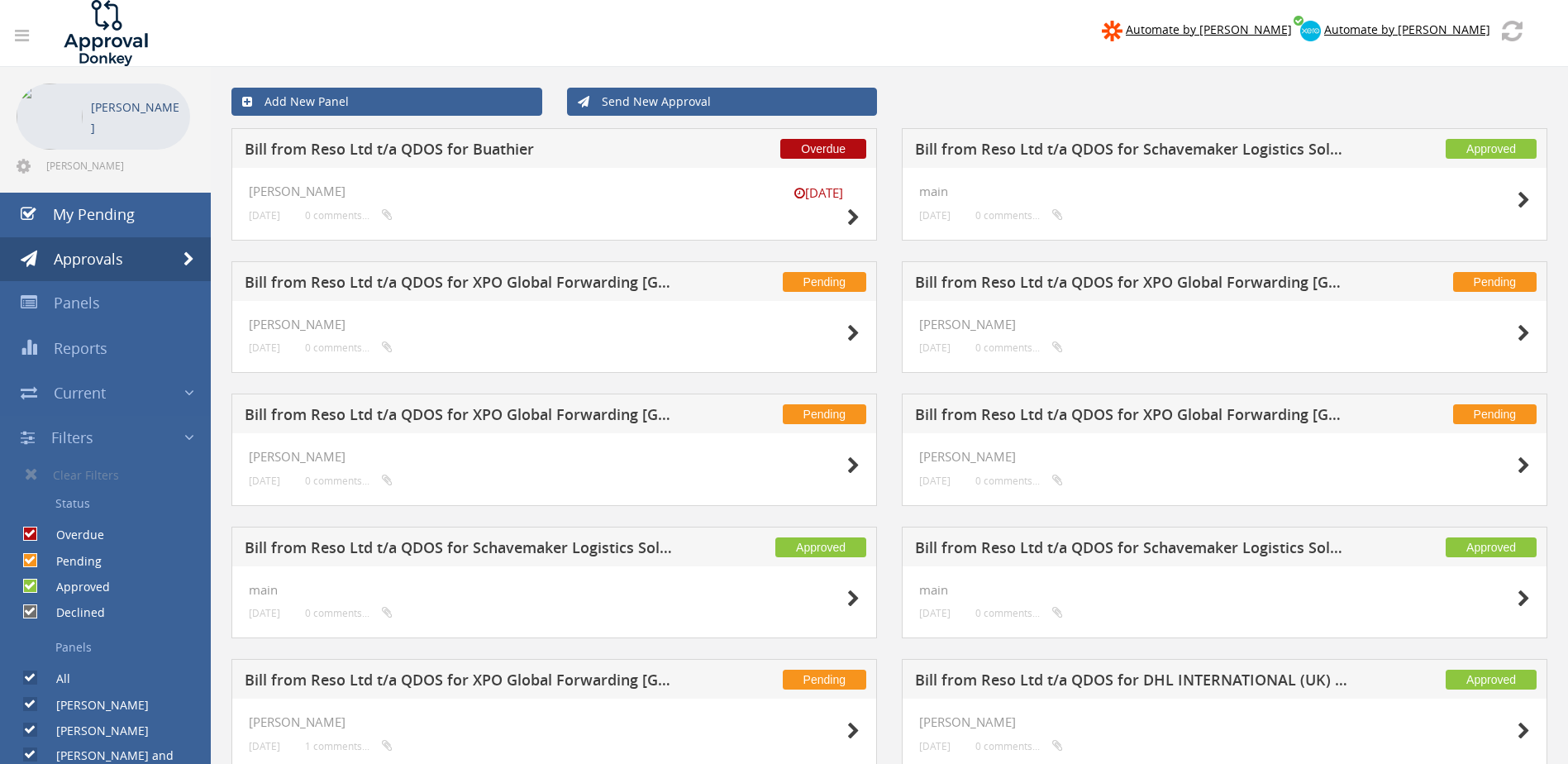
click at [16, 30] on icon at bounding box center [22, 35] width 14 height 16
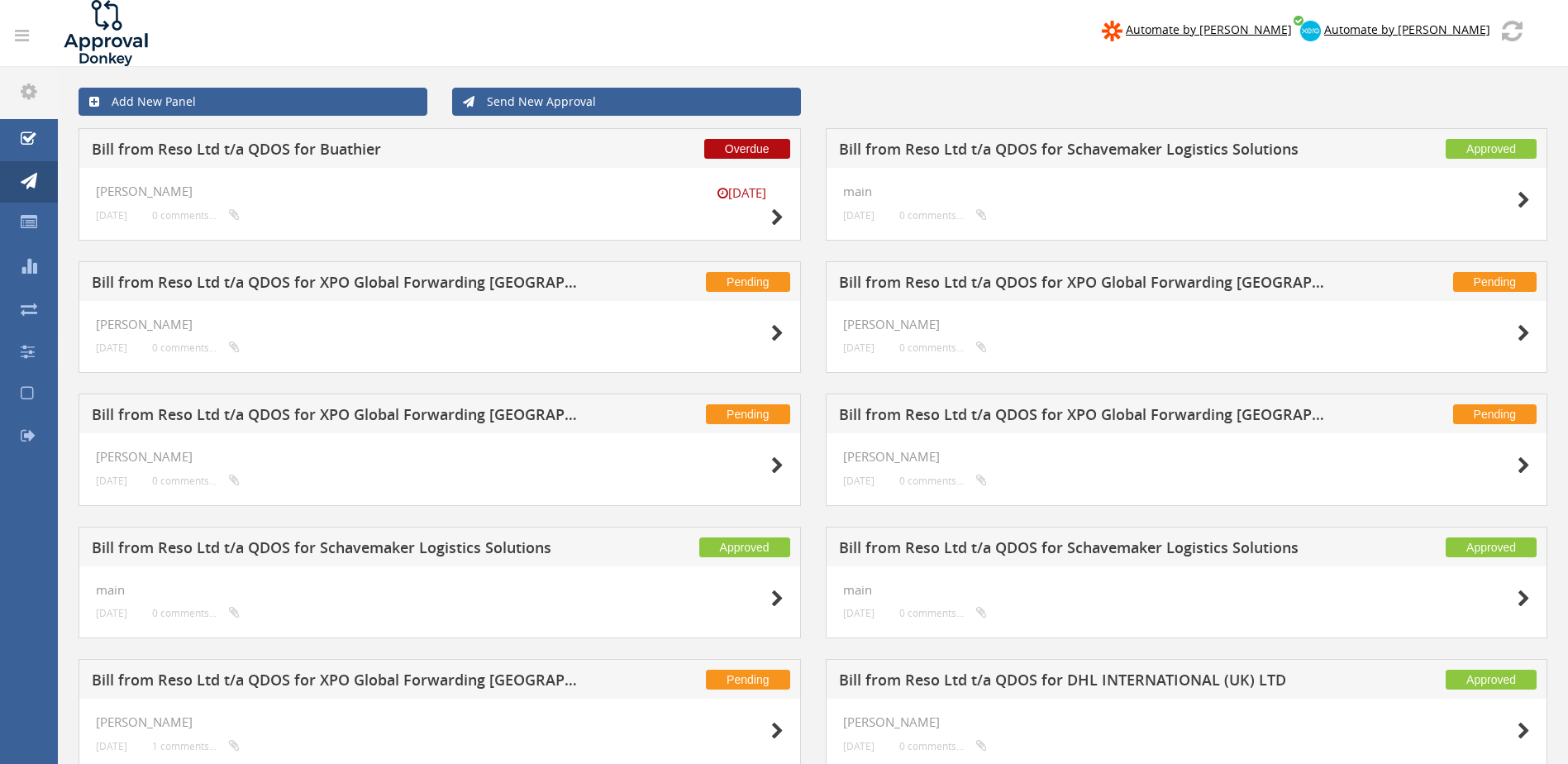
click at [24, 37] on icon at bounding box center [22, 35] width 14 height 16
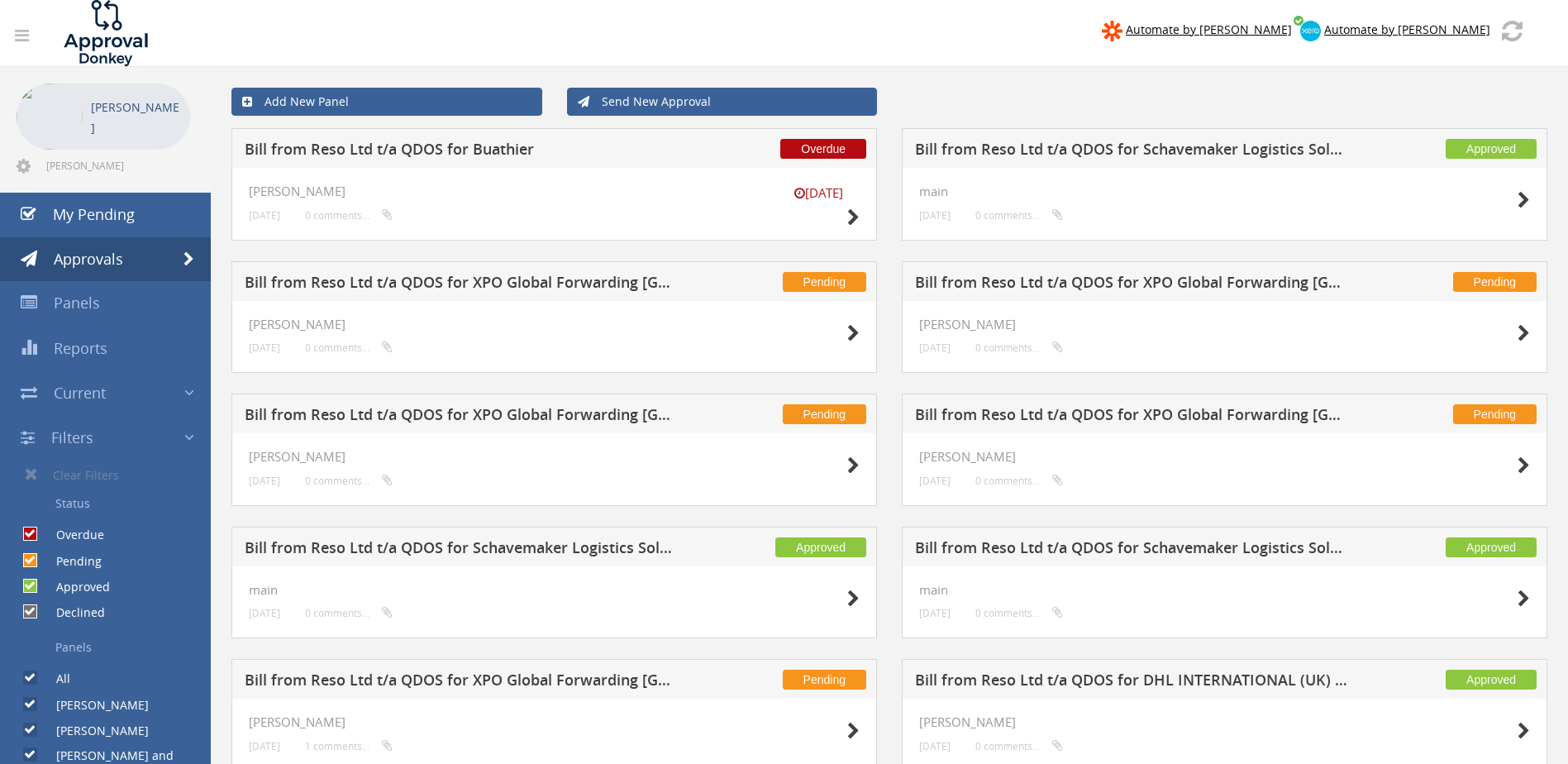
click at [24, 37] on icon at bounding box center [22, 35] width 14 height 16
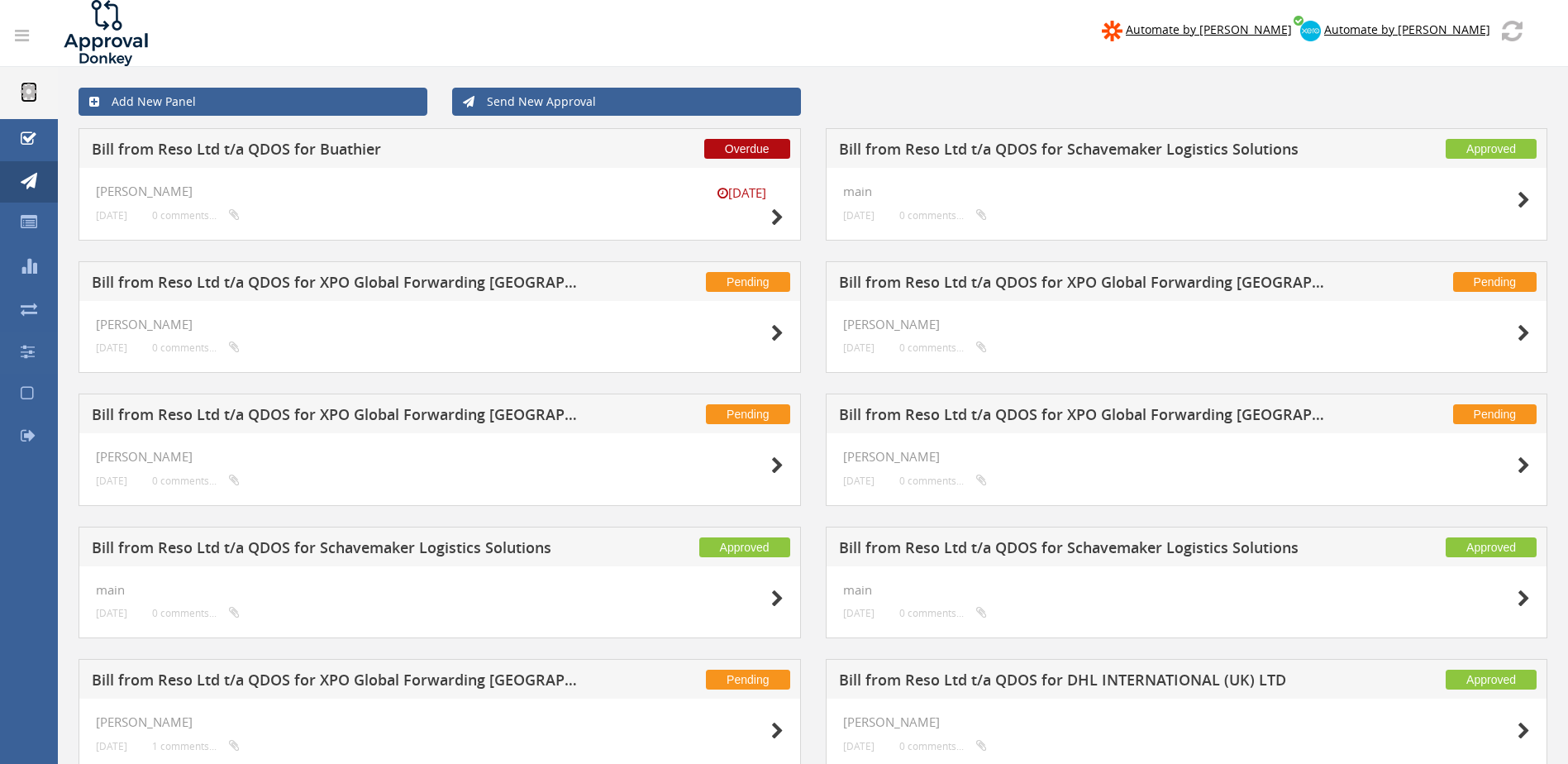
click at [31, 89] on icon at bounding box center [29, 91] width 16 height 19
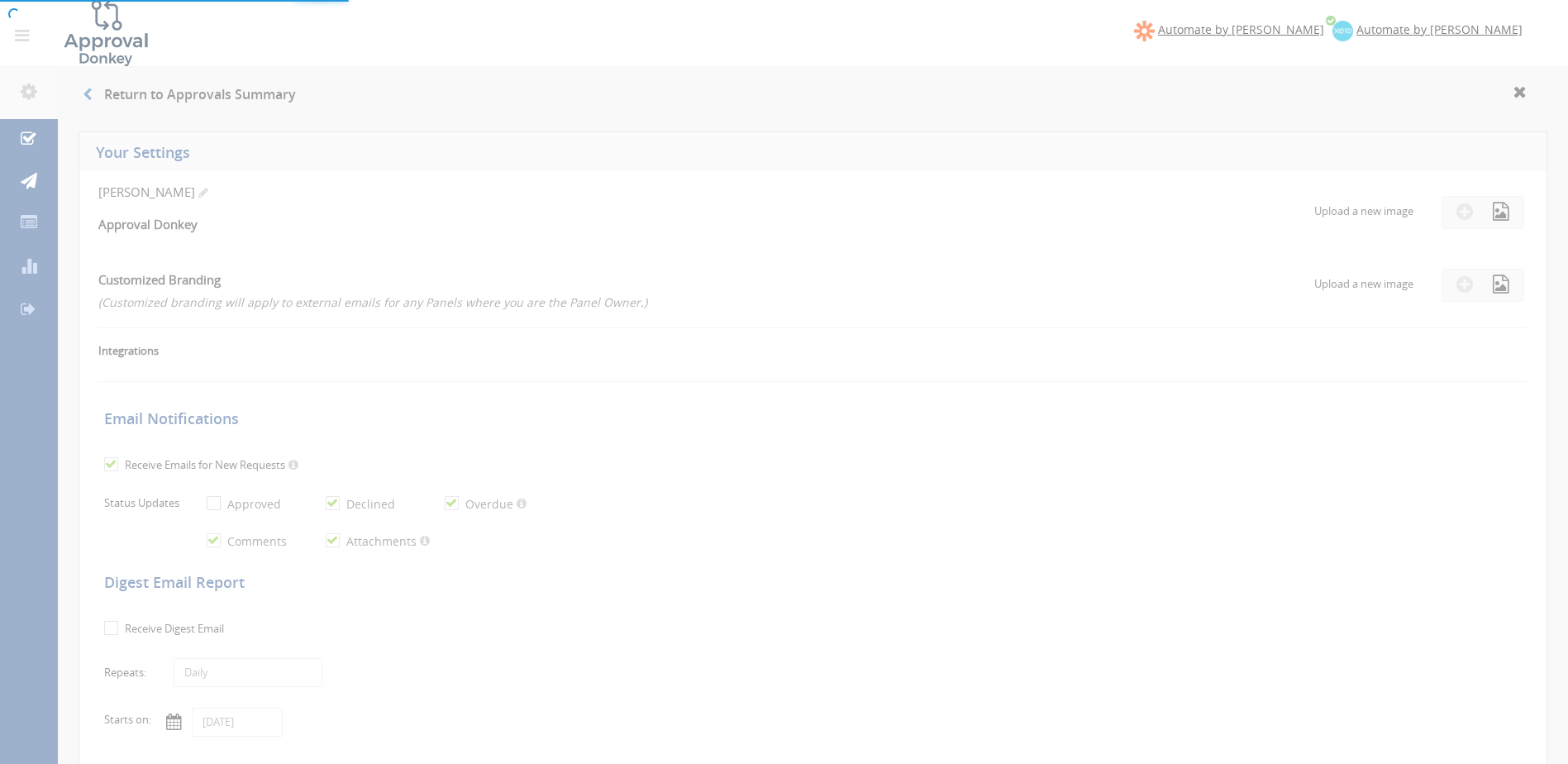
checkbox input "true"
select select "number:1"
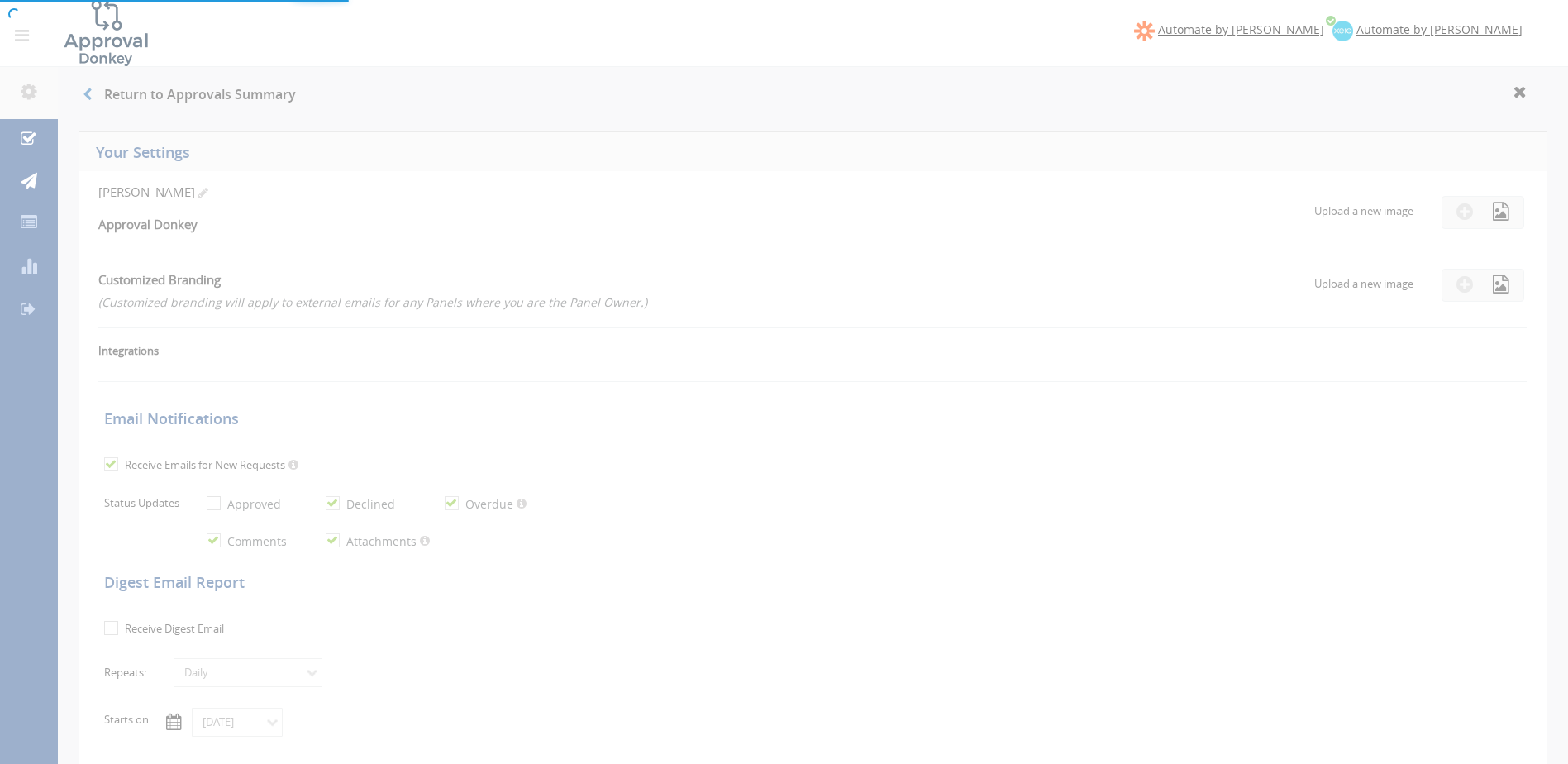
checkbox input "true"
type input "[DATE]"
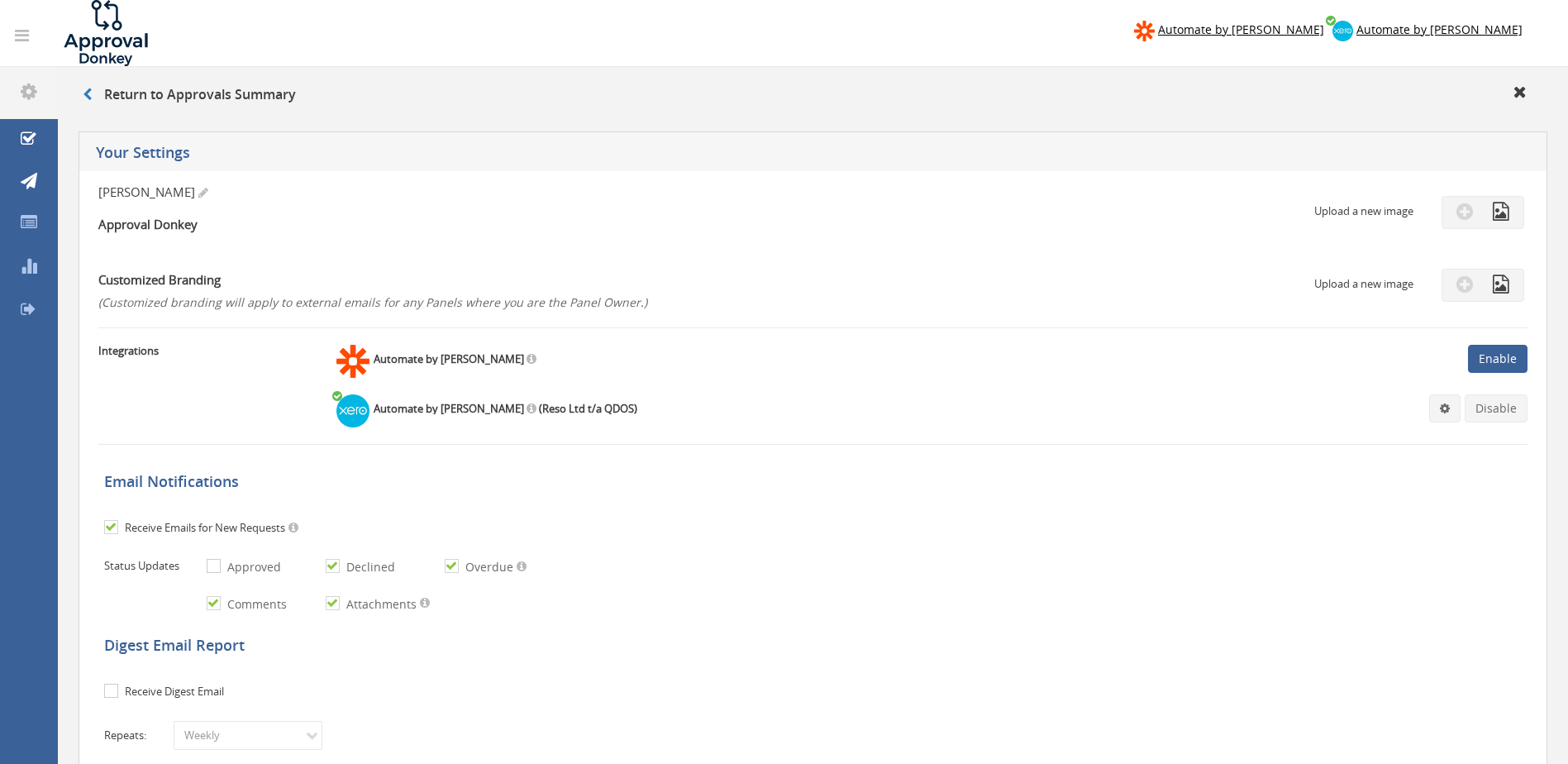
click at [29, 304] on icon at bounding box center [29, 308] width 16 height 16
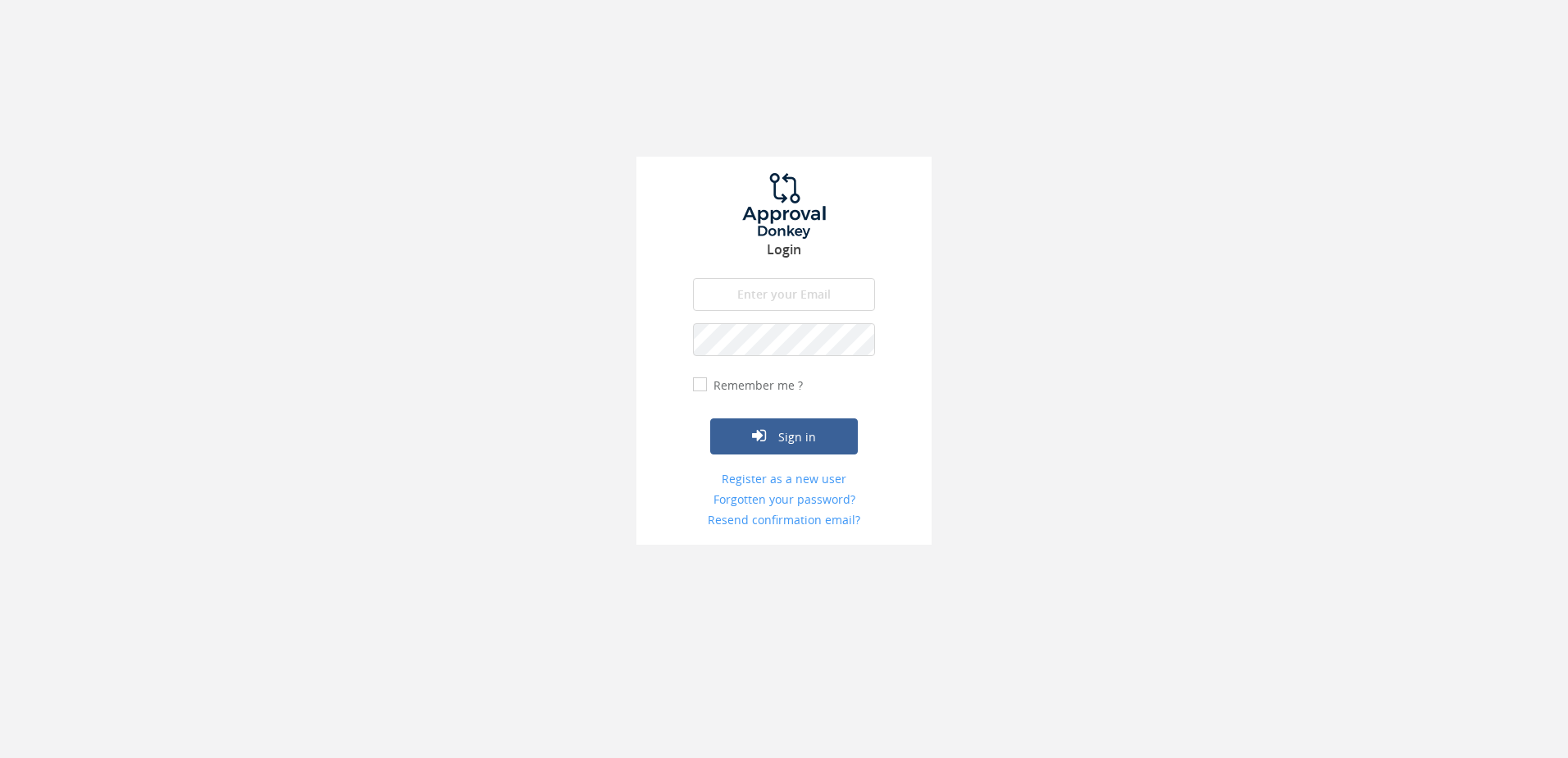
type input "[PERSON_NAME][EMAIL_ADDRESS][DOMAIN_NAME]"
click at [795, 441] on button "Sign in" at bounding box center [784, 436] width 147 height 36
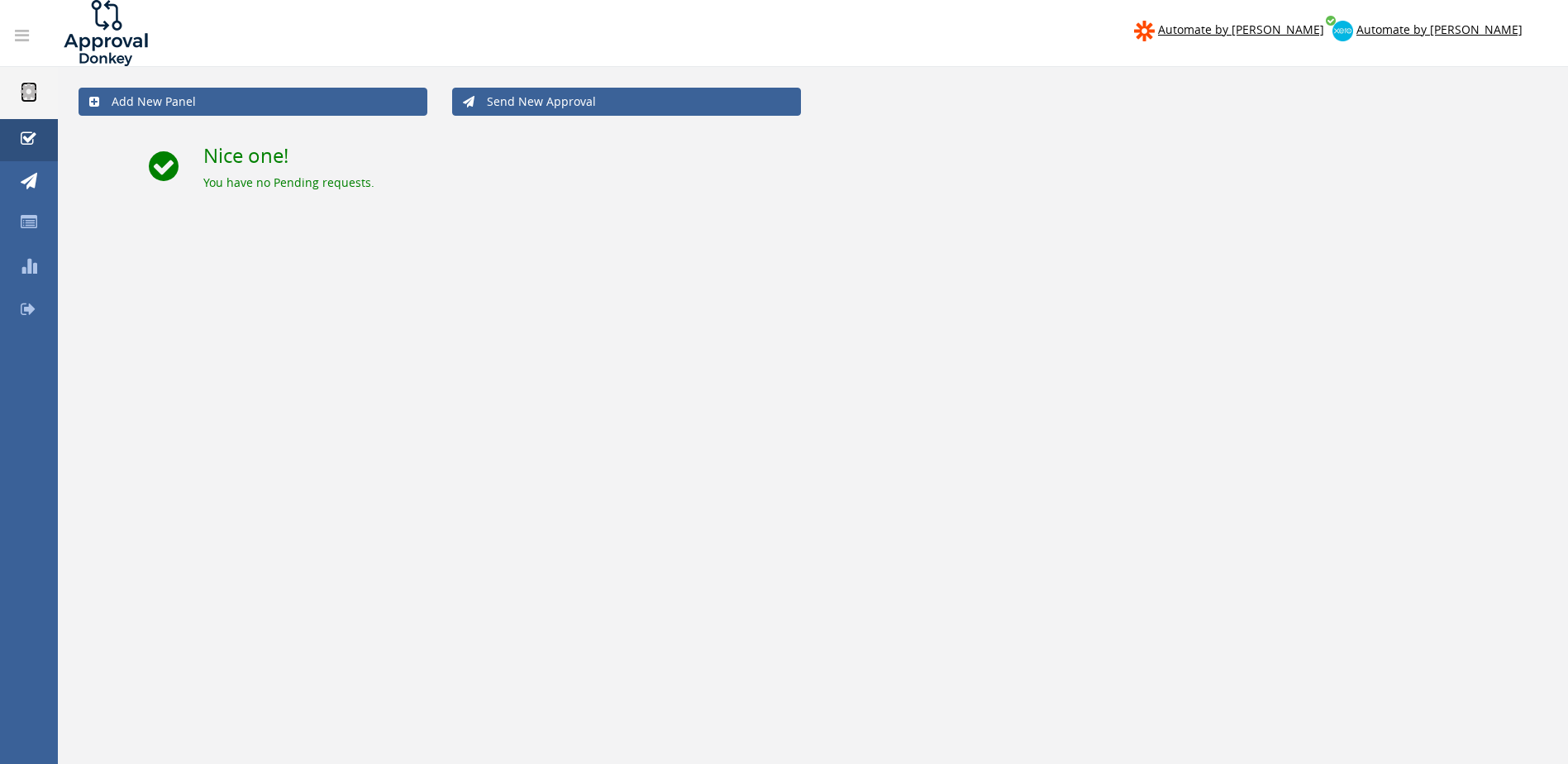
click at [29, 90] on icon at bounding box center [29, 91] width 16 height 19
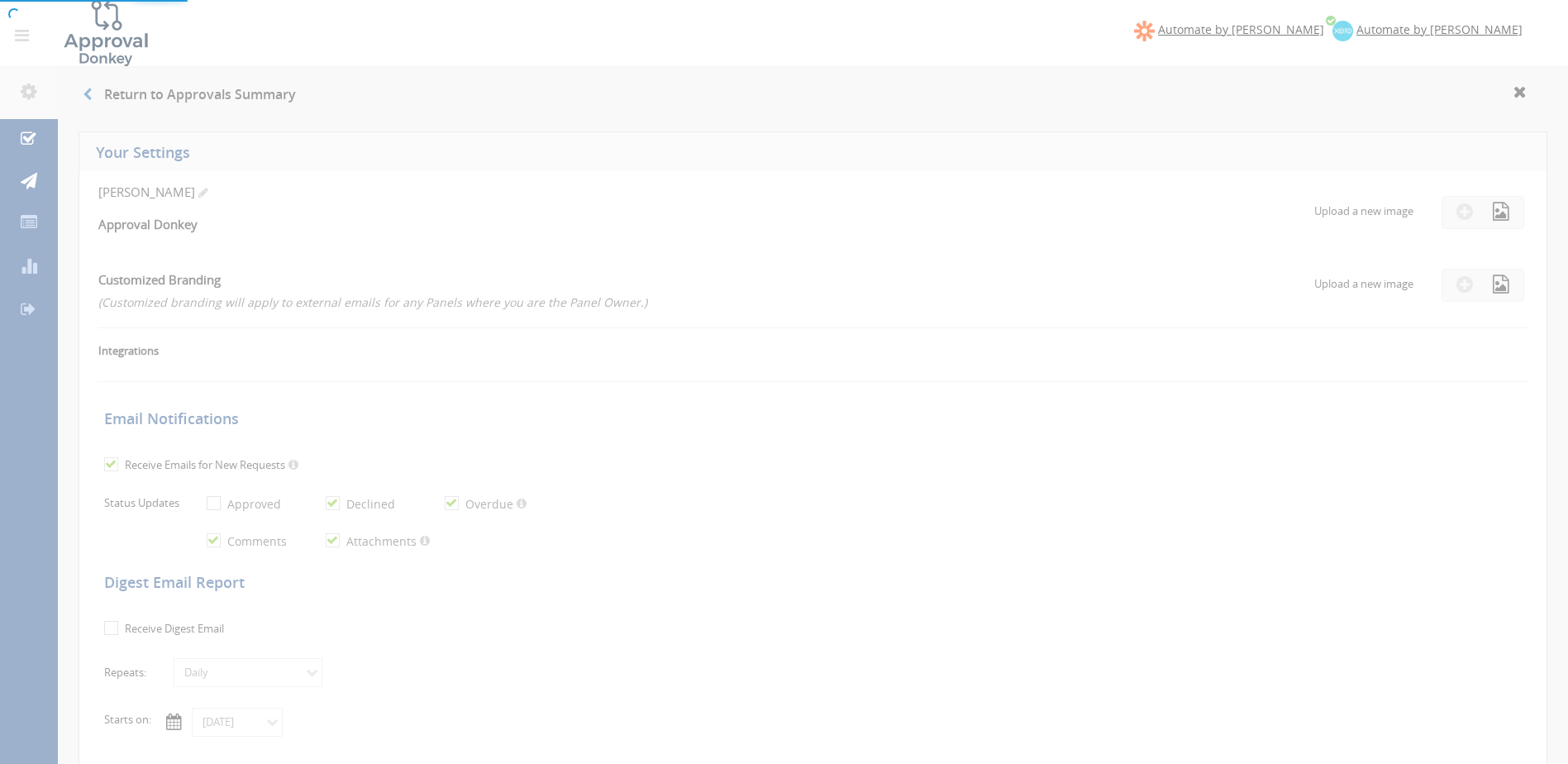
checkbox input "true"
select select "number:1"
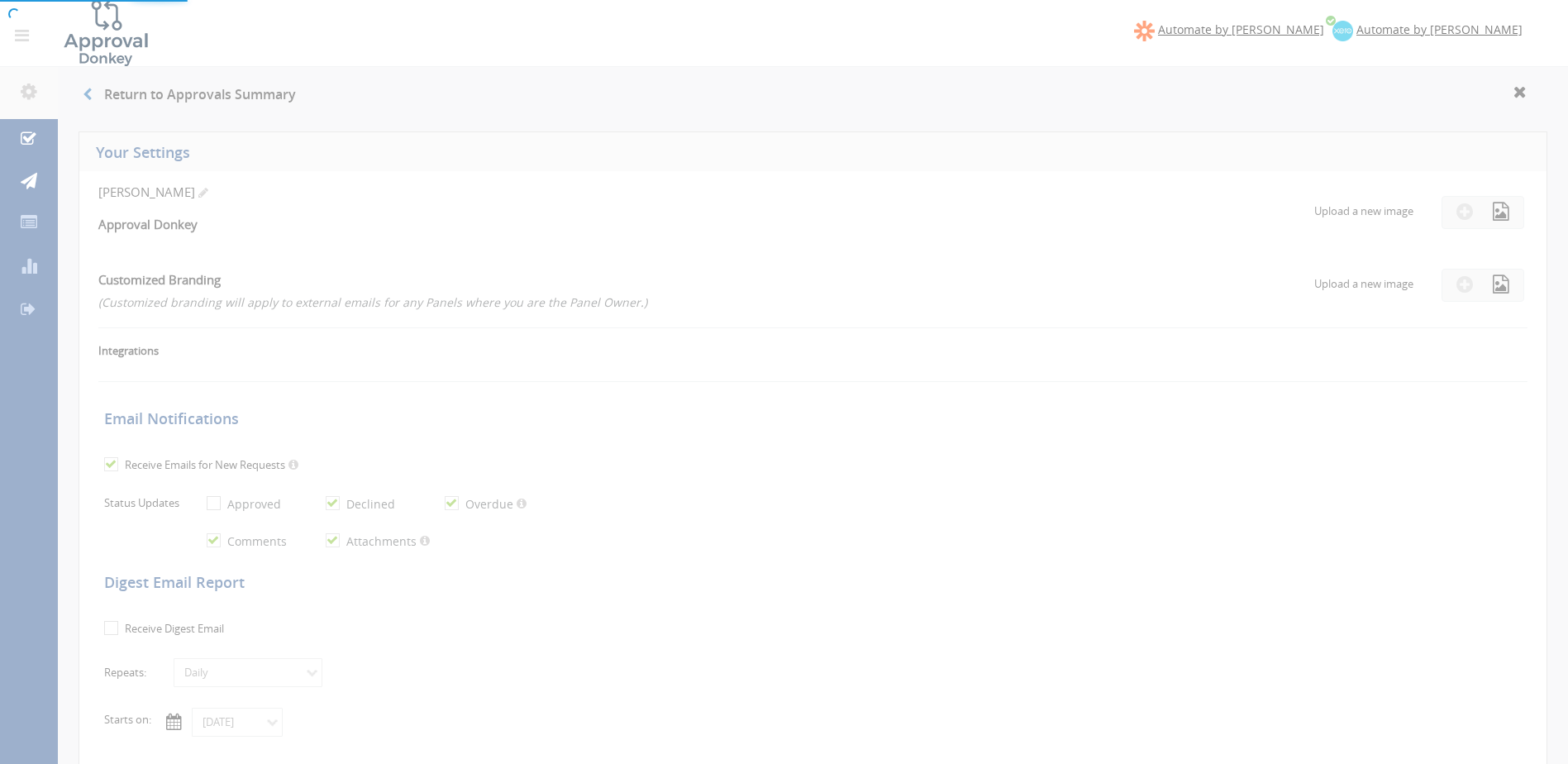
checkbox input "true"
type input "[DATE]"
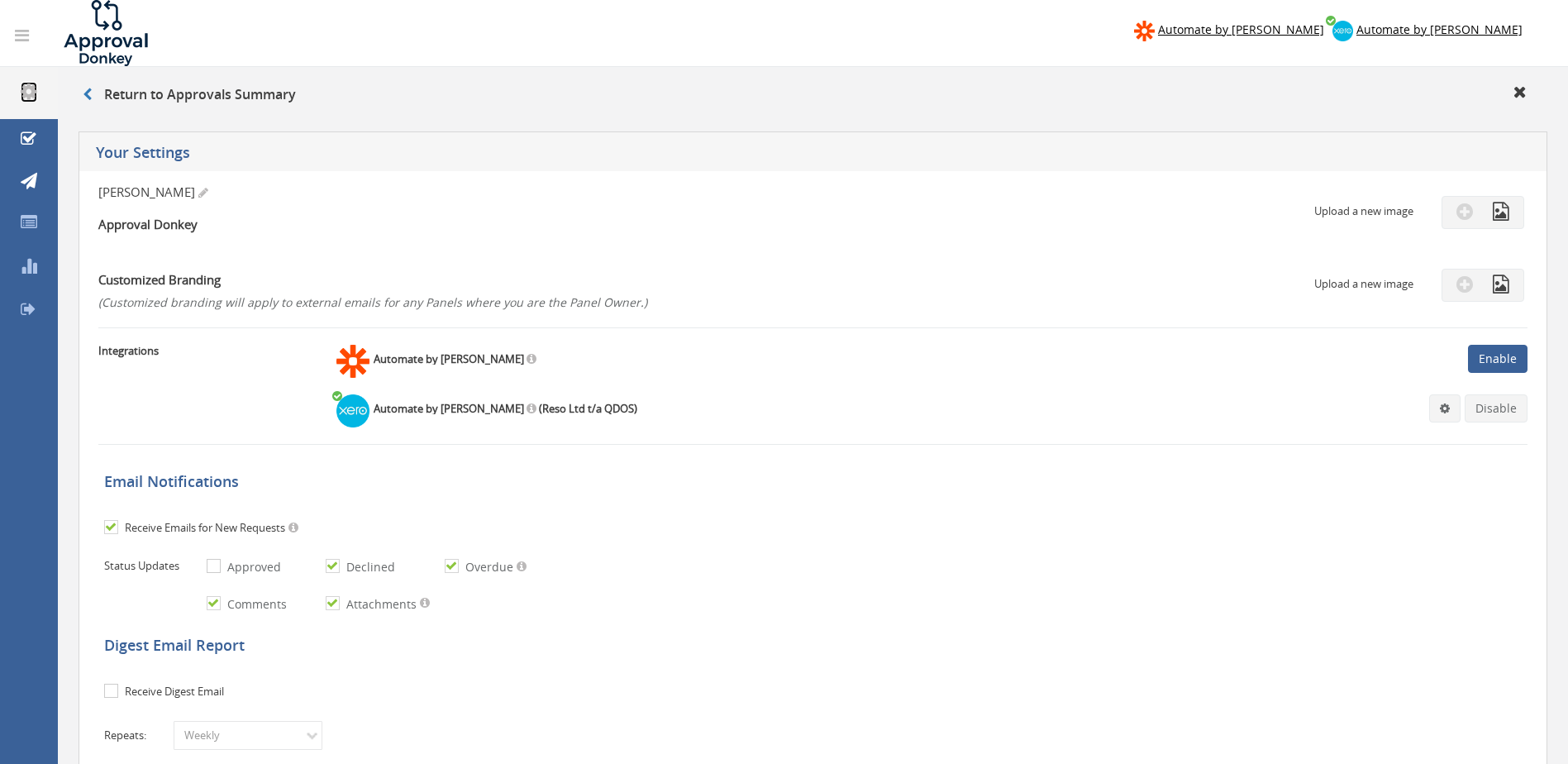
click at [29, 90] on icon at bounding box center [29, 91] width 16 height 19
drag, startPoint x: 1522, startPoint y: 97, endPoint x: 1514, endPoint y: 93, distance: 8.9
click at [1522, 97] on icon at bounding box center [1520, 91] width 13 height 16
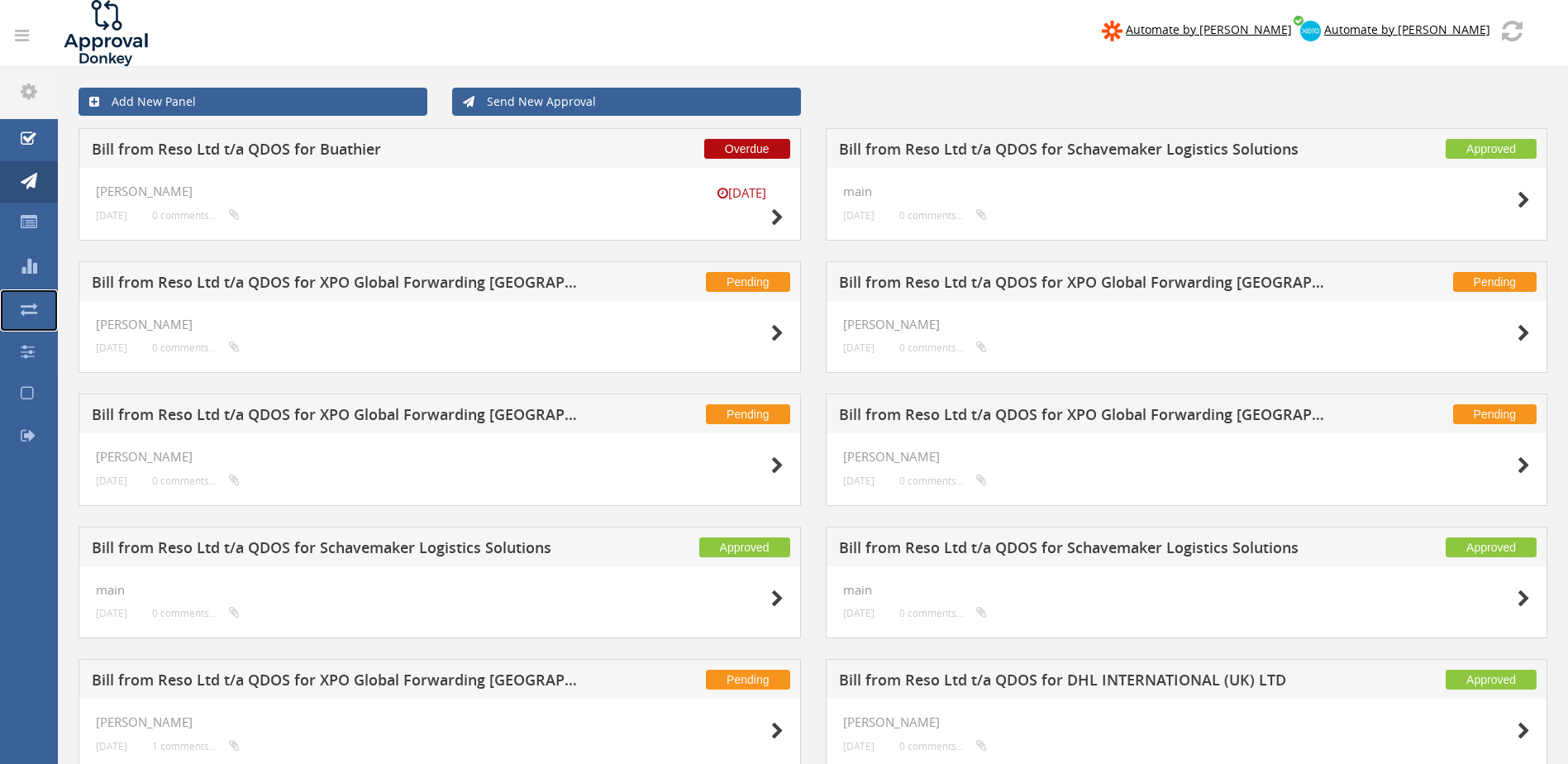
click at [28, 304] on icon at bounding box center [29, 308] width 16 height 16
click at [29, 390] on icon at bounding box center [28, 393] width 13 height 16
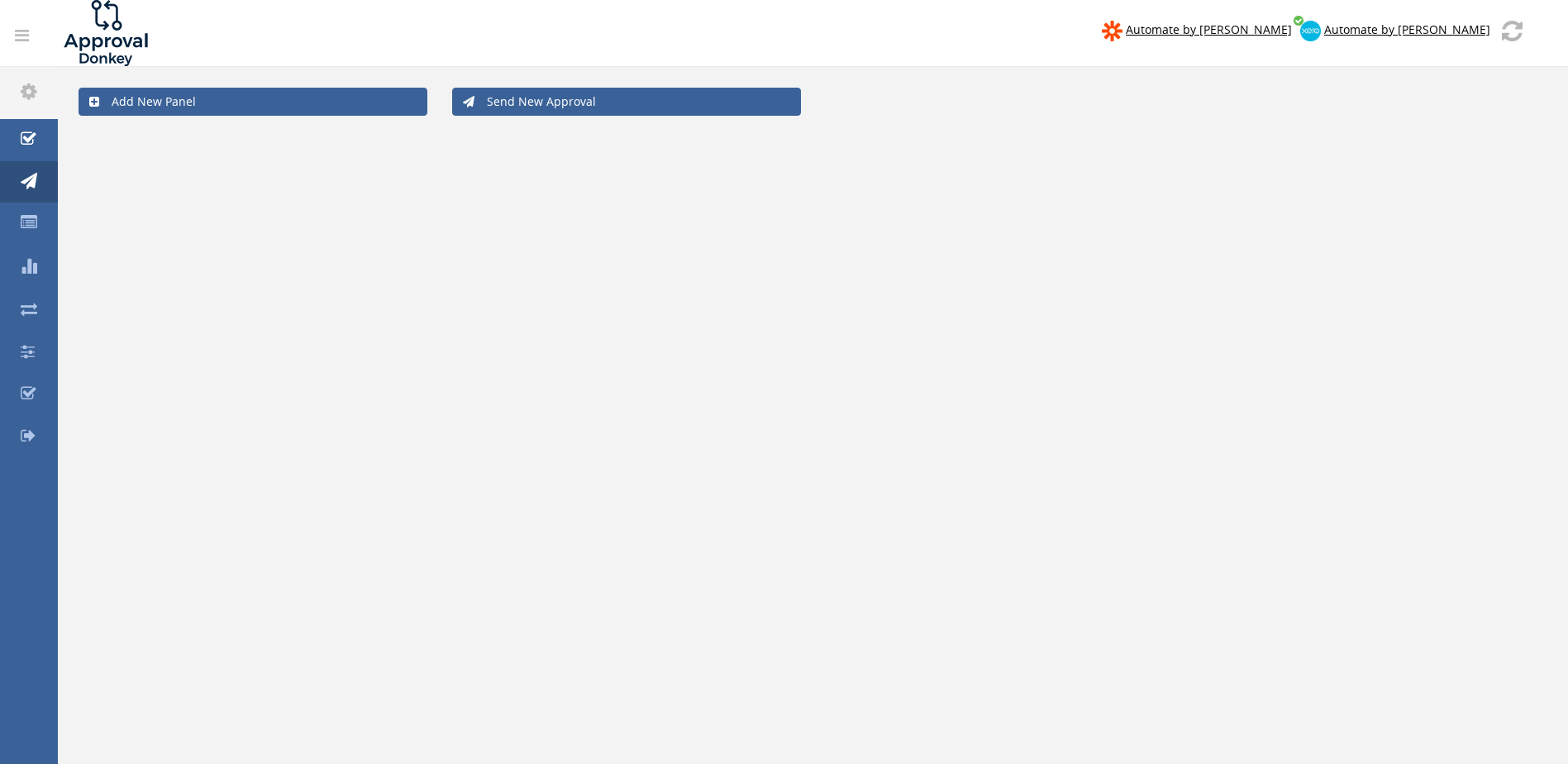
click at [28, 387] on icon at bounding box center [29, 393] width 16 height 16
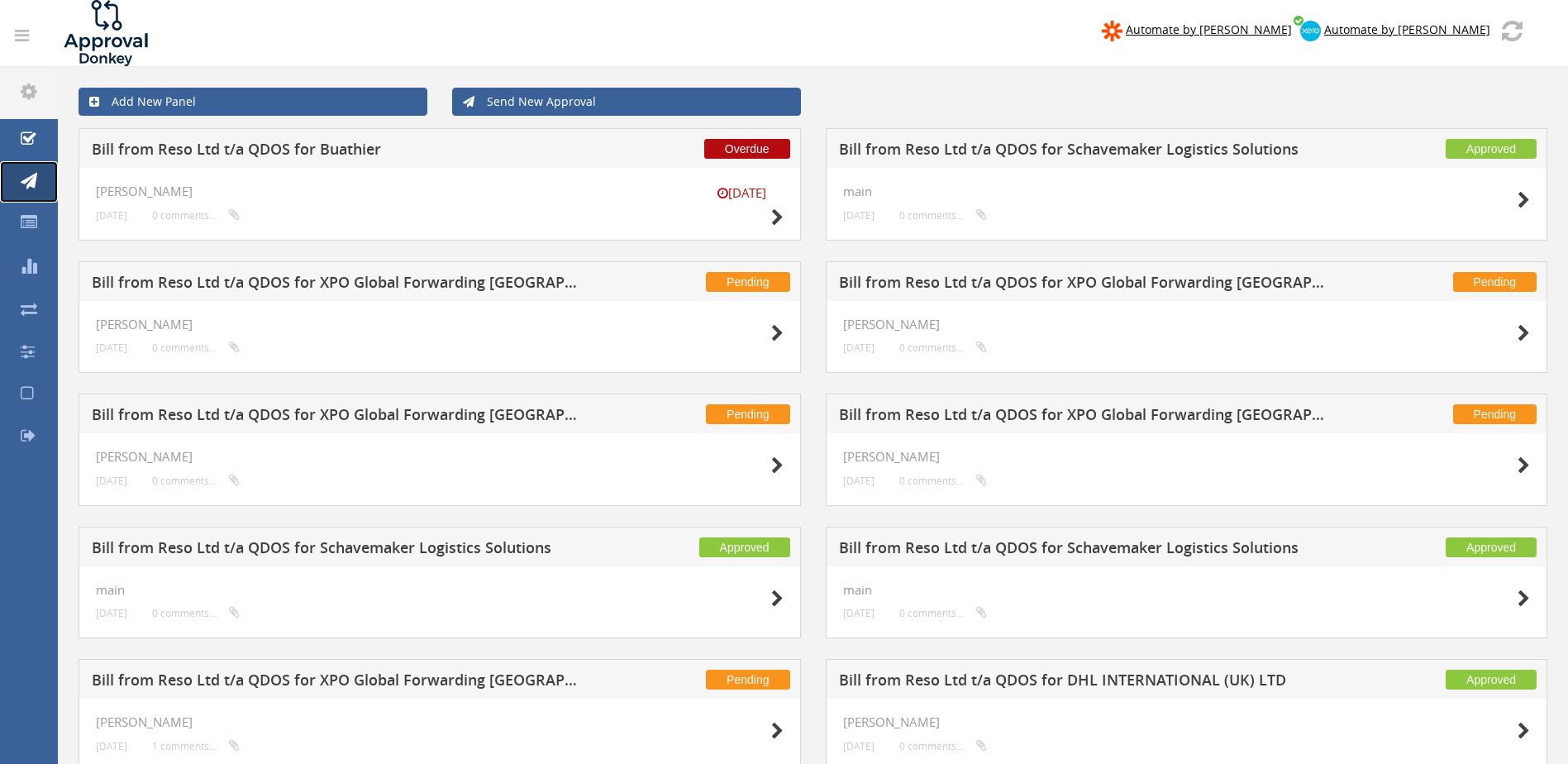
click at [29, 174] on icon at bounding box center [29, 181] width 16 height 16
click at [806, 109] on div "Send New Approval" at bounding box center [626, 102] width 374 height 29
click at [22, 24] on link at bounding box center [21, 36] width 35 height 32
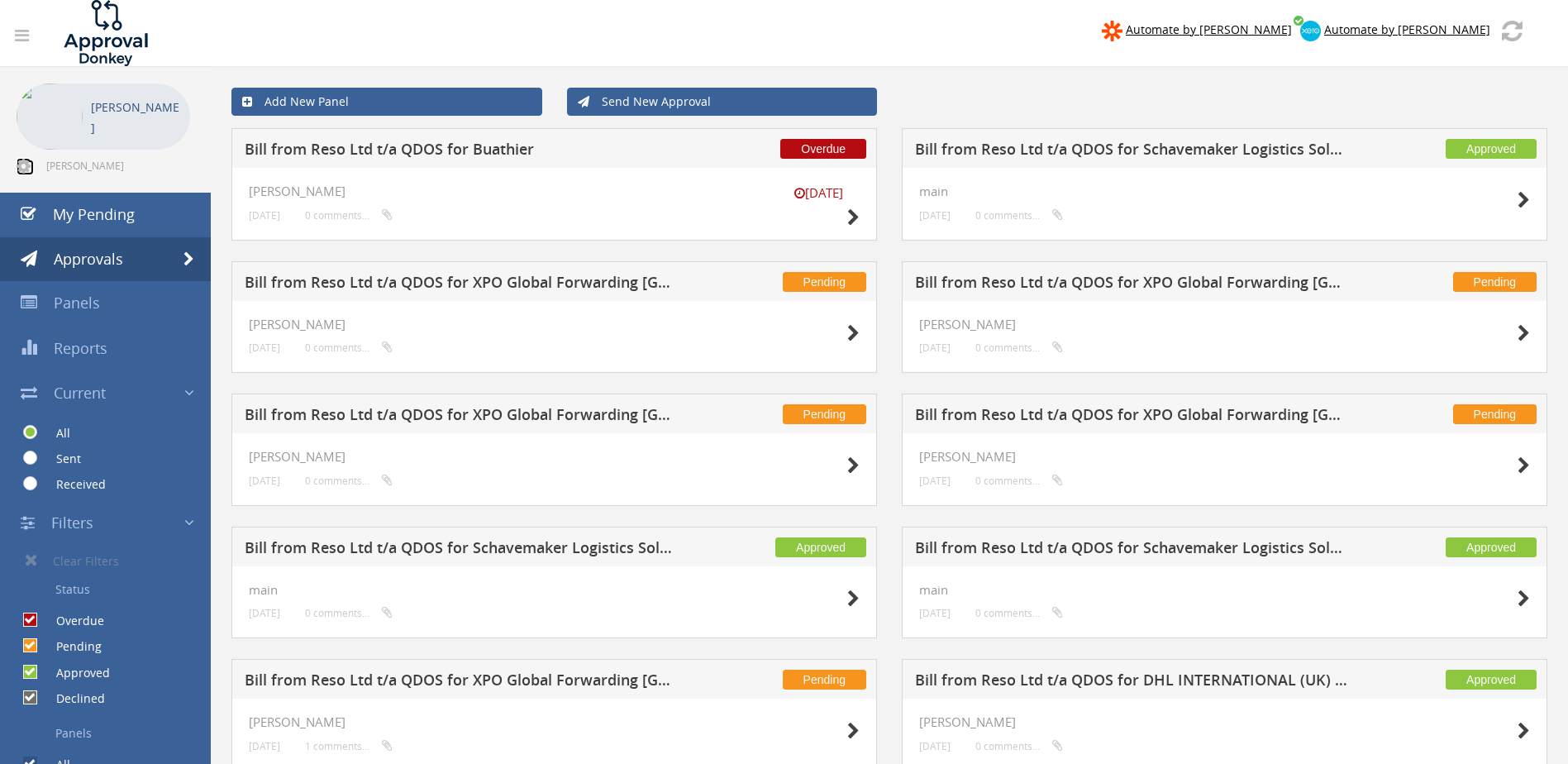
click at [31, 165] on link at bounding box center [25, 167] width 17 height 16
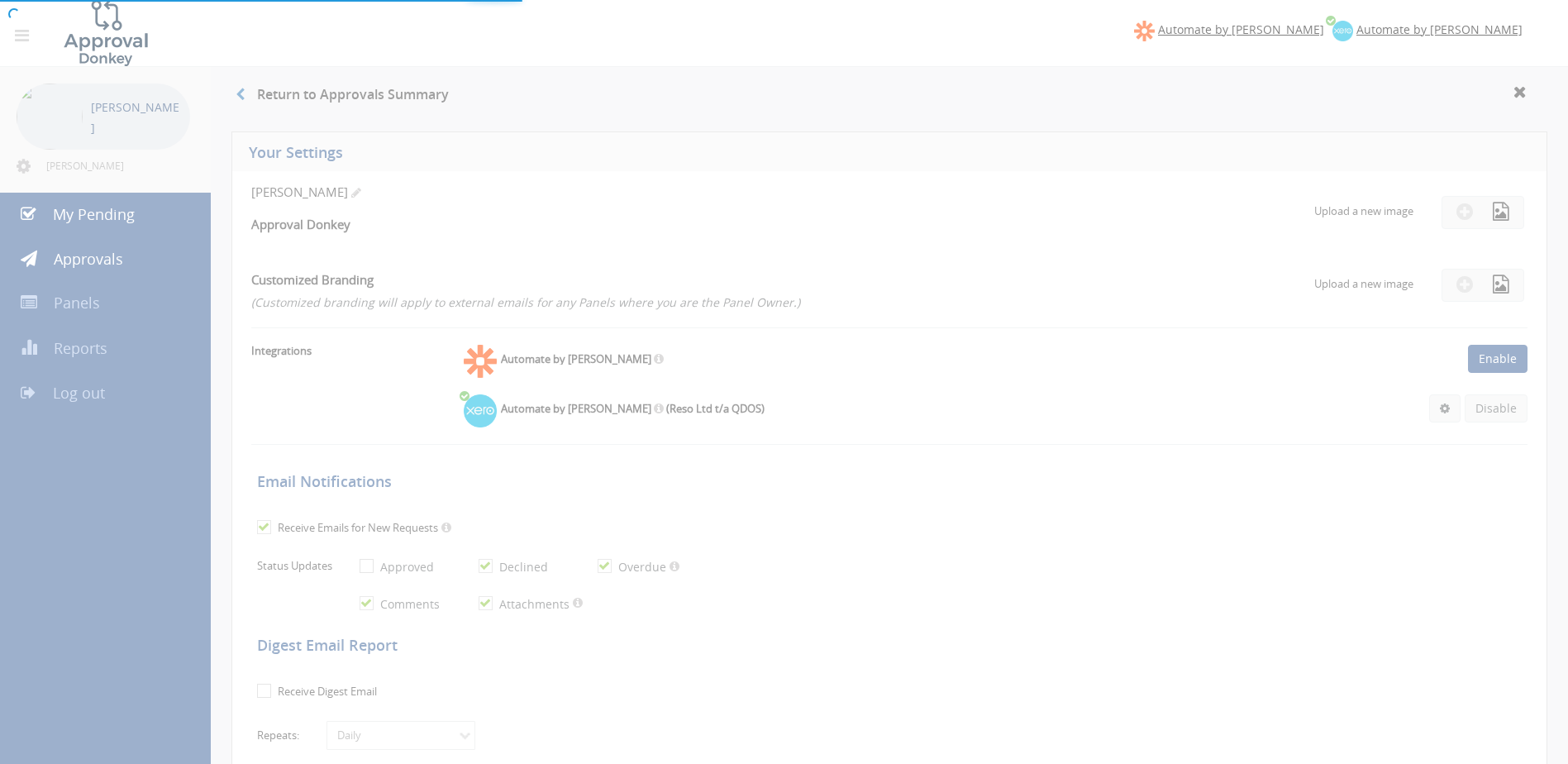
checkbox input "true"
select select "number:1"
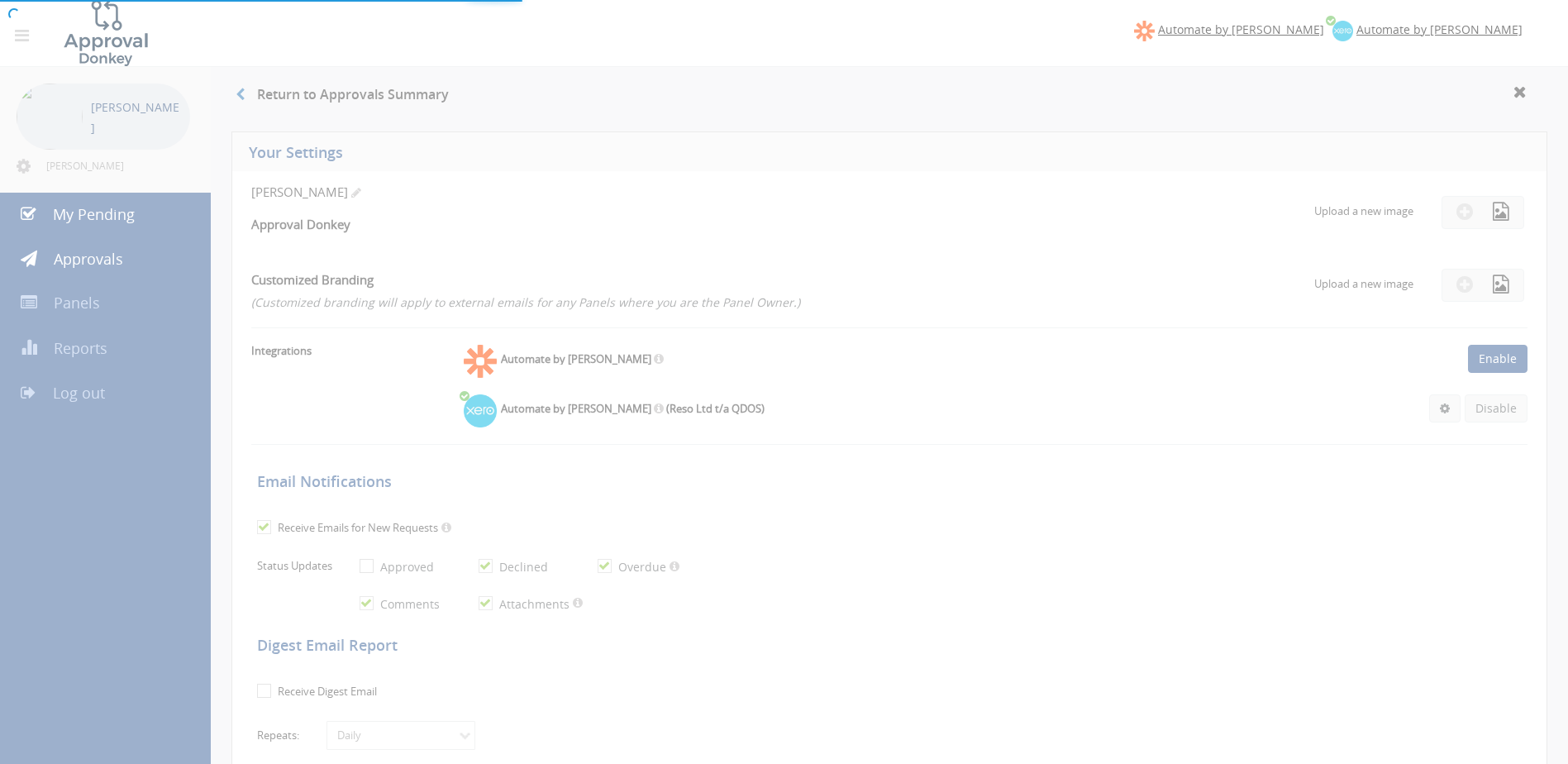
checkbox input "true"
type input "01/03/2024"
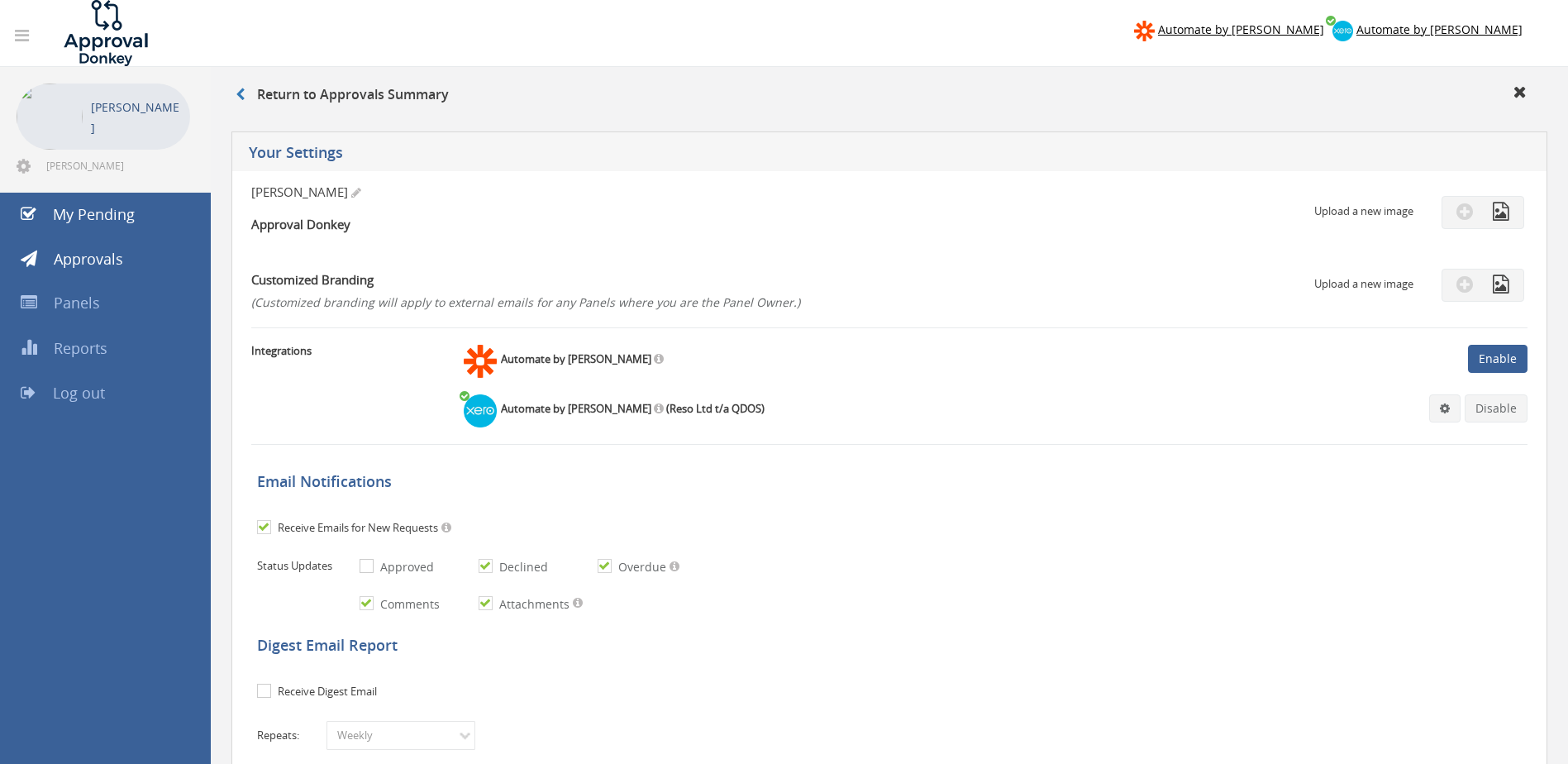
click at [850, 201] on div "graham smith Approval Donkey" at bounding box center [676, 211] width 850 height 56
click at [246, 90] on link at bounding box center [246, 94] width 22 height 18
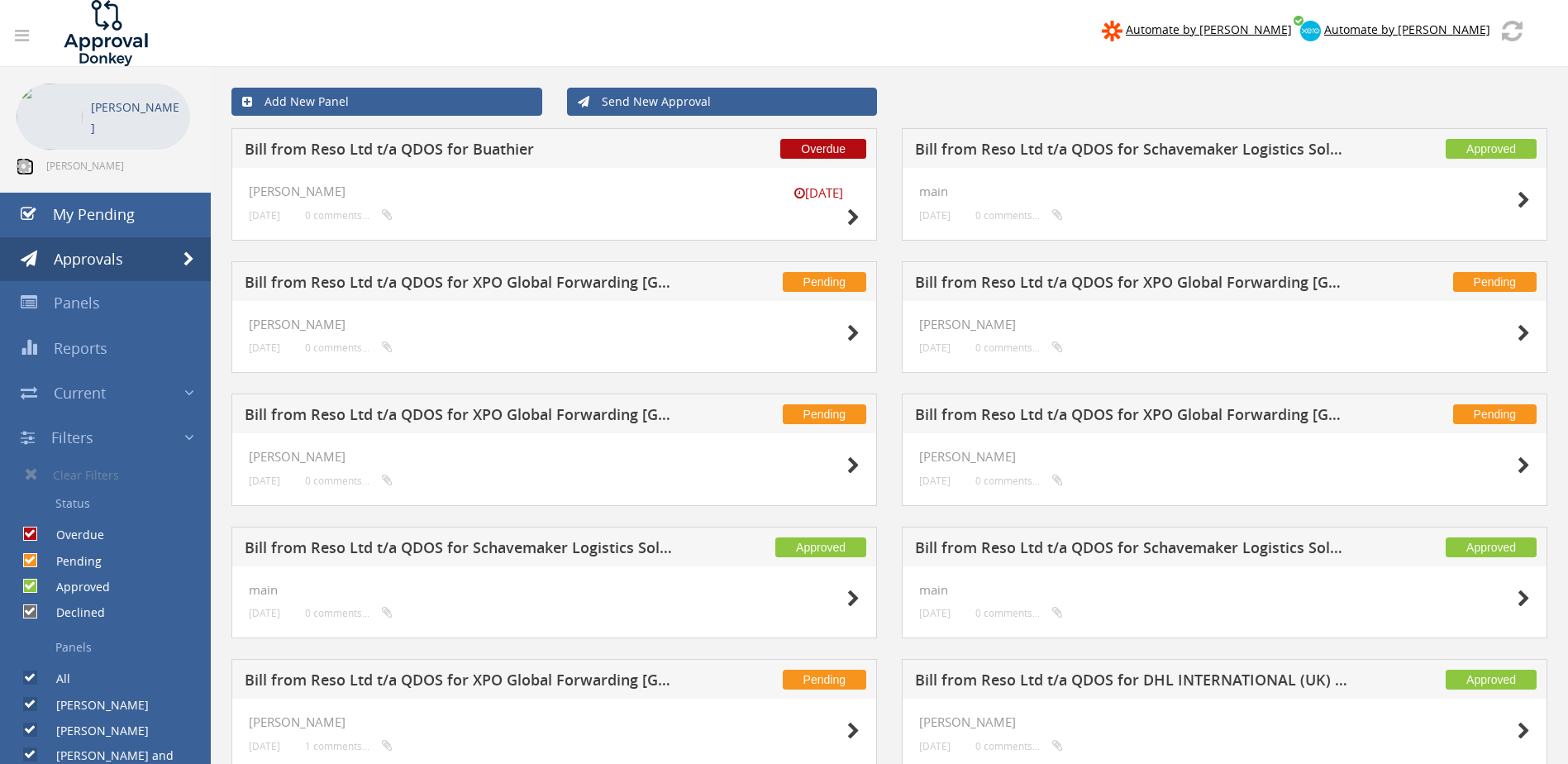
click at [22, 163] on icon at bounding box center [23, 166] width 14 height 16
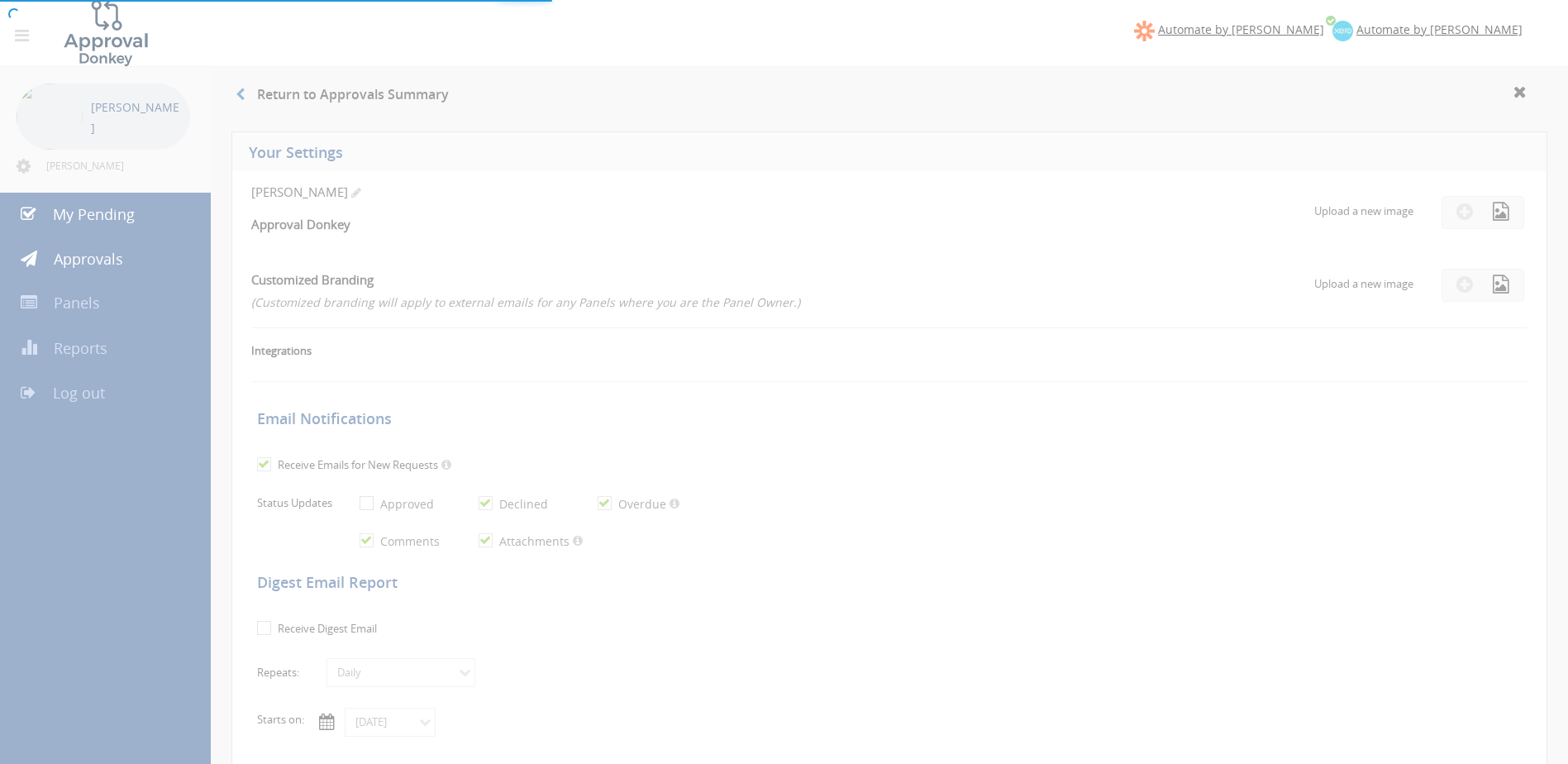
checkbox input "true"
select select "number:1"
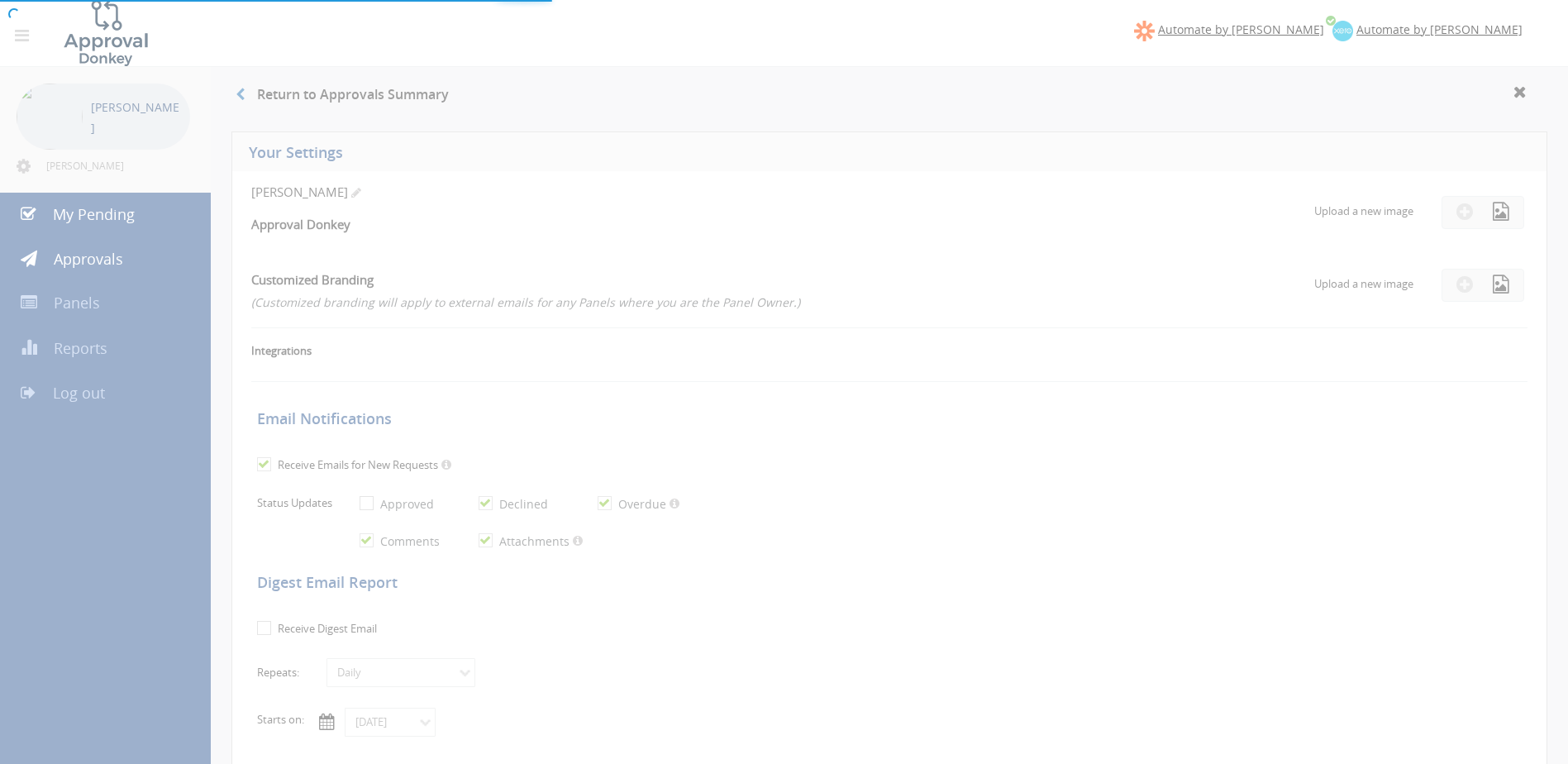
checkbox input "true"
type input "01/03/2024"
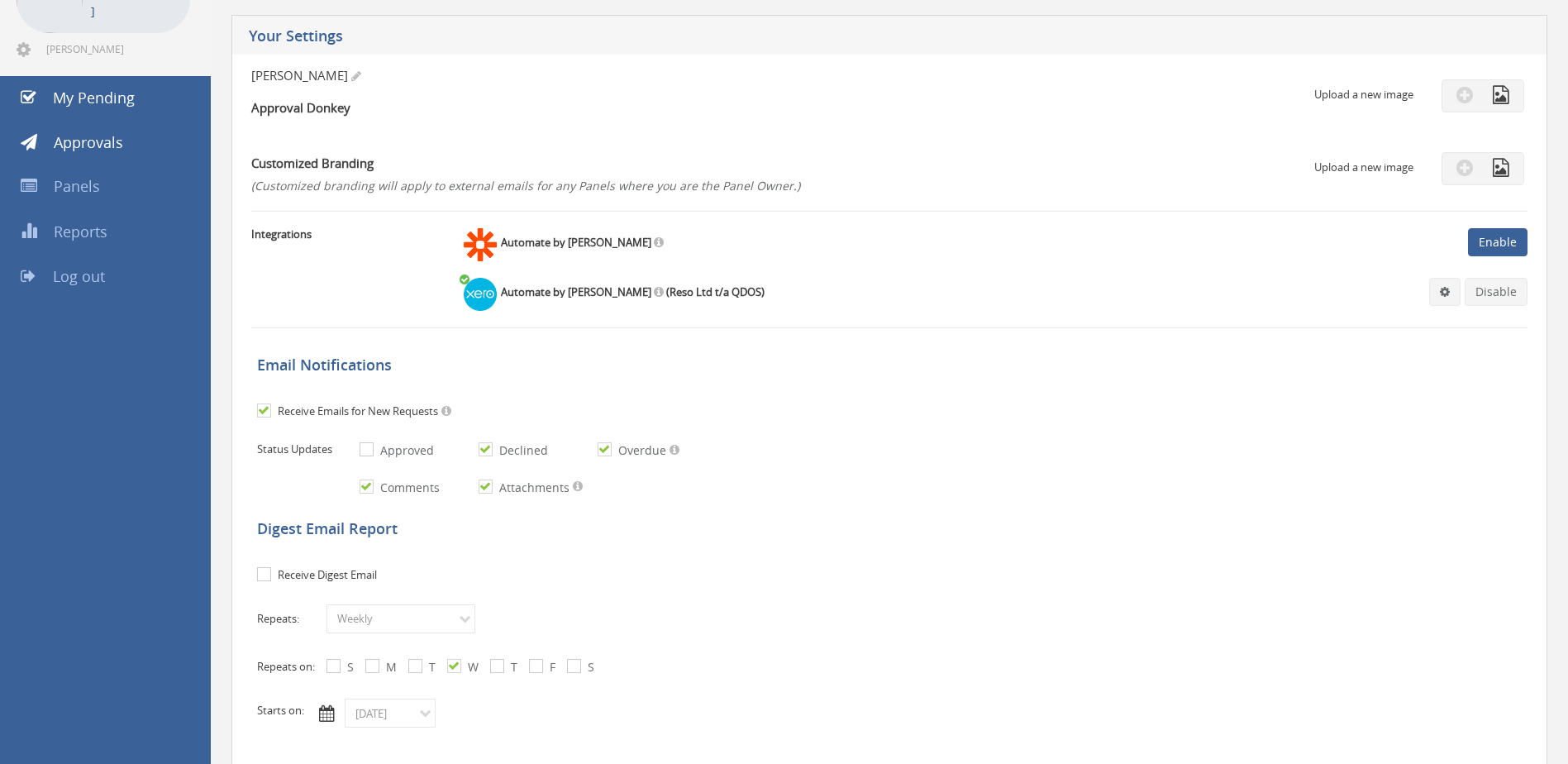
scroll to position [83, 0]
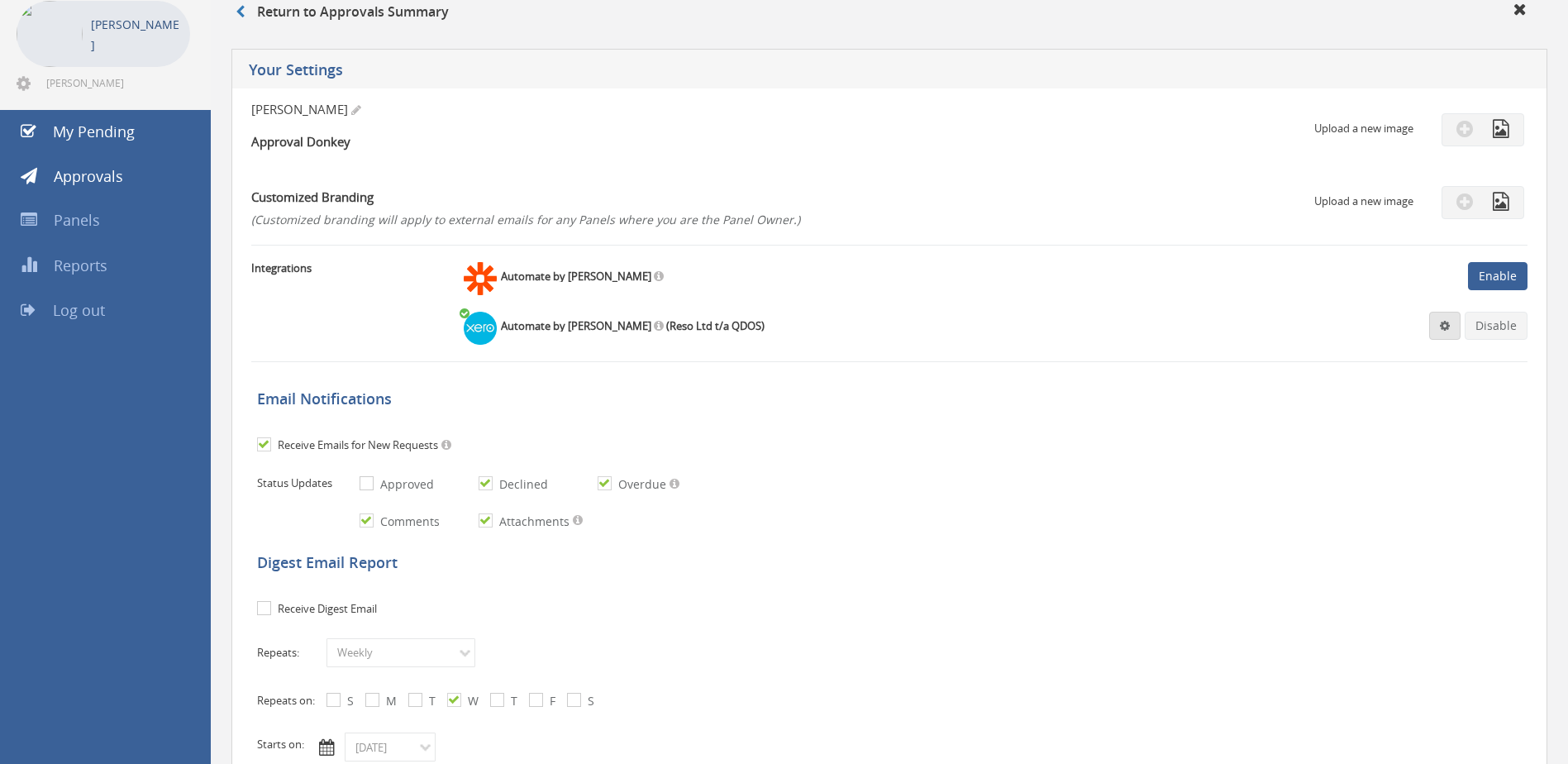
click at [1446, 319] on link at bounding box center [1444, 326] width 31 height 29
click at [1371, 351] on link "Settings" at bounding box center [1394, 357] width 126 height 26
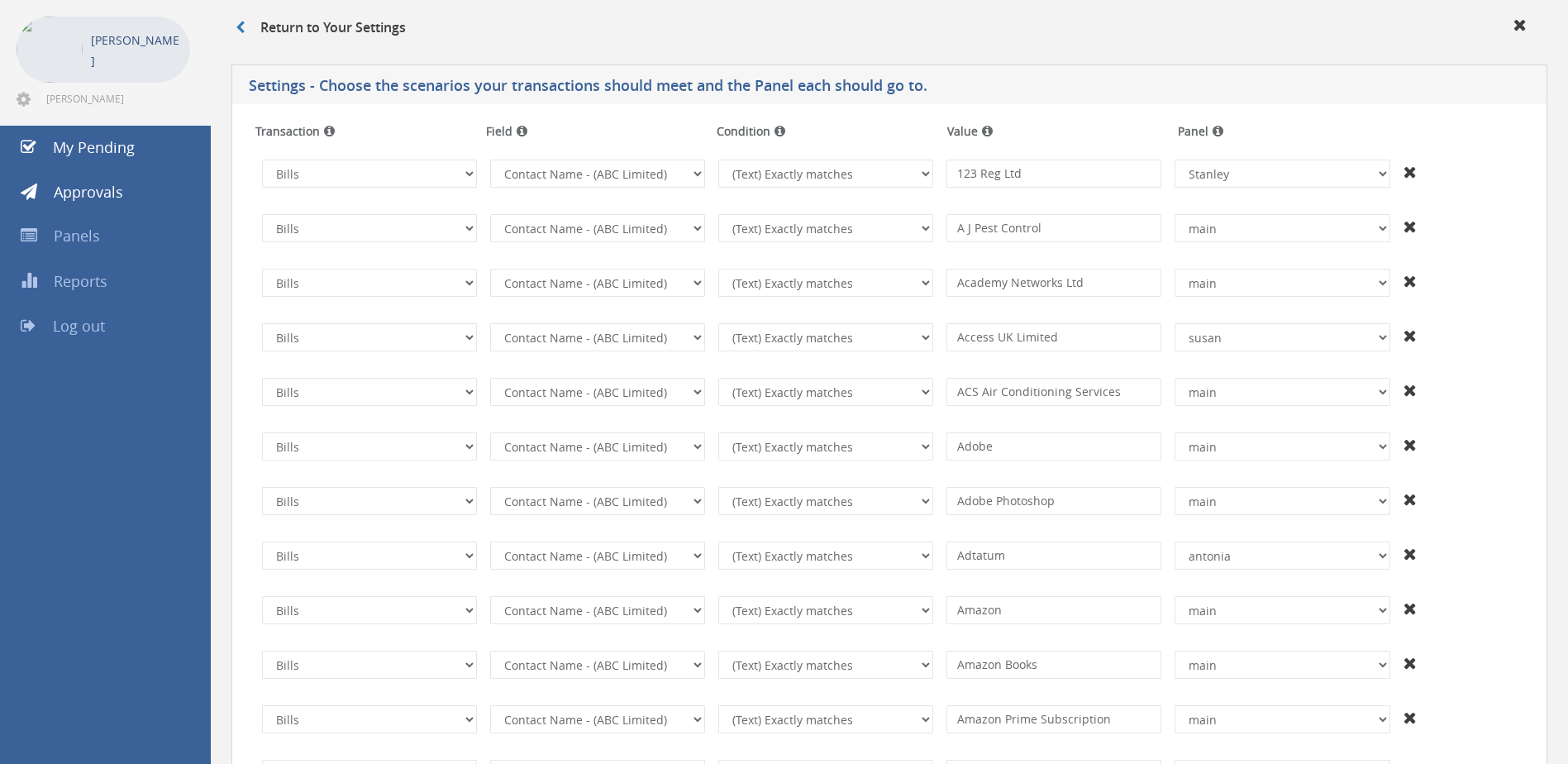
scroll to position [83, 0]
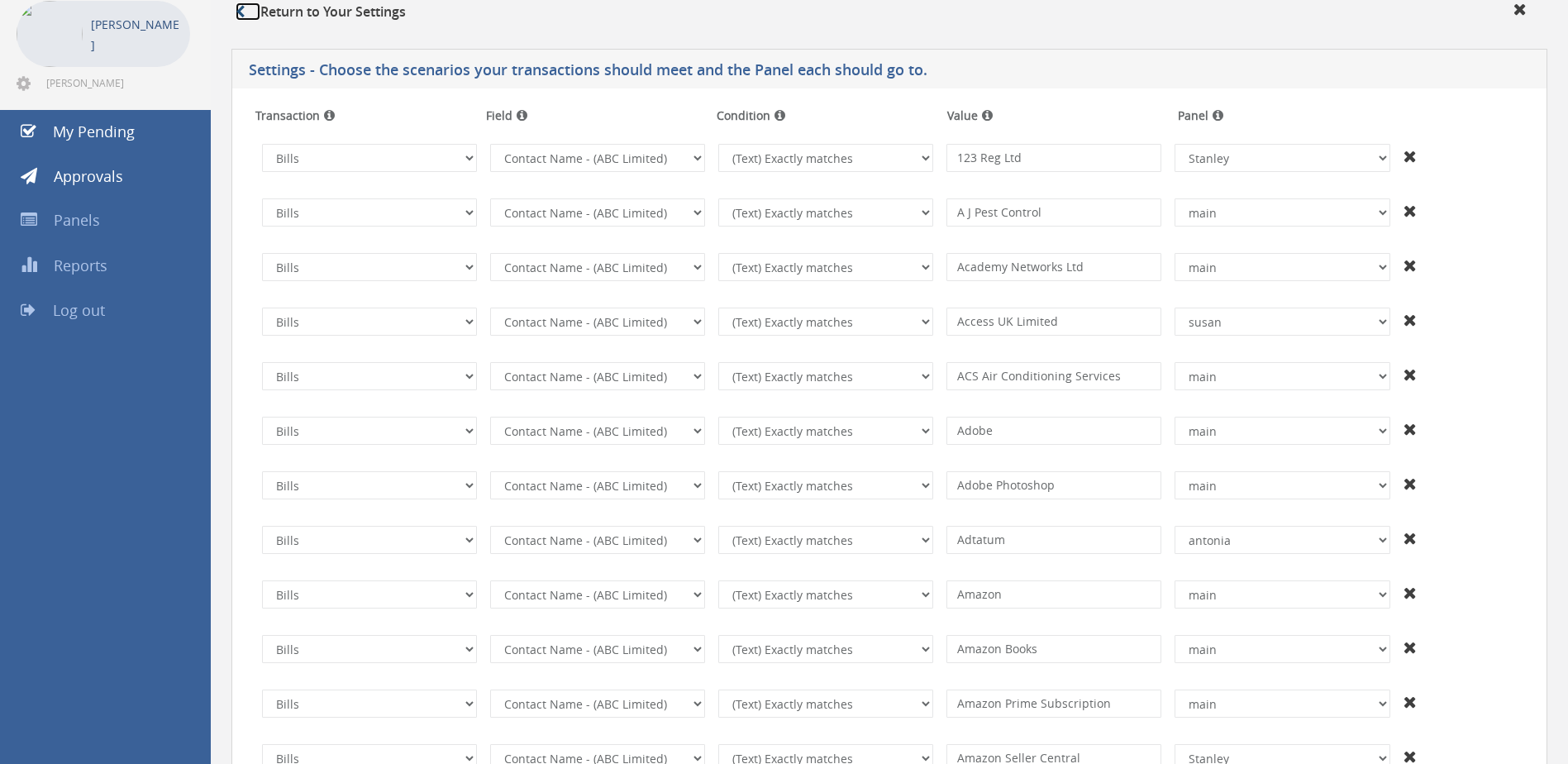
click at [252, 8] on link at bounding box center [248, 11] width 25 height 18
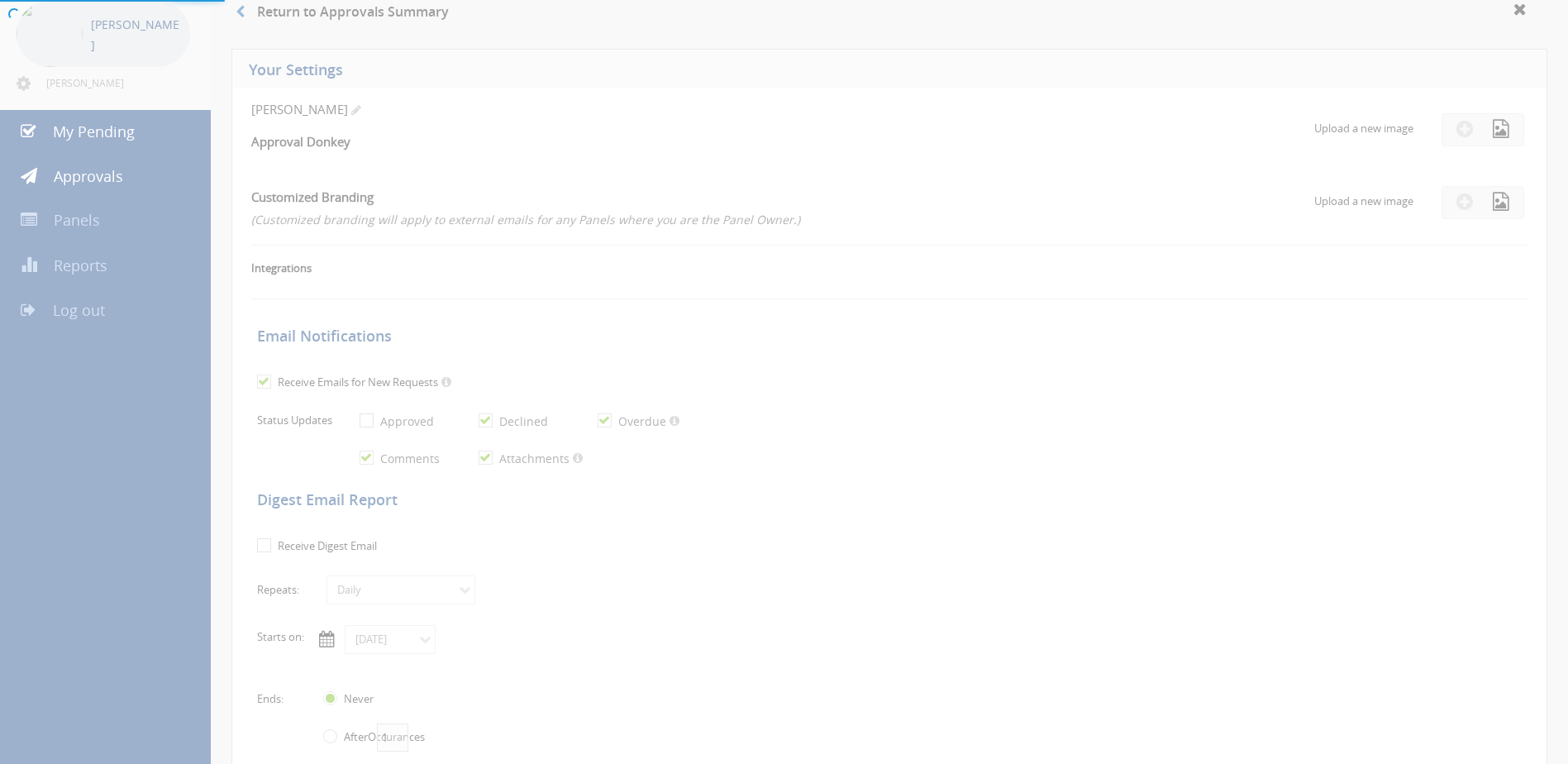
checkbox input "true"
select select "number:1"
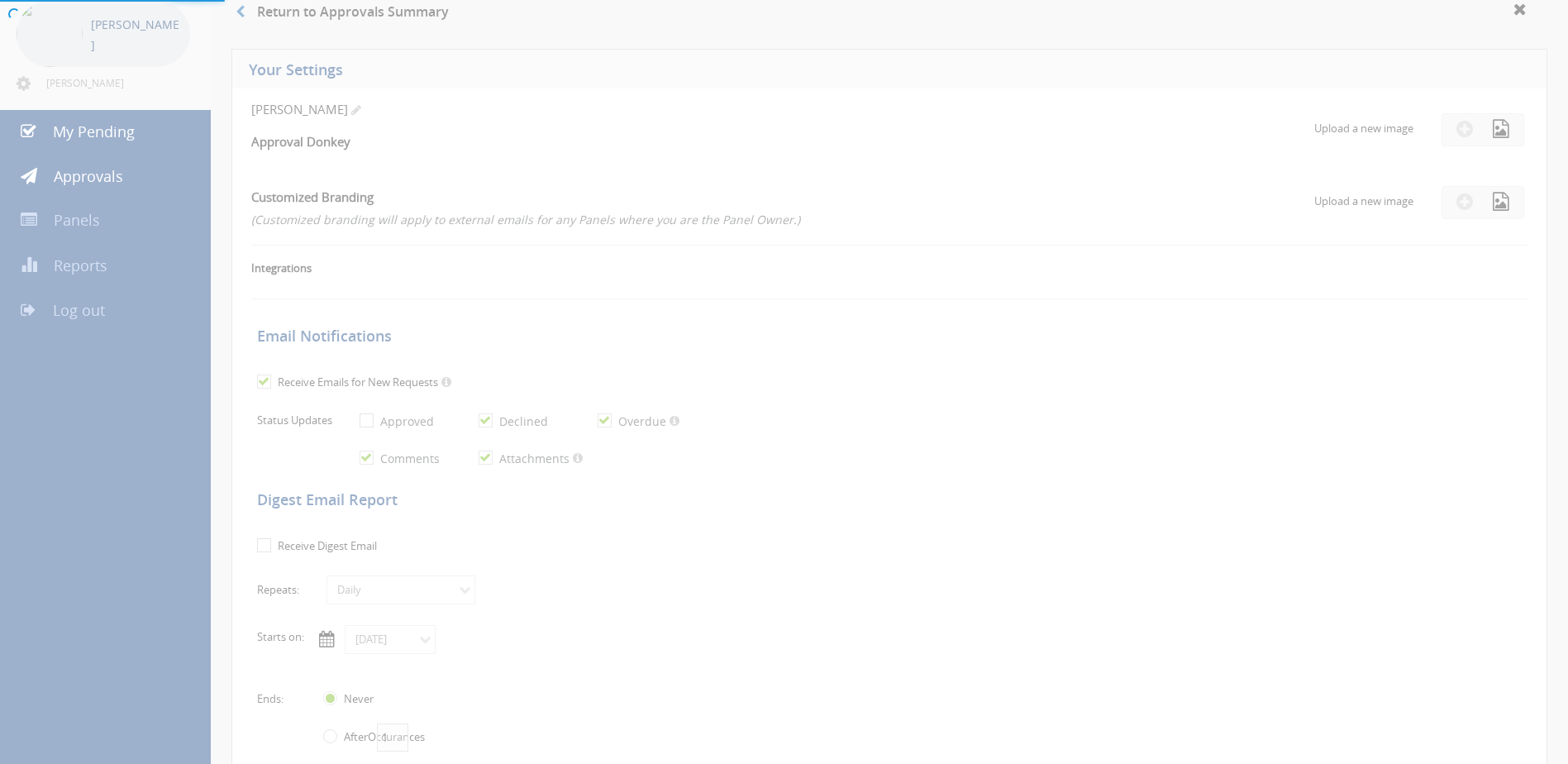
checkbox input "true"
type input "01/03/2024"
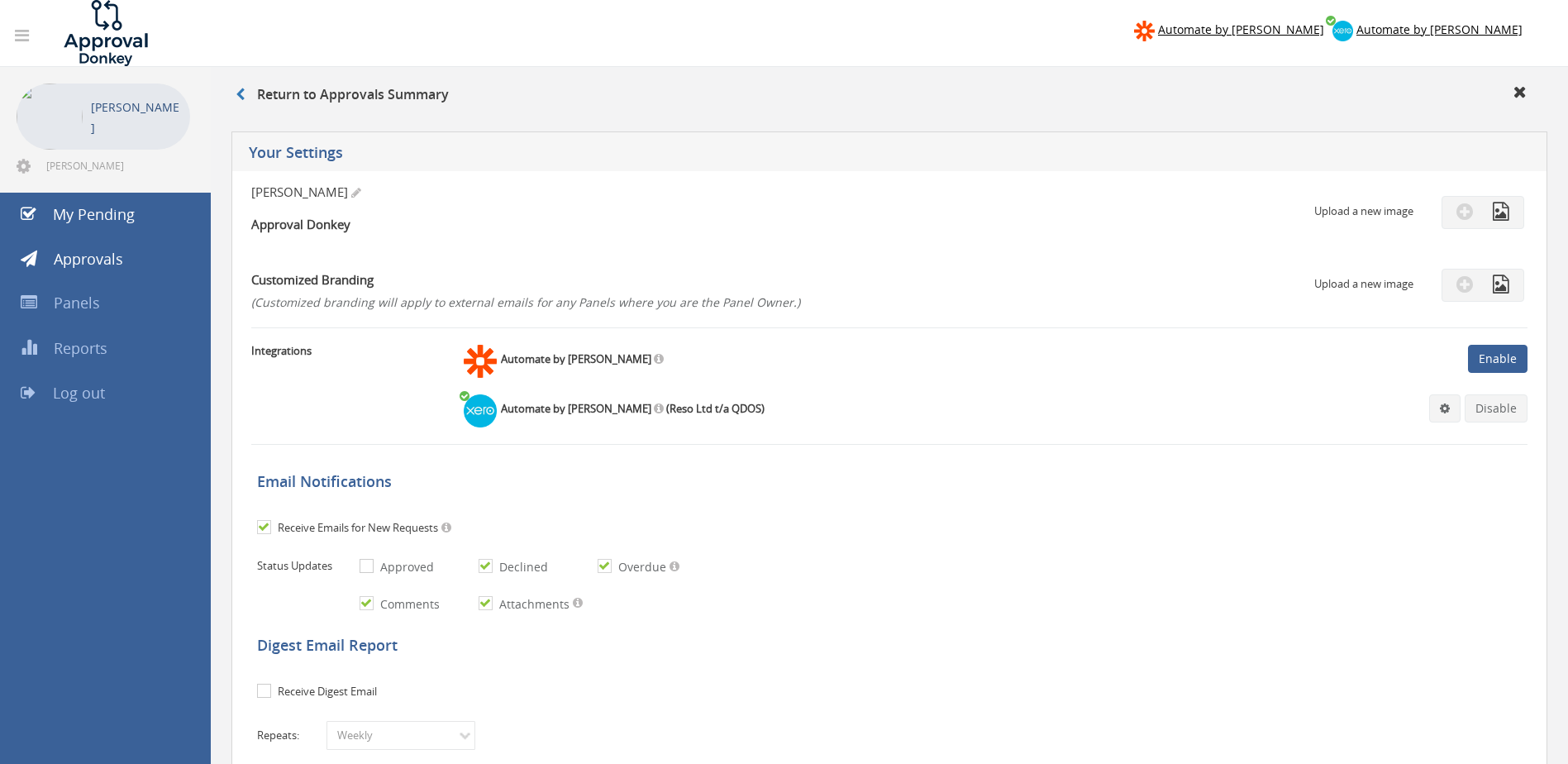
click at [33, 112] on img at bounding box center [49, 117] width 67 height 67
click at [24, 98] on img at bounding box center [49, 117] width 67 height 67
click at [115, 125] on p "graham smith" at bounding box center [137, 117] width 91 height 41
click at [151, 116] on p "graham smith" at bounding box center [137, 117] width 91 height 41
click at [111, 27] on img at bounding box center [106, 33] width 124 height 67
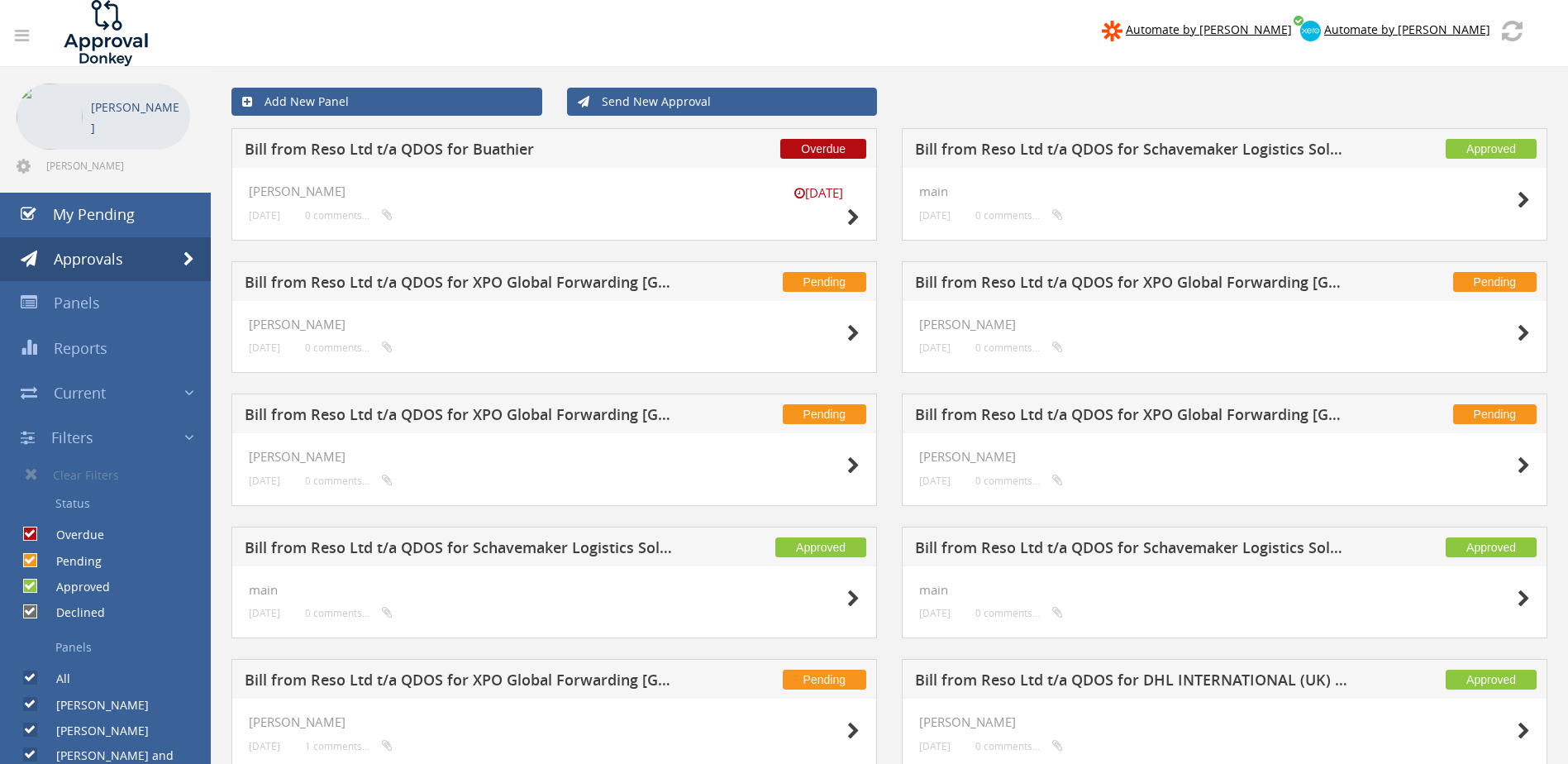
click at [27, 32] on icon at bounding box center [22, 35] width 14 height 16
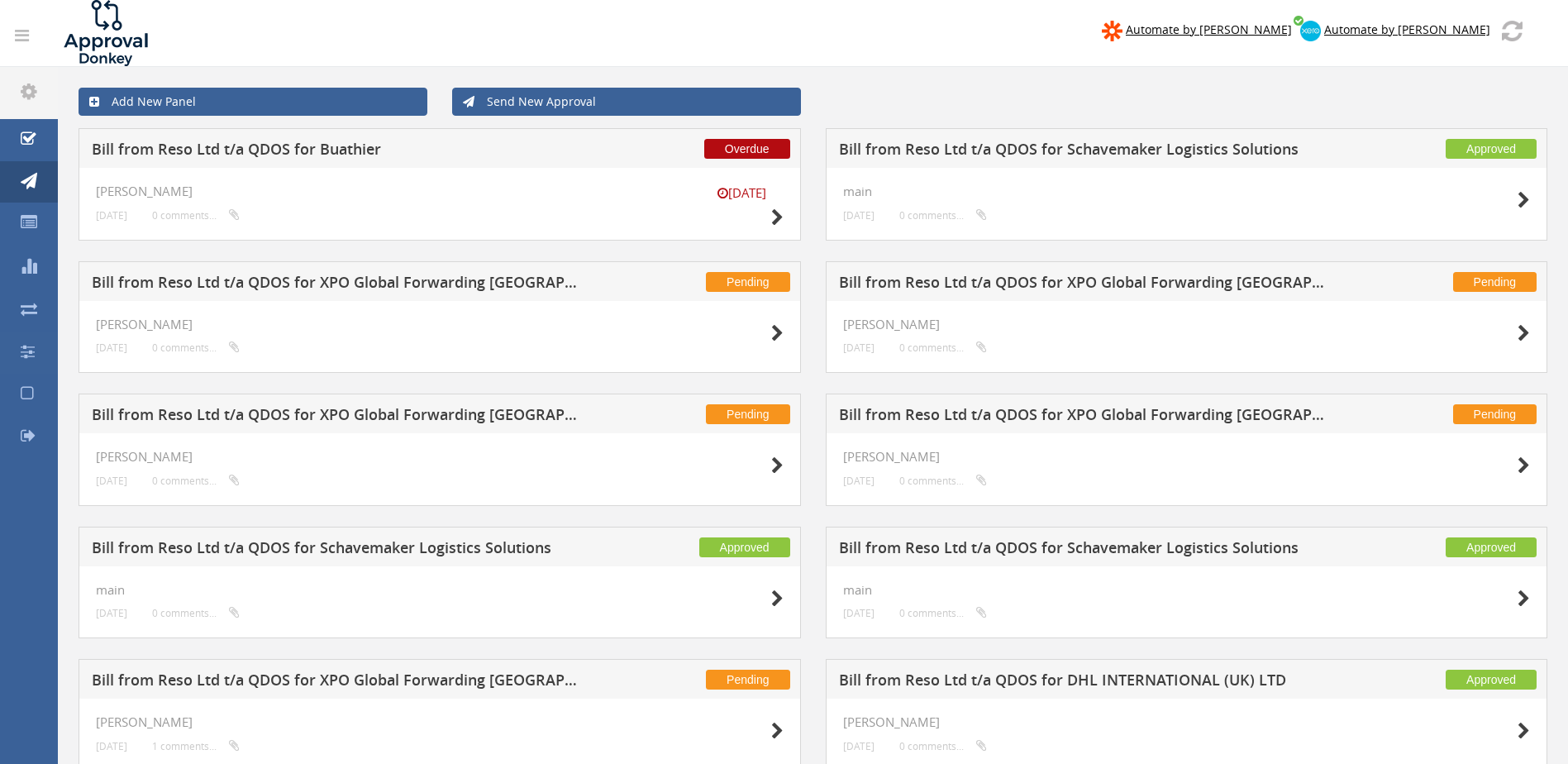
click at [18, 34] on icon at bounding box center [22, 35] width 14 height 16
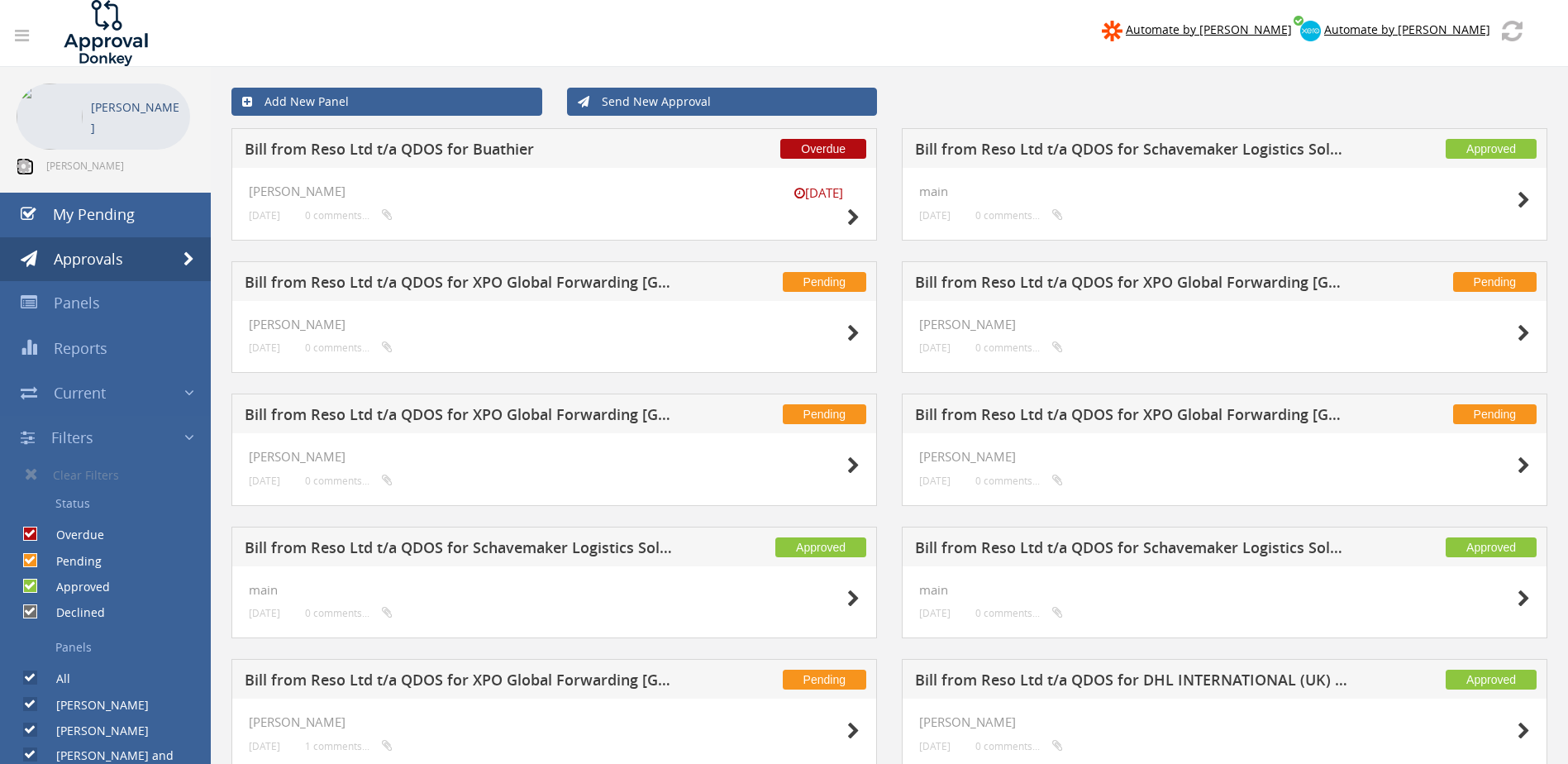
click at [20, 169] on icon at bounding box center [23, 166] width 14 height 16
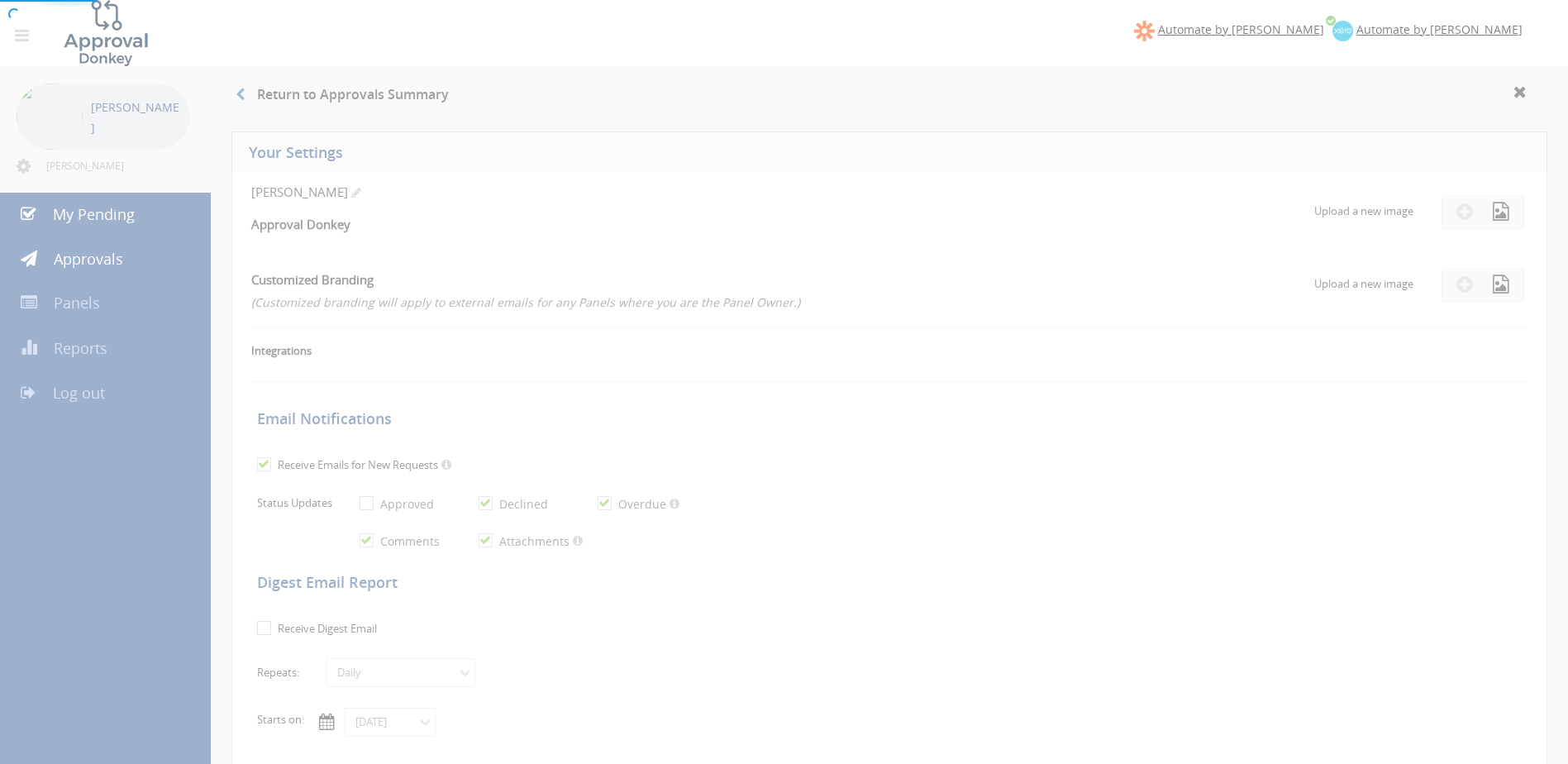
checkbox input "true"
select select "number:1"
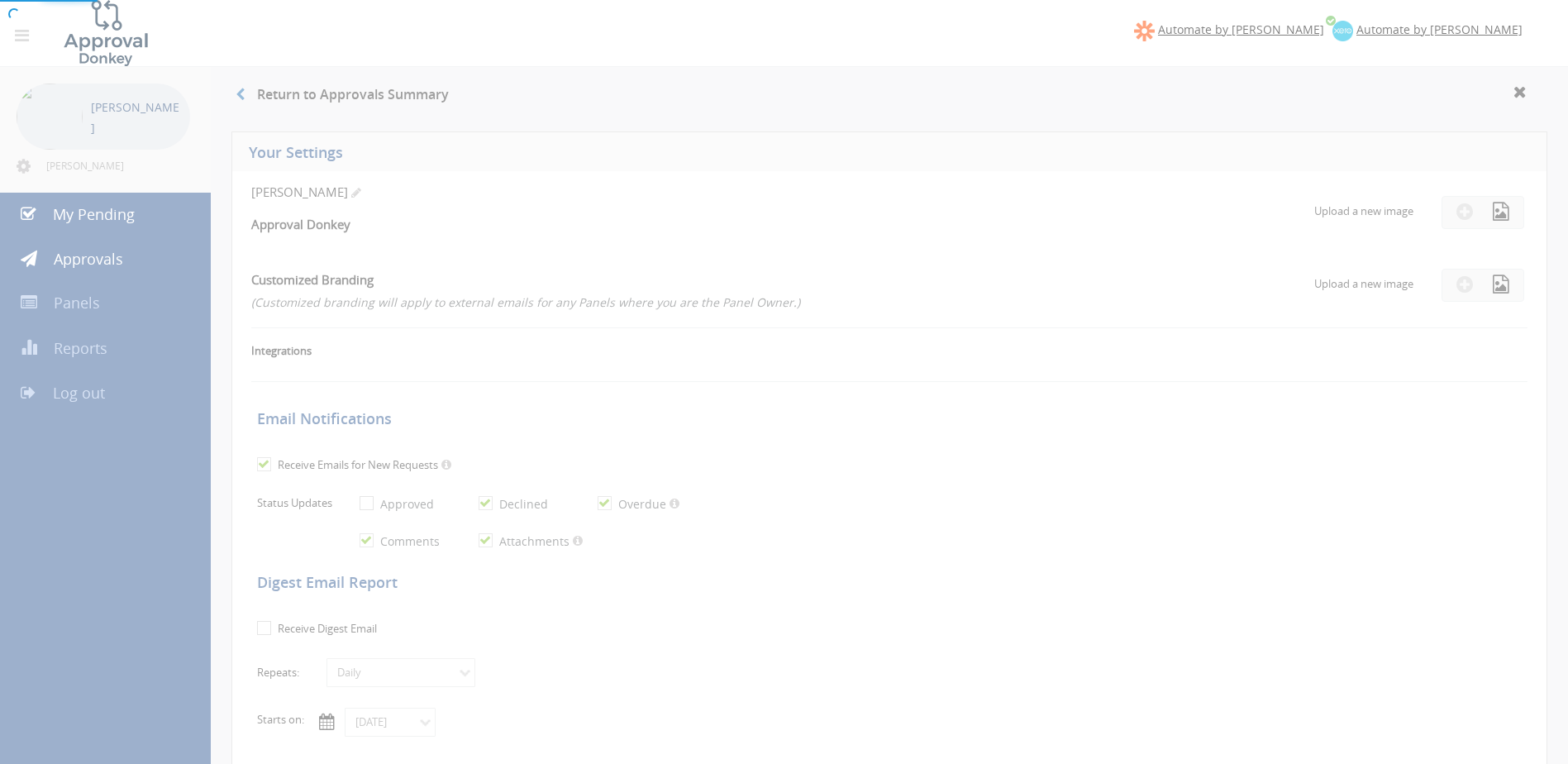
checkbox input "true"
type input "01/03/2024"
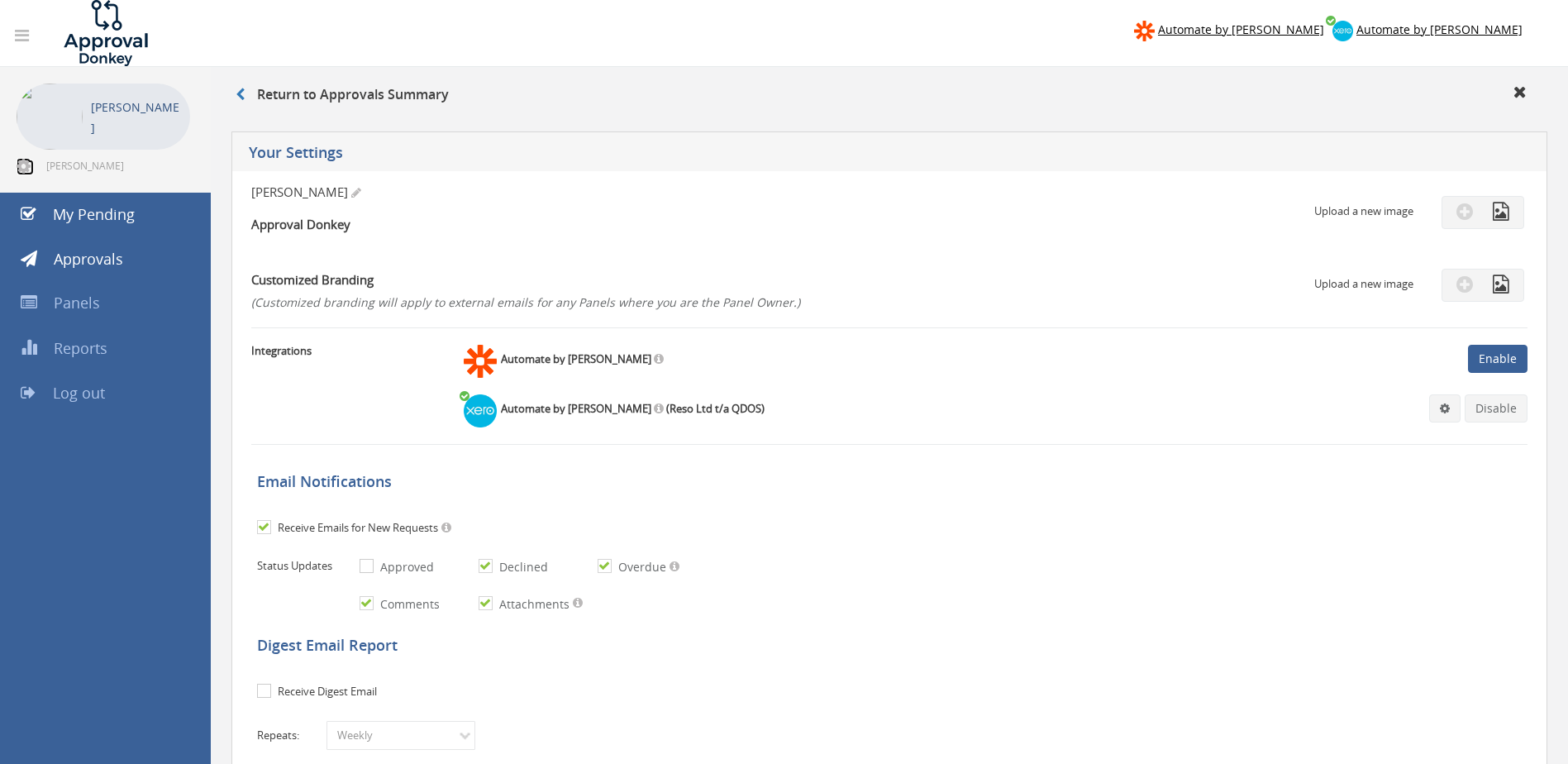
click at [24, 161] on icon at bounding box center [23, 166] width 14 height 16
click at [1103, 38] on nav "Automate by Zapier Automate by Xero" at bounding box center [784, 33] width 1593 height 67
click at [1520, 90] on icon at bounding box center [1520, 91] width 13 height 16
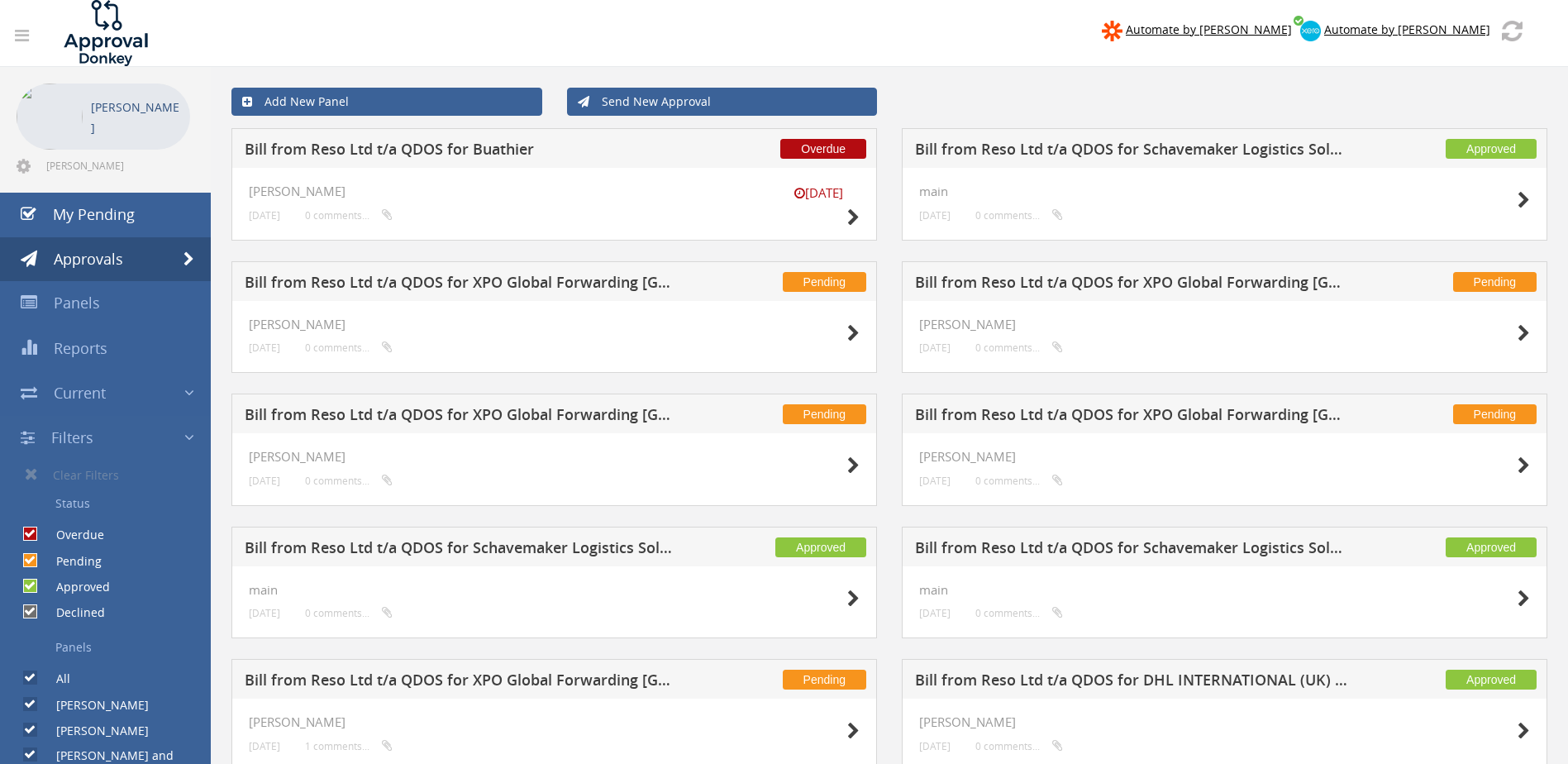
click at [888, 172] on div "Overdue Bill from Reso Ltd t/a QDOS for Buathier 13 Sep greg 4 days ago 0 comme…" at bounding box center [553, 195] width 670 height 133
click at [21, 163] on icon at bounding box center [23, 166] width 14 height 16
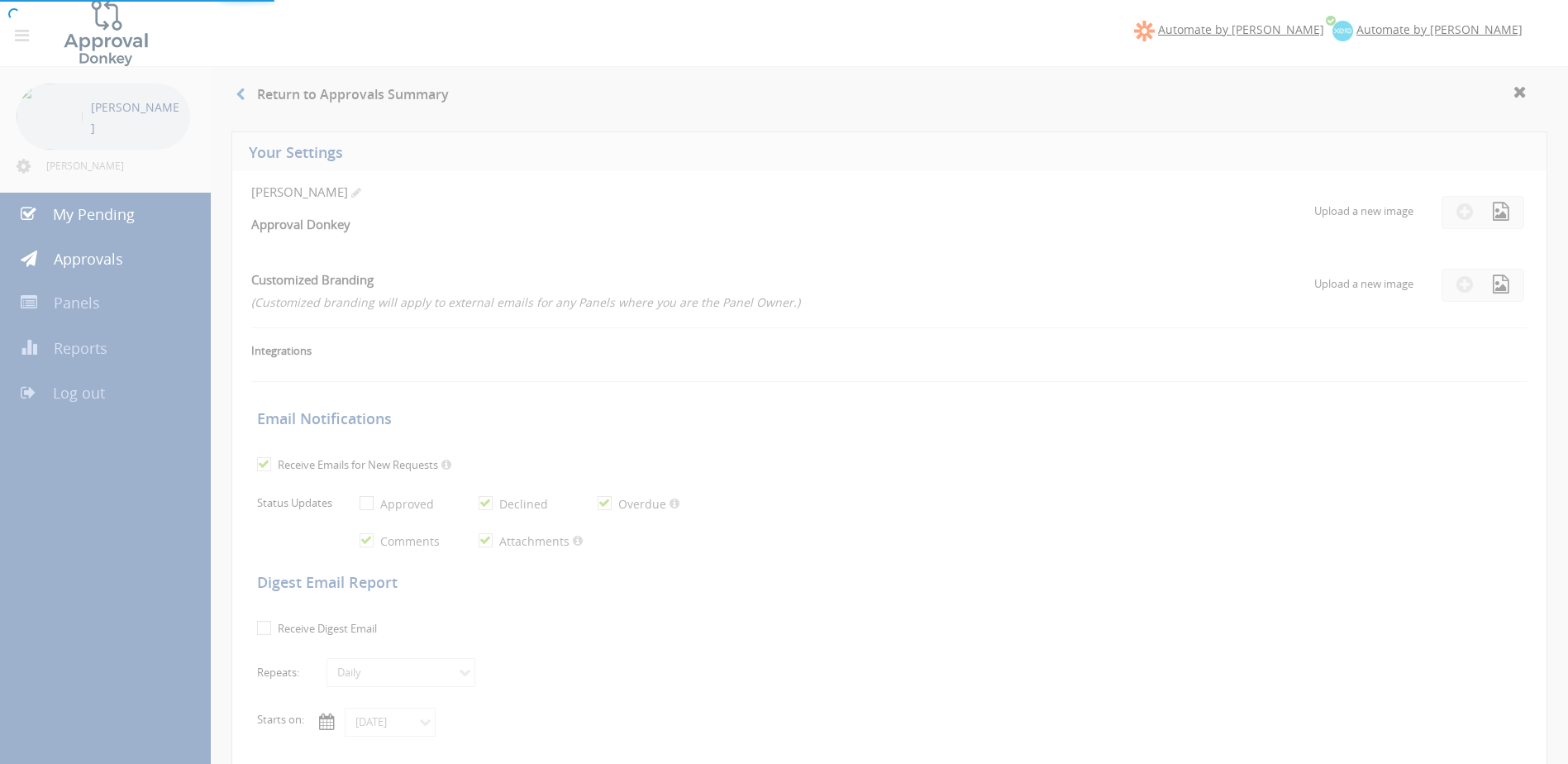
checkbox input "true"
select select "number:1"
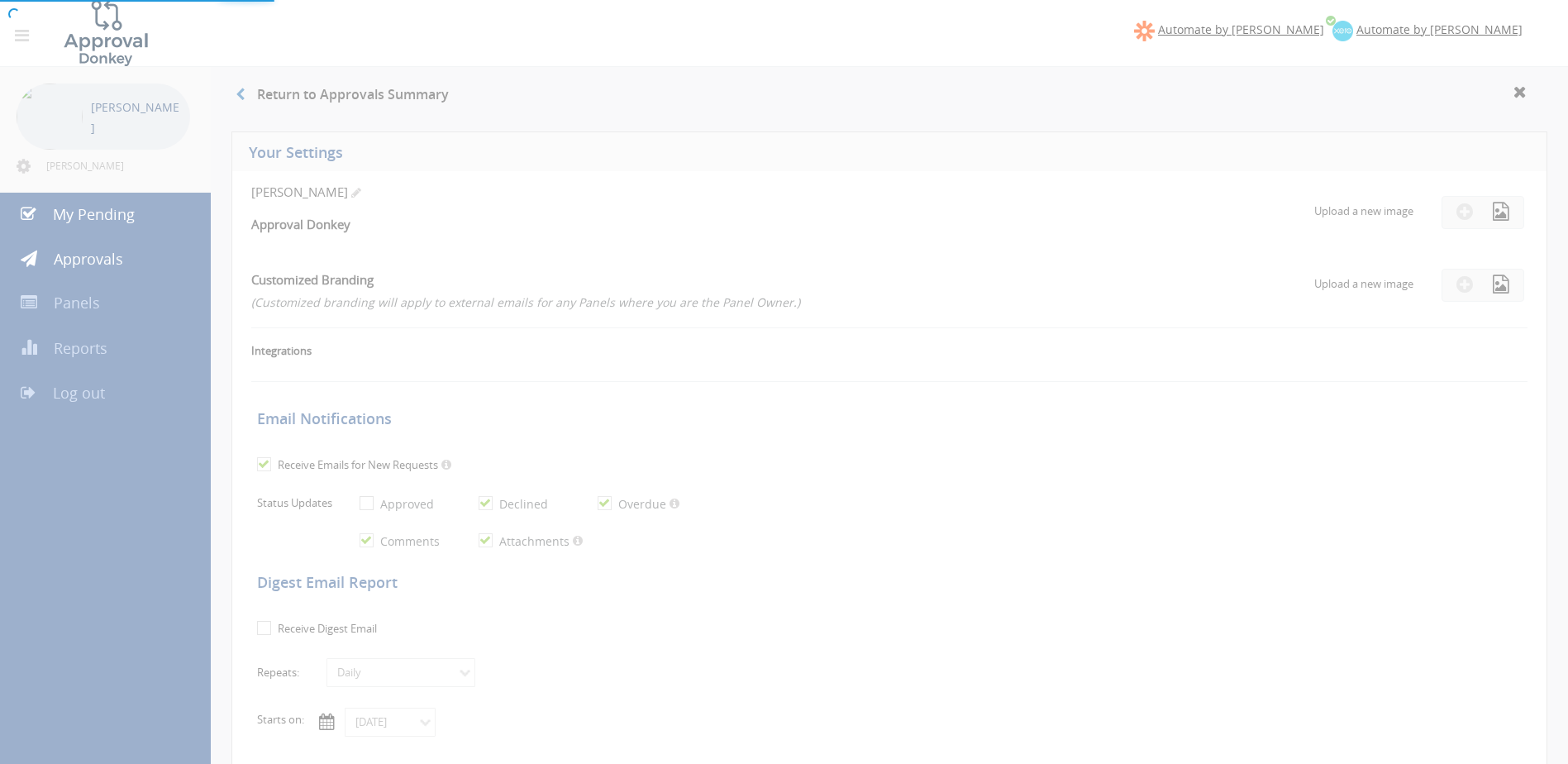
checkbox input "true"
type input "01/03/2024"
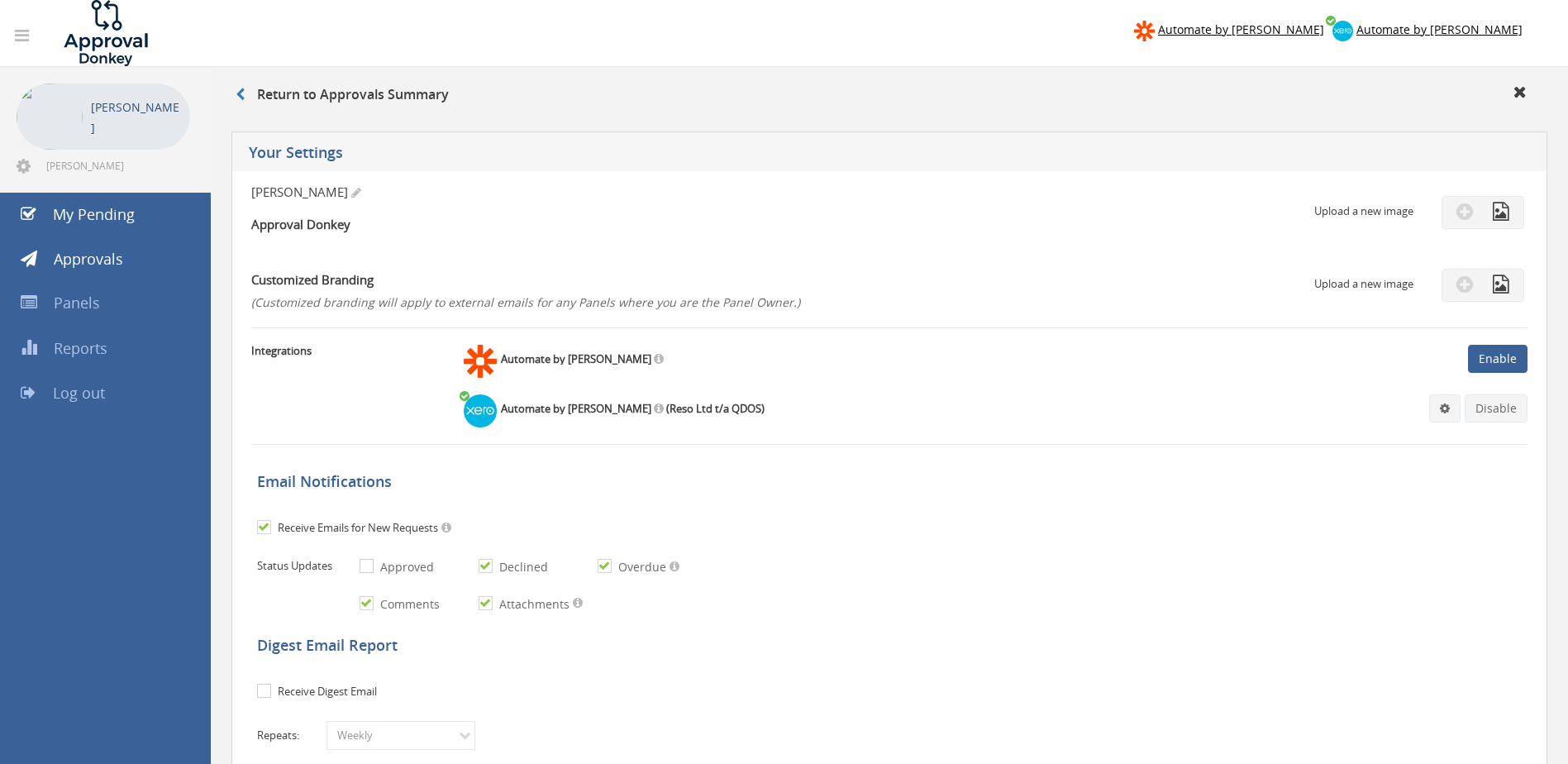
click at [945, 205] on div "graham smith Approval Donkey" at bounding box center [676, 211] width 850 height 56
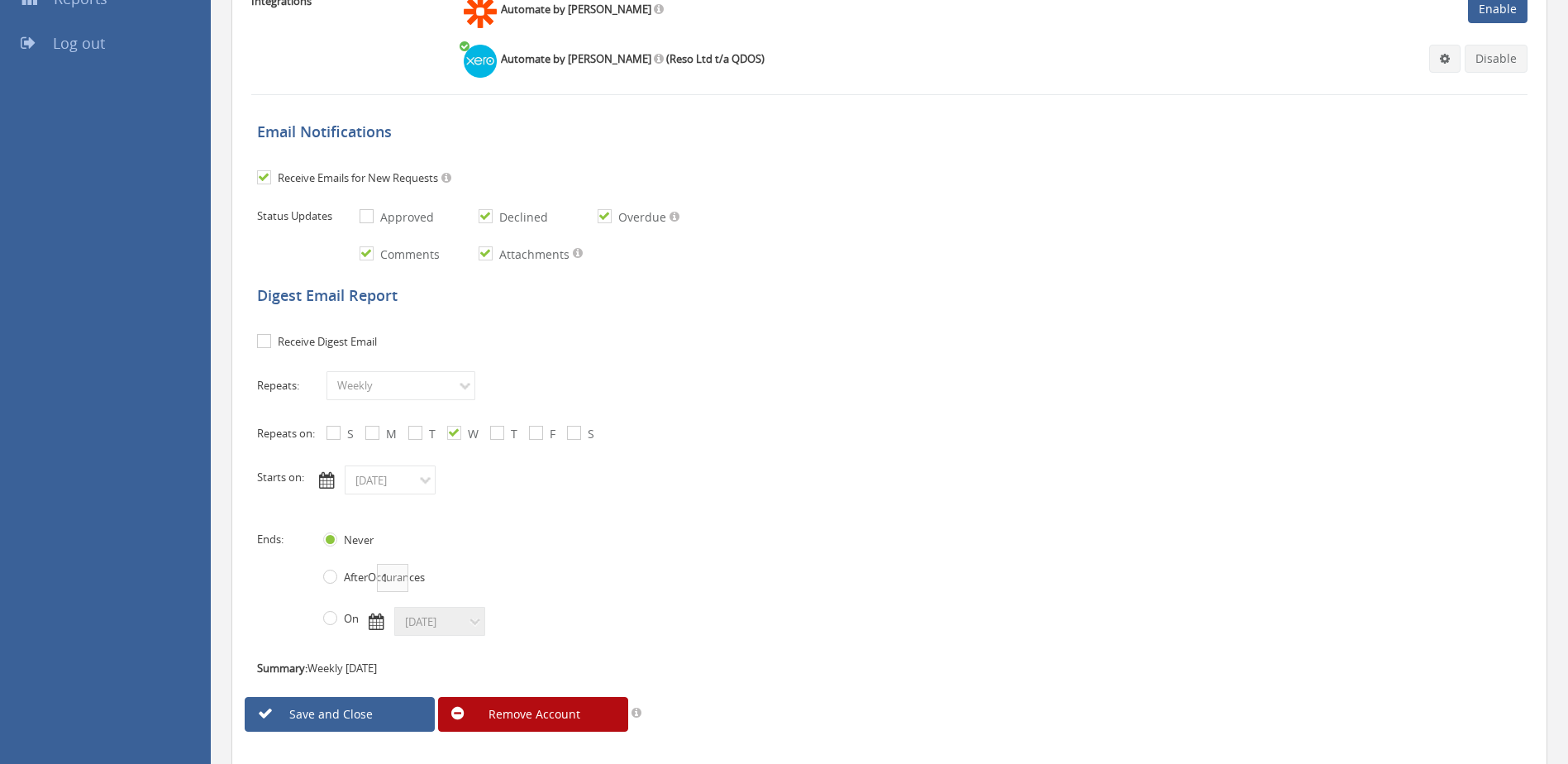
scroll to position [414, 0]
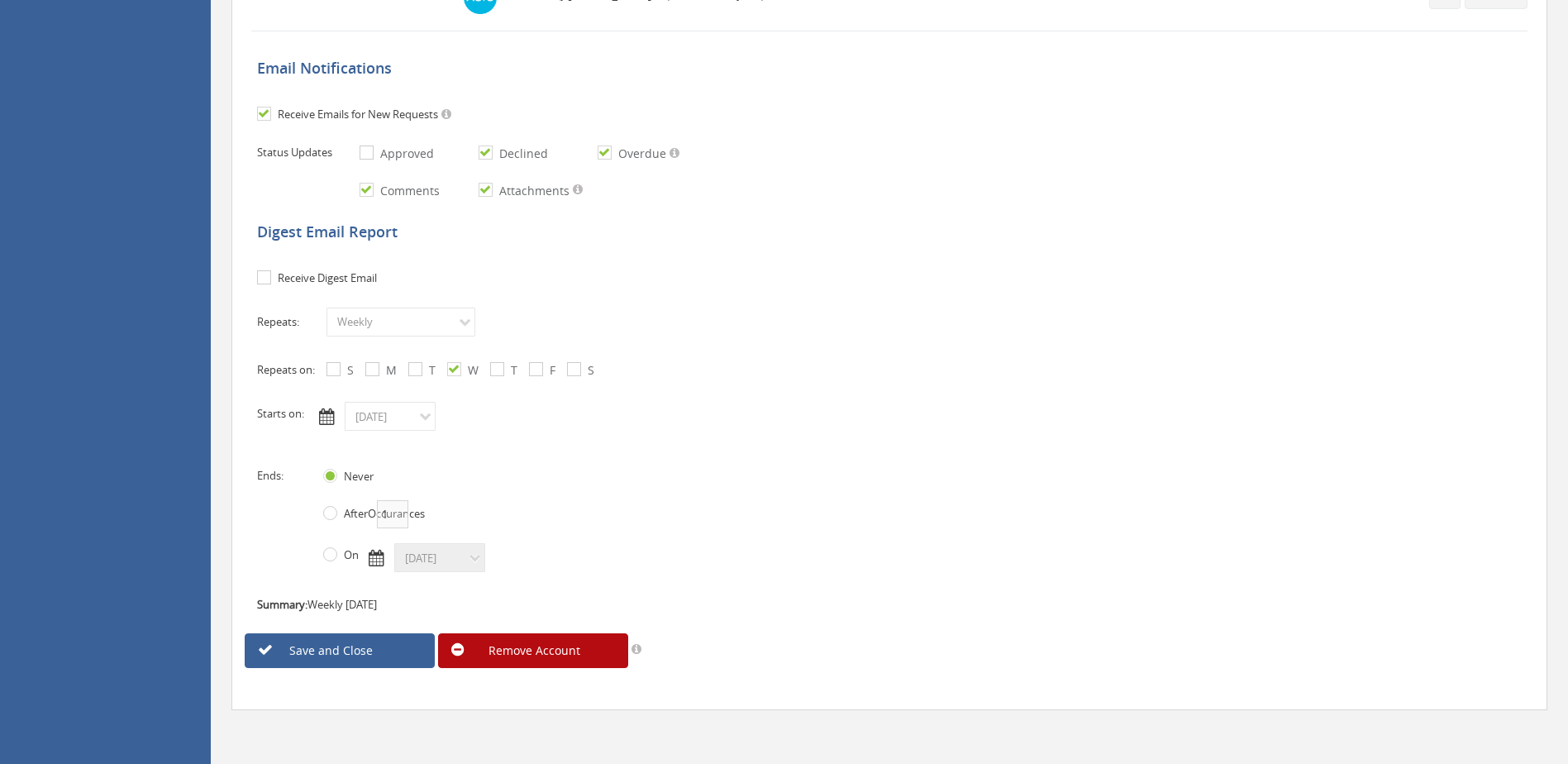
click at [940, 236] on h5 "Digest Email Report" at bounding box center [893, 232] width 1273 height 16
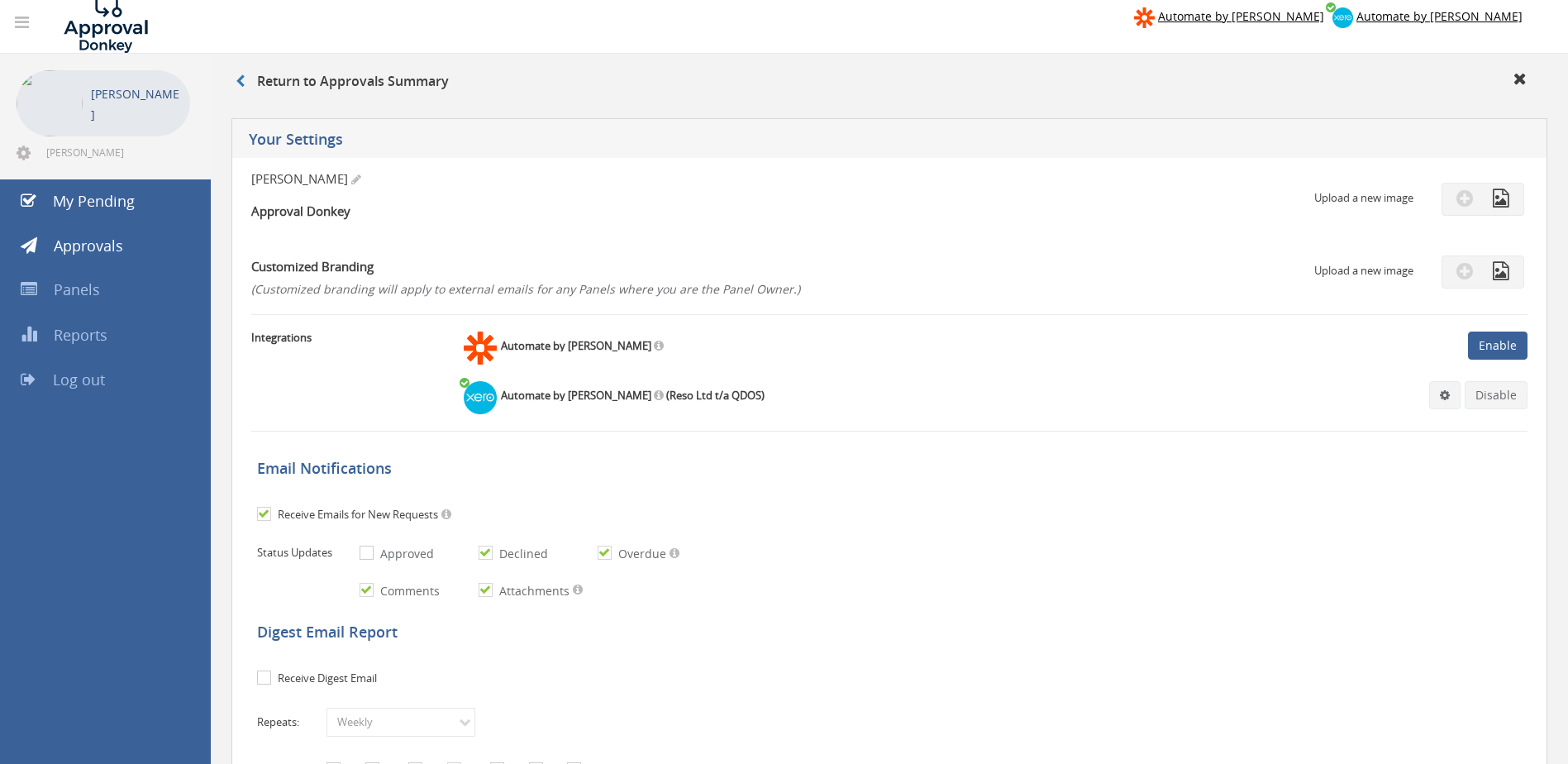
scroll to position [0, 0]
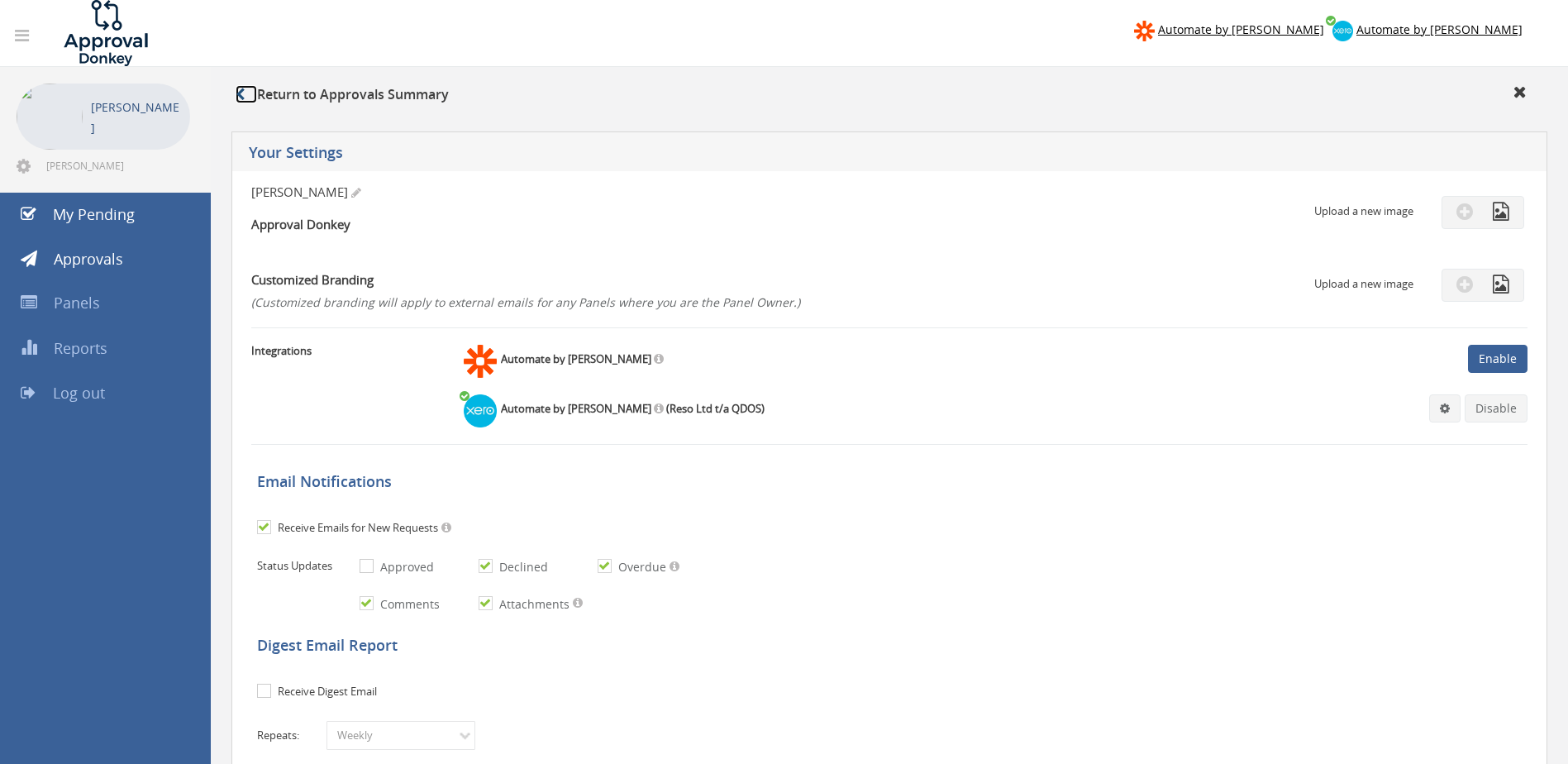
click at [236, 93] on icon at bounding box center [241, 94] width 10 height 13
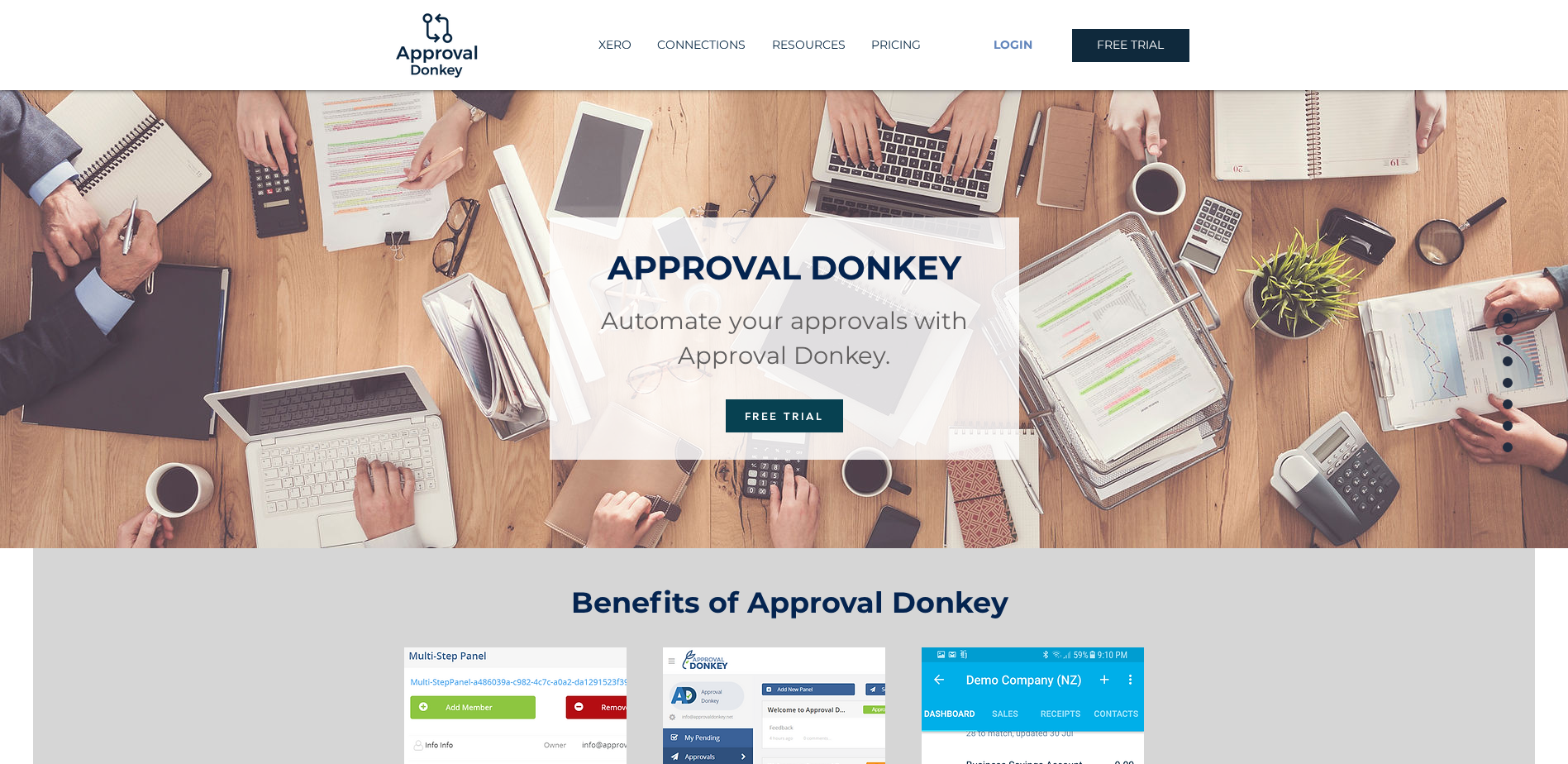
click at [1014, 41] on span "LOGIN" at bounding box center [1013, 45] width 39 height 16
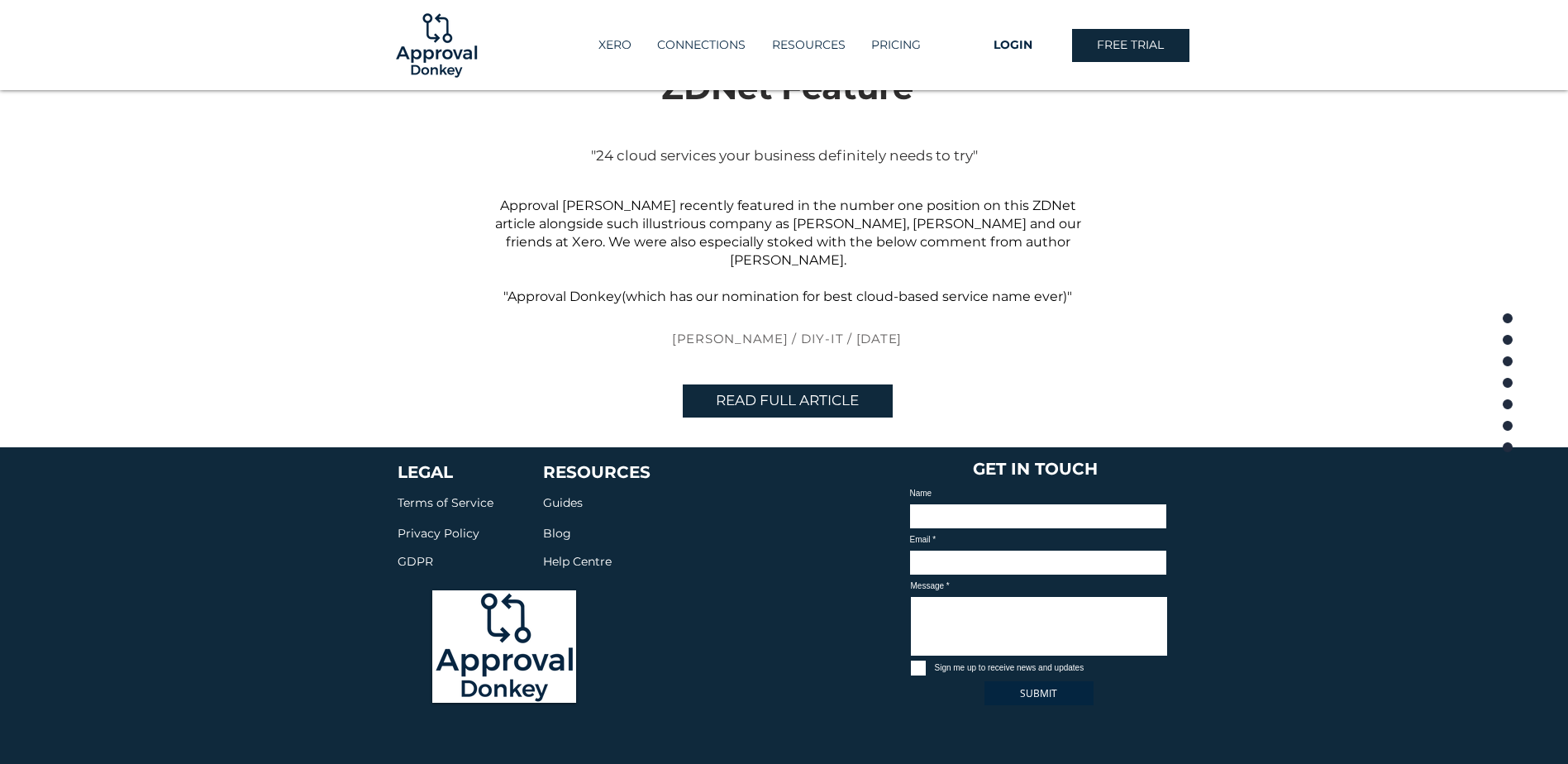
scroll to position [3773, 0]
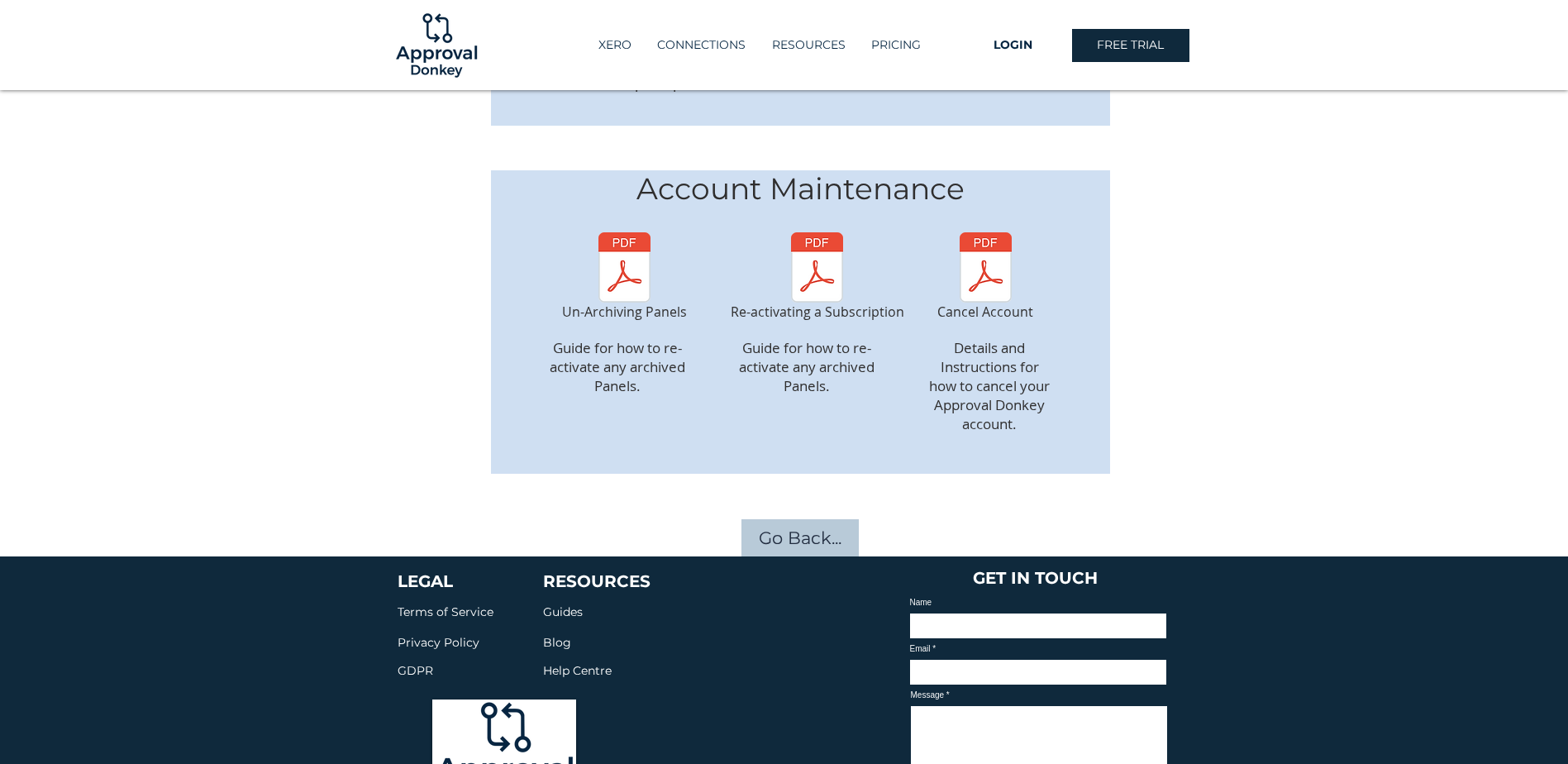
scroll to position [2316, 0]
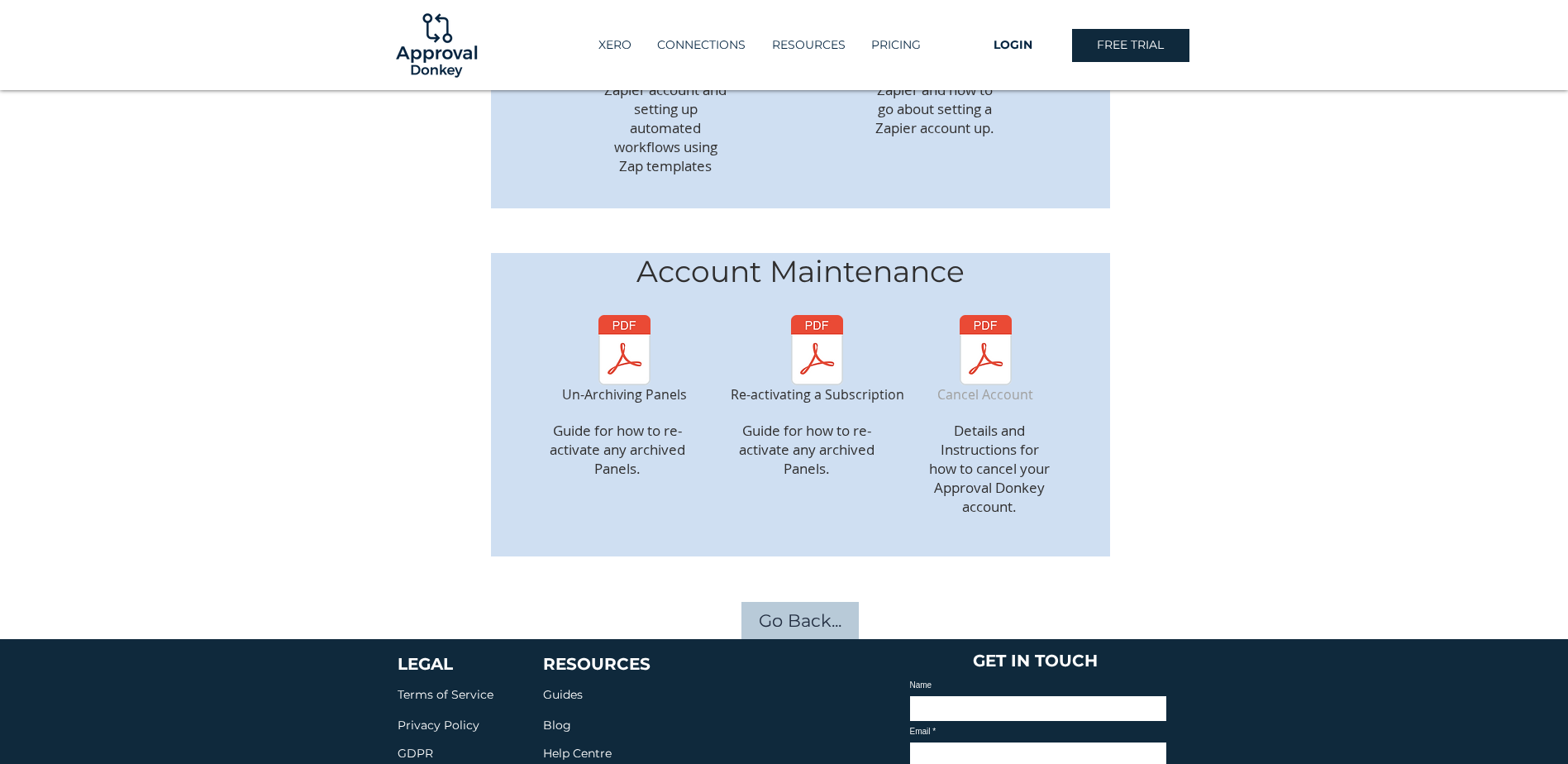
click at [997, 385] on span "Cancel Account" at bounding box center [985, 394] width 96 height 18
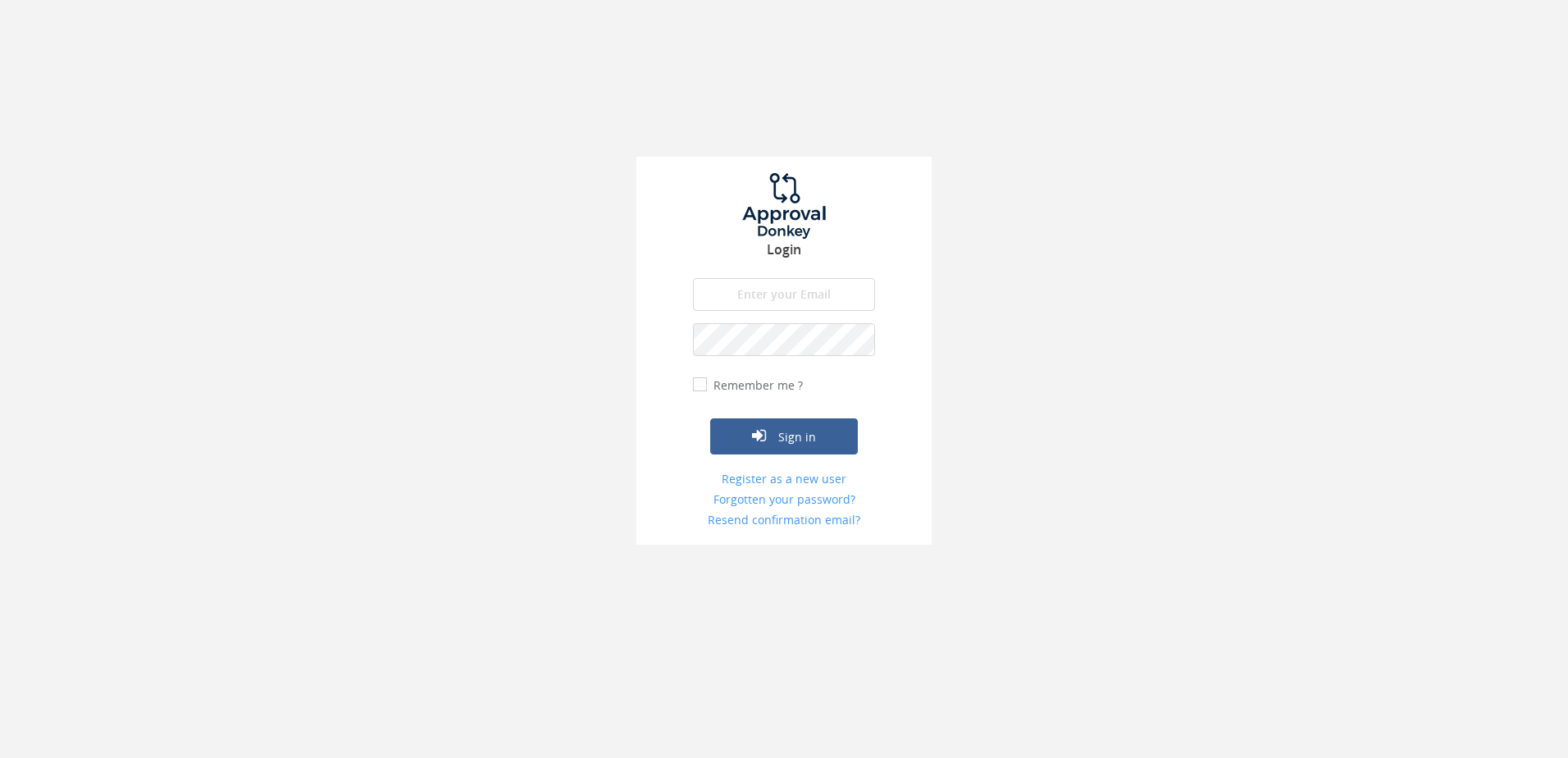
type input "[PERSON_NAME][EMAIL_ADDRESS][DOMAIN_NAME]"
drag, startPoint x: 709, startPoint y: 294, endPoint x: 1019, endPoint y: 311, distance: 310.5
click at [1017, 311] on div "Login [PERSON_NAME][EMAIL_ADDRESS][DOMAIN_NAME] The email is required. Invalid …" at bounding box center [784, 272] width 1568 height 545
click at [1044, 227] on div "Login [PERSON_NAME][EMAIL_ADDRESS][DOMAIN_NAME] The email is required. Invalid …" at bounding box center [784, 272] width 1568 height 545
click at [1040, 229] on div "Login [PERSON_NAME][EMAIL_ADDRESS][DOMAIN_NAME] The email is required. Invalid …" at bounding box center [784, 272] width 1568 height 545
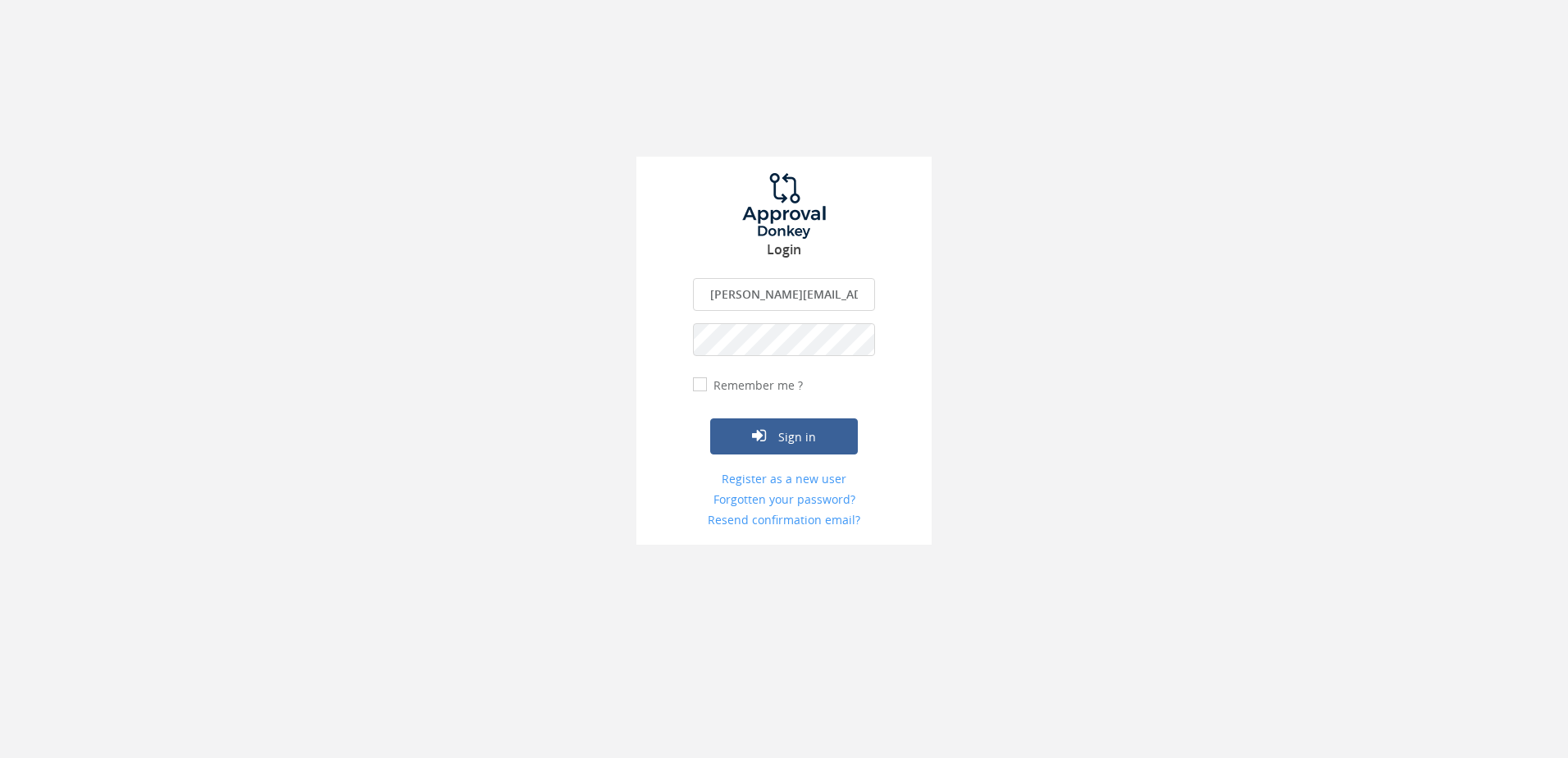
click at [1089, 105] on div "Login [PERSON_NAME][EMAIL_ADDRESS][DOMAIN_NAME] The email is required. Invalid …" at bounding box center [784, 272] width 1568 height 545
